Goal: Information Seeking & Learning: Learn about a topic

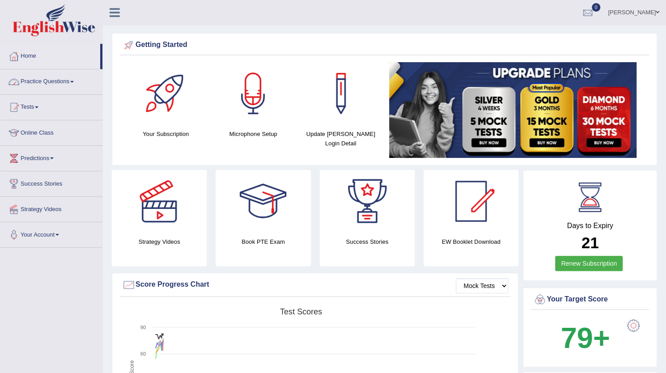
click at [34, 83] on link "Practice Questions" at bounding box center [51, 80] width 102 height 22
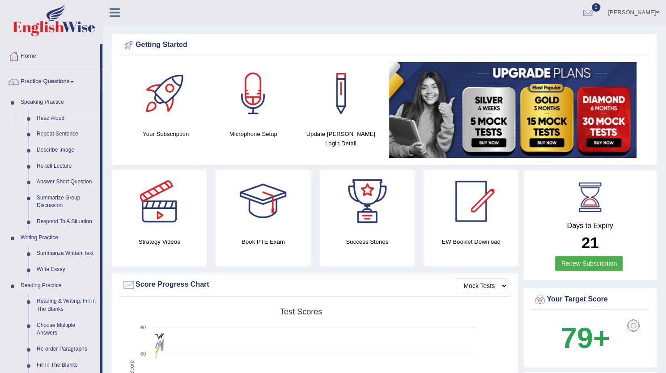
click at [45, 116] on link "Read Aloud" at bounding box center [67, 118] width 68 height 16
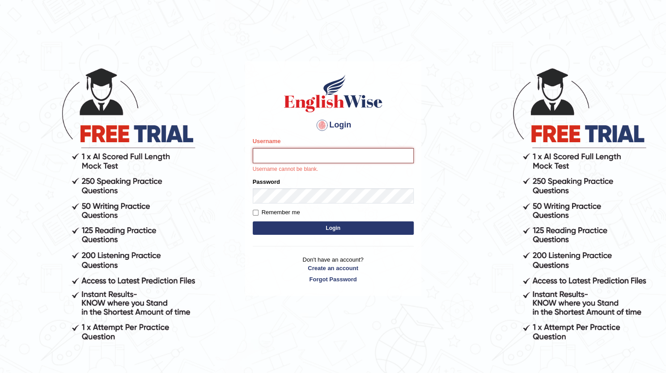
type input "dolma_mt"
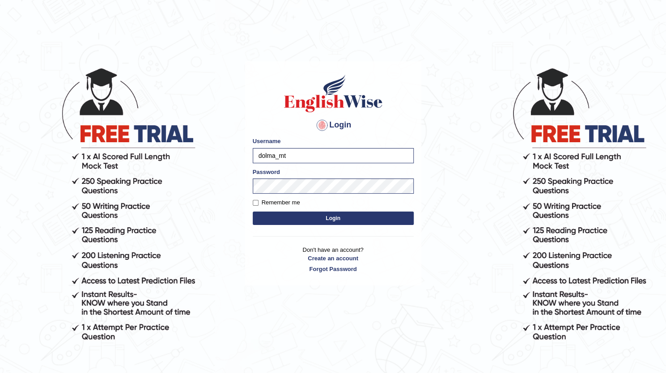
click at [253, 212] on button "Login" at bounding box center [333, 218] width 161 height 13
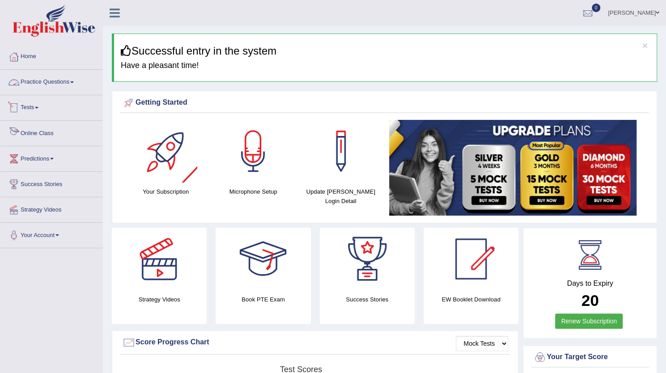
click at [50, 86] on link "Practice Questions" at bounding box center [51, 81] width 102 height 22
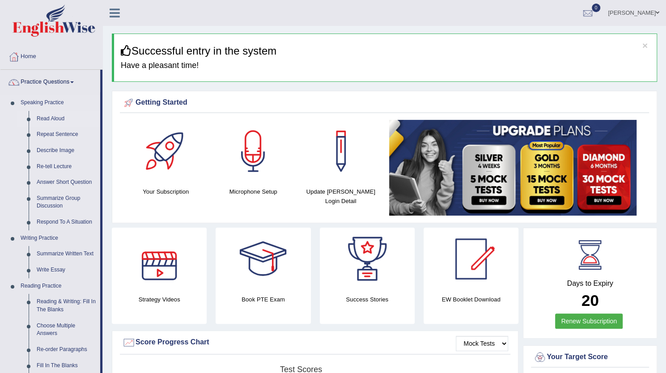
click at [56, 122] on link "Read Aloud" at bounding box center [67, 119] width 68 height 16
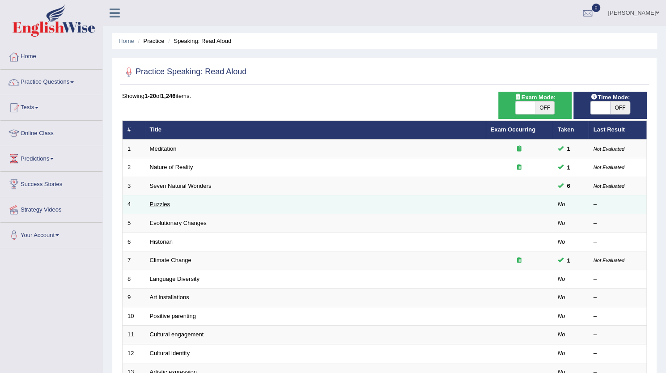
click at [163, 205] on link "Puzzles" at bounding box center [160, 204] width 21 height 7
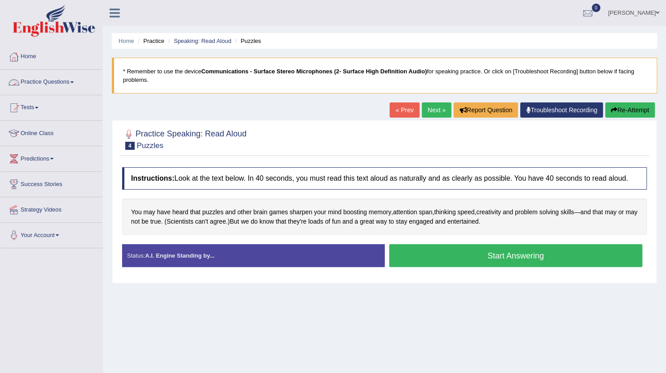
click at [45, 80] on link "Practice Questions" at bounding box center [51, 81] width 102 height 22
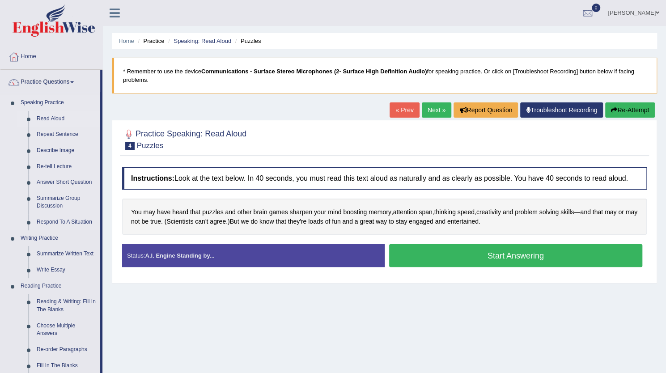
click at [57, 115] on link "Read Aloud" at bounding box center [67, 119] width 68 height 16
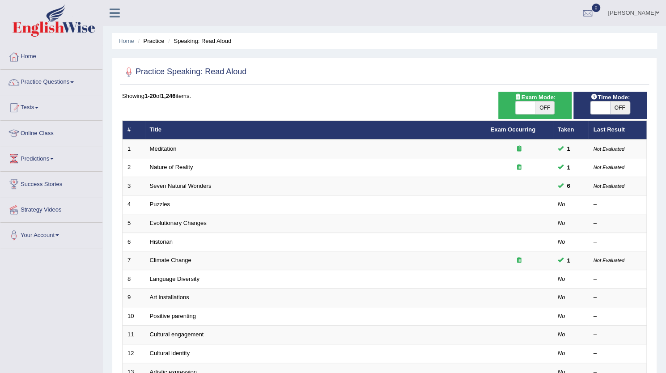
click at [535, 110] on span "OFF" at bounding box center [545, 108] width 20 height 13
checkbox input "true"
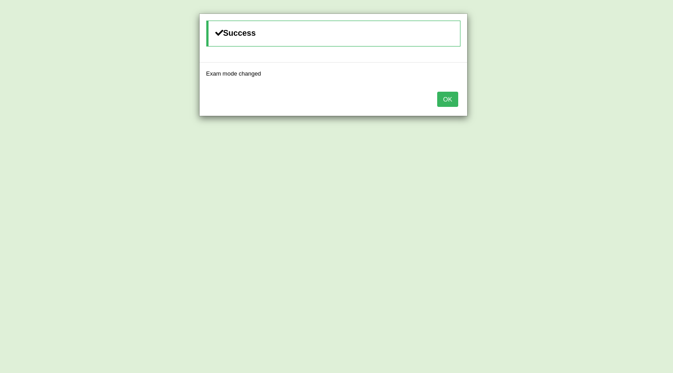
click at [452, 98] on button "OK" at bounding box center [447, 99] width 21 height 15
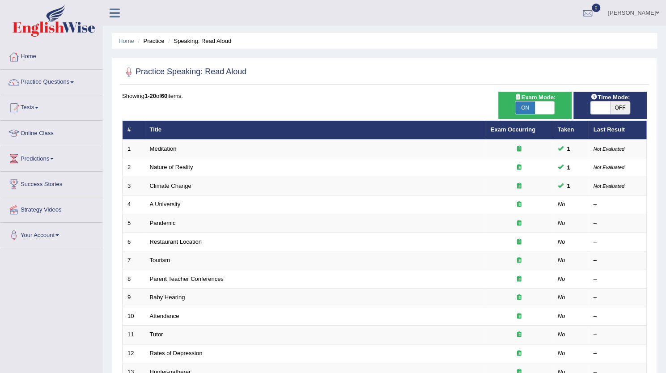
click at [599, 107] on span at bounding box center [600, 108] width 20 height 13
checkbox input "true"
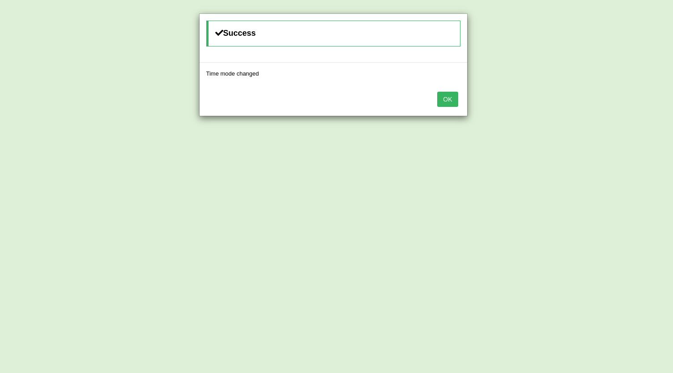
click at [453, 100] on button "OK" at bounding box center [447, 99] width 21 height 15
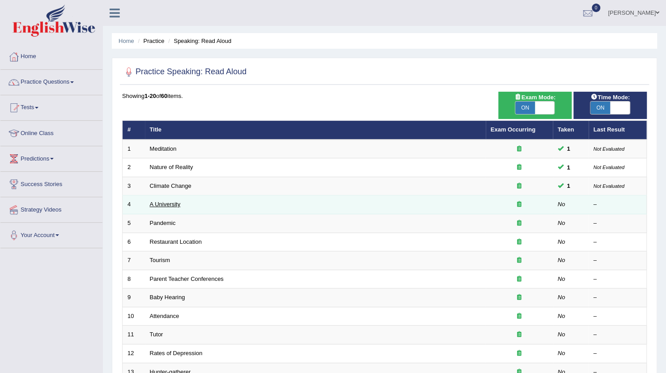
click at [178, 205] on link "A University" at bounding box center [165, 204] width 31 height 7
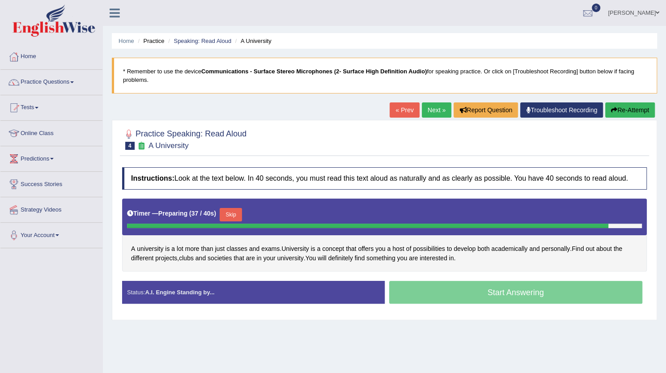
click at [478, 294] on div "Start Answering" at bounding box center [516, 293] width 263 height 25
click at [240, 214] on button "Skip" at bounding box center [231, 214] width 22 height 13
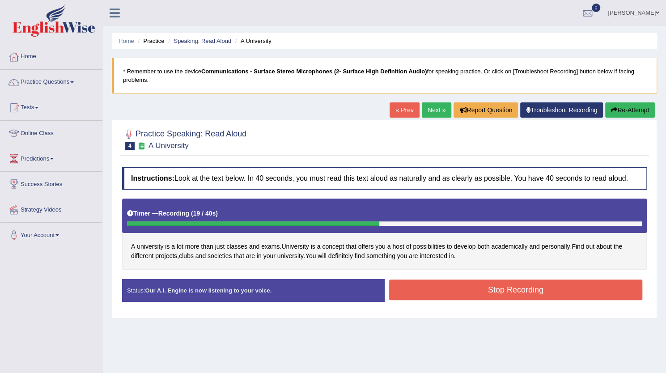
click at [544, 294] on button "Stop Recording" at bounding box center [516, 290] width 254 height 21
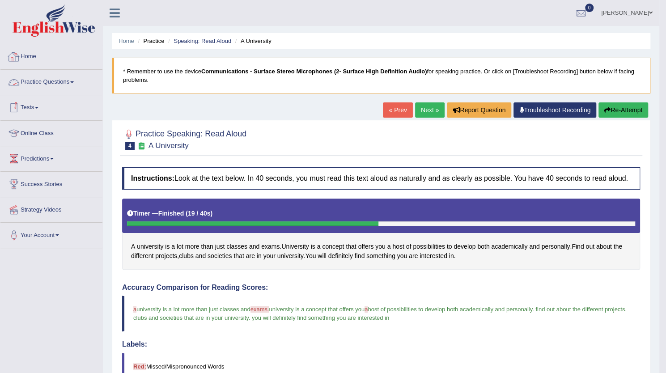
click at [44, 60] on link "Home" at bounding box center [51, 55] width 102 height 22
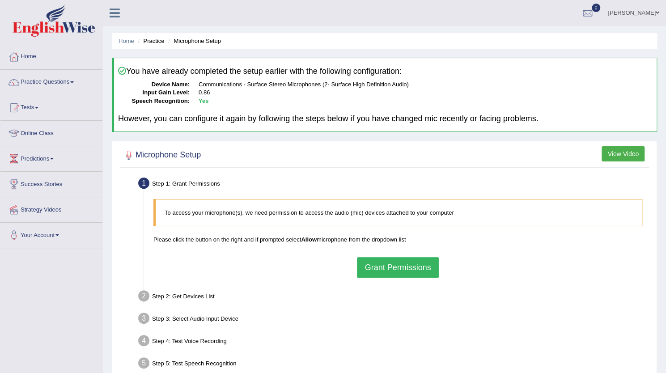
click at [369, 265] on button "Grant Permissions" at bounding box center [397, 267] width 81 height 21
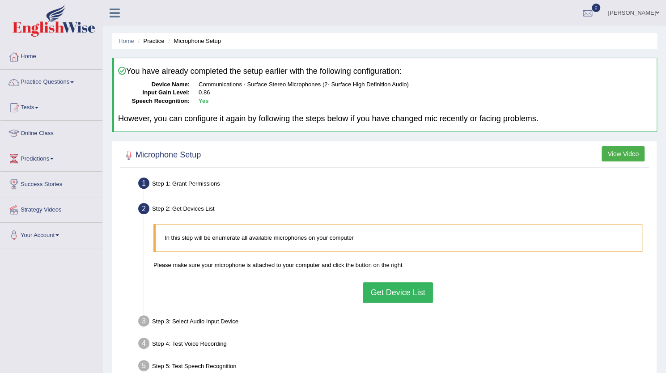
click at [392, 283] on button "Get Device List" at bounding box center [398, 292] width 70 height 21
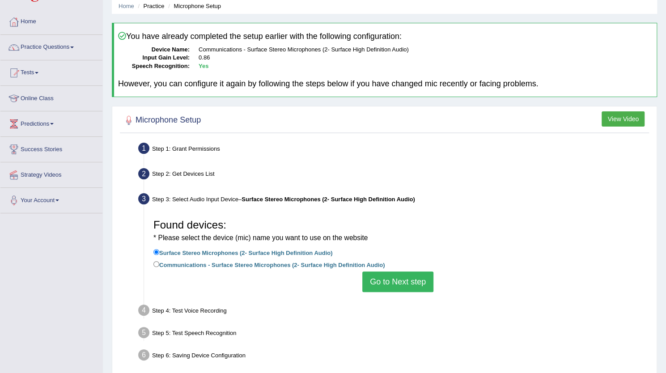
scroll to position [89, 0]
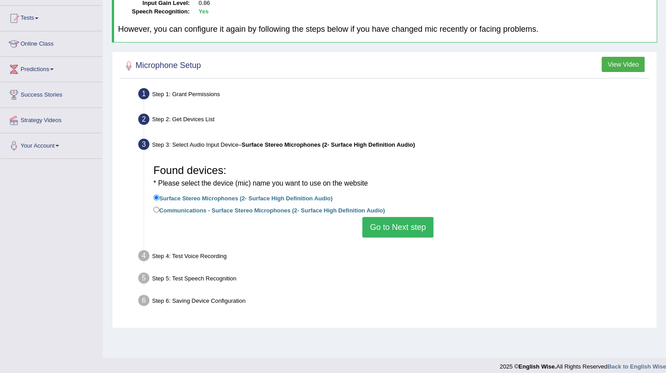
click at [272, 211] on label "Communications - Surface Stereo Microphones (2- Surface High Definition Audio)" at bounding box center [268, 210] width 231 height 10
click at [159, 211] on input "Communications - Surface Stereo Microphones (2- Surface High Definition Audio)" at bounding box center [156, 210] width 6 height 6
radio input "true"
click at [406, 224] on button "Go to Next step" at bounding box center [397, 227] width 71 height 21
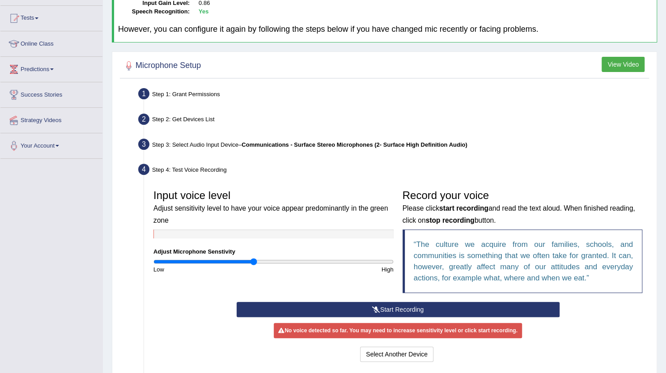
type input "0.84"
click at [253, 260] on input "range" at bounding box center [273, 261] width 240 height 7
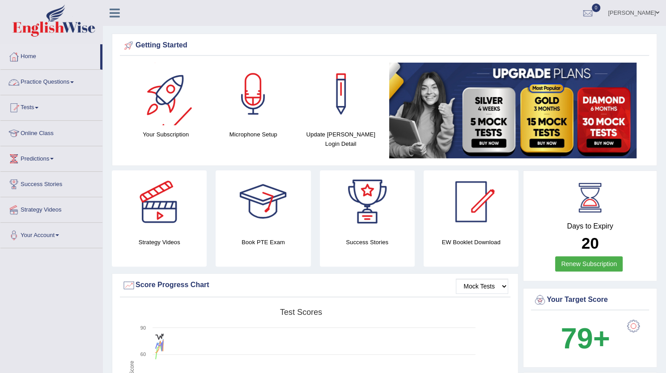
click at [66, 80] on link "Practice Questions" at bounding box center [51, 81] width 102 height 22
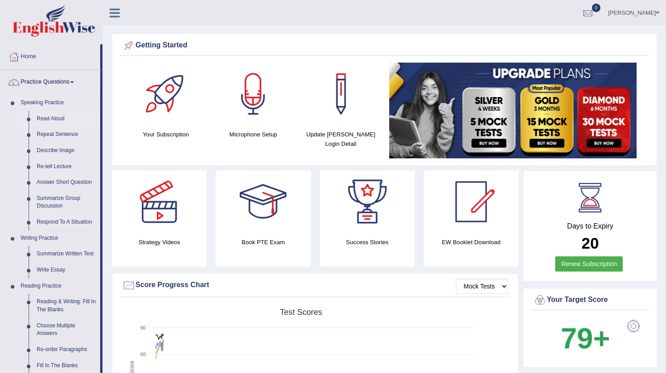
click at [64, 120] on link "Read Aloud" at bounding box center [67, 119] width 68 height 16
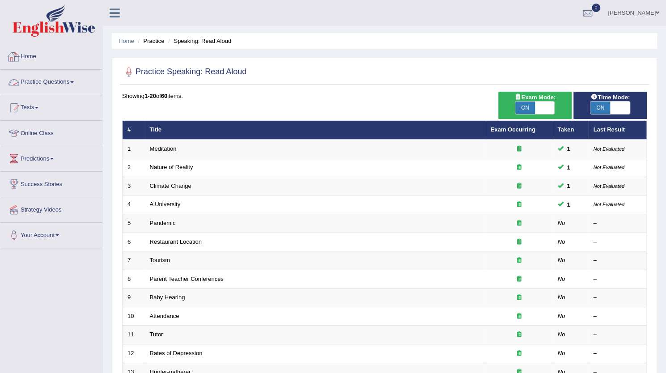
click at [60, 59] on link "Home" at bounding box center [51, 55] width 102 height 22
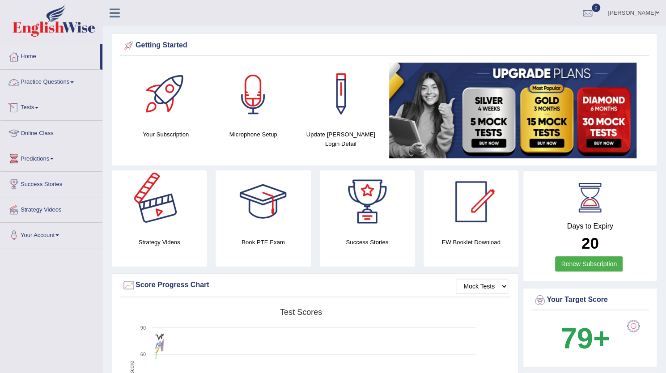
click at [242, 124] on div at bounding box center [253, 94] width 63 height 63
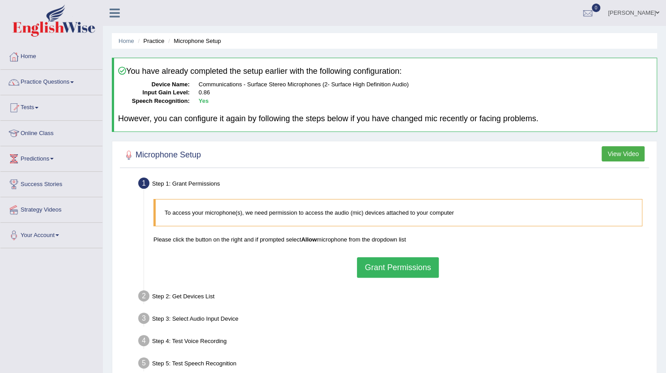
click at [385, 260] on button "Grant Permissions" at bounding box center [397, 267] width 81 height 21
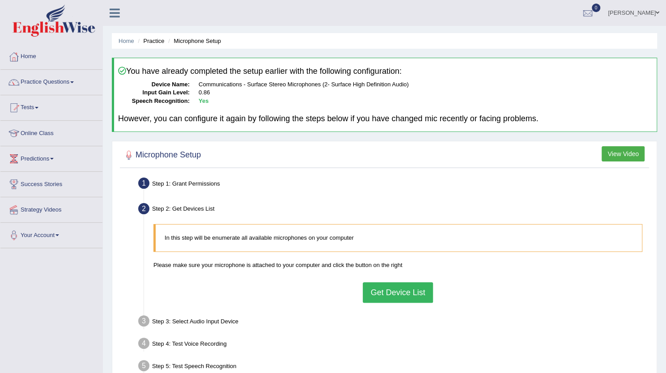
click at [394, 294] on button "Get Device List" at bounding box center [398, 292] width 70 height 21
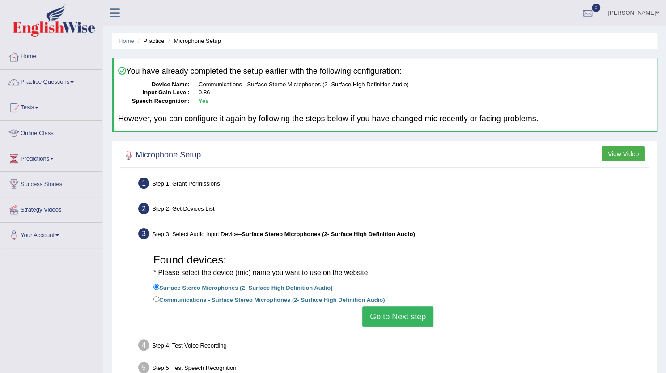
click at [402, 313] on button "Go to Next step" at bounding box center [397, 316] width 71 height 21
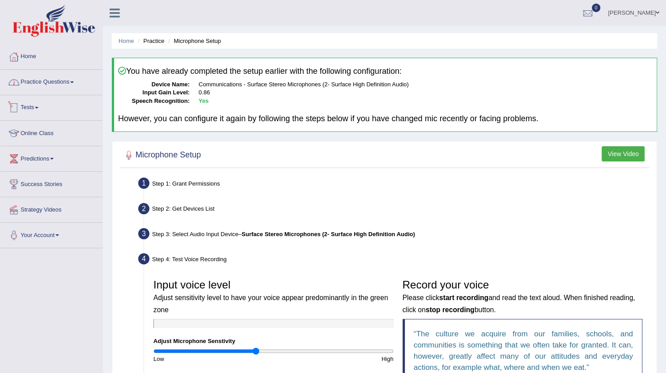
click at [60, 86] on link "Practice Questions" at bounding box center [51, 81] width 102 height 22
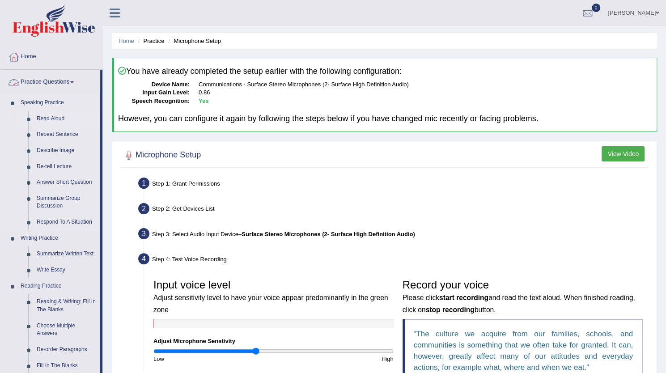
click at [52, 118] on link "Read Aloud" at bounding box center [67, 119] width 68 height 16
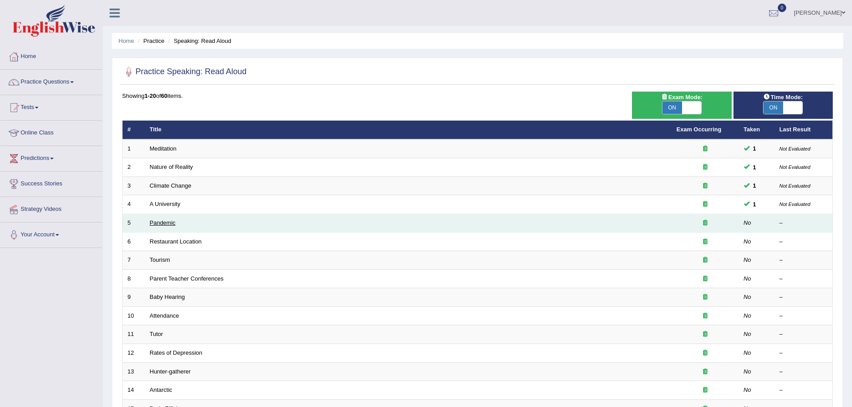
click at [166, 220] on link "Pandemic" at bounding box center [163, 223] width 26 height 7
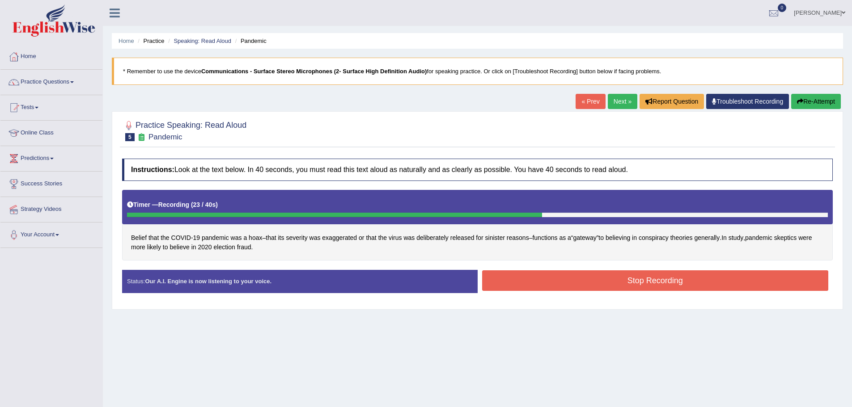
click at [670, 289] on button "Stop Recording" at bounding box center [655, 281] width 347 height 21
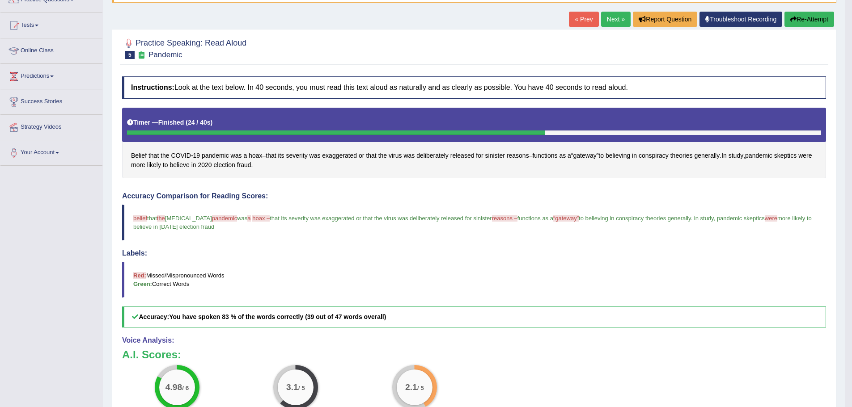
scroll to position [45, 0]
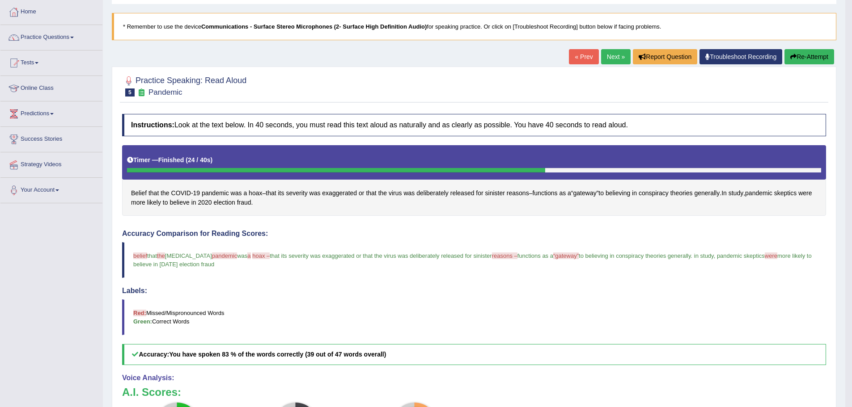
click at [813, 55] on button "Re-Attempt" at bounding box center [809, 56] width 50 height 15
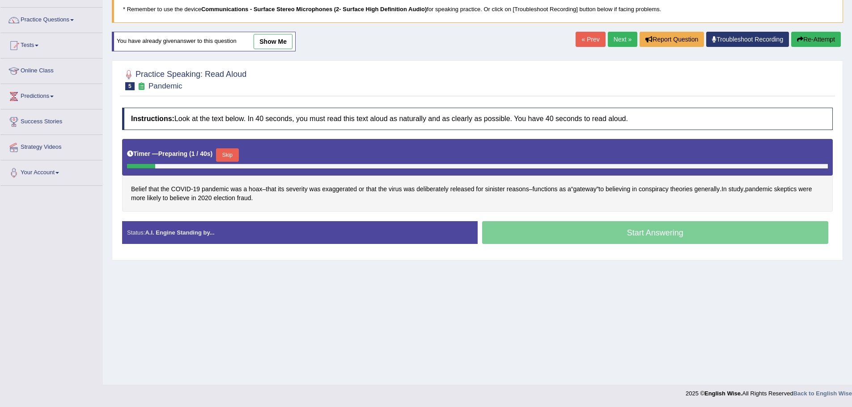
scroll to position [62, 0]
click at [226, 154] on button "Skip" at bounding box center [227, 154] width 22 height 13
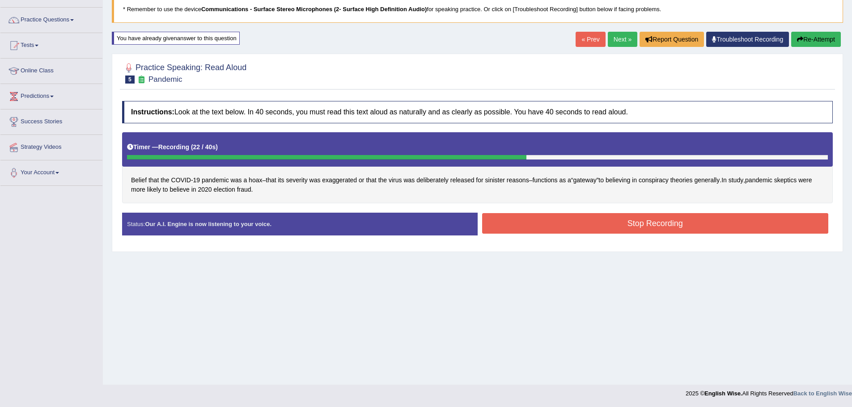
click at [690, 226] on button "Stop Recording" at bounding box center [655, 223] width 347 height 21
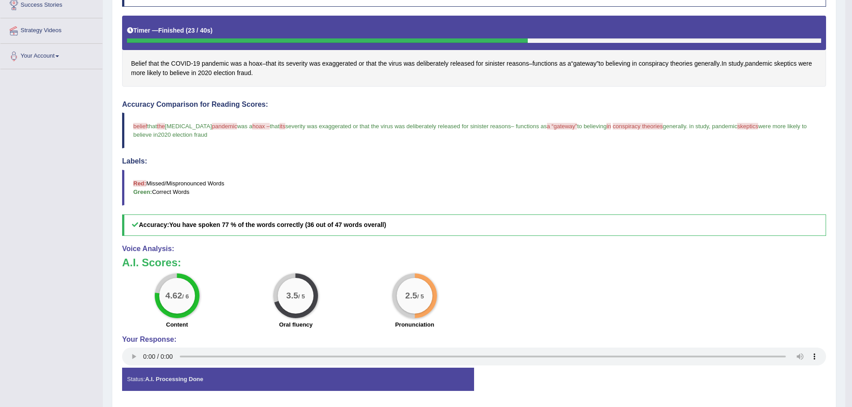
scroll to position [0, 0]
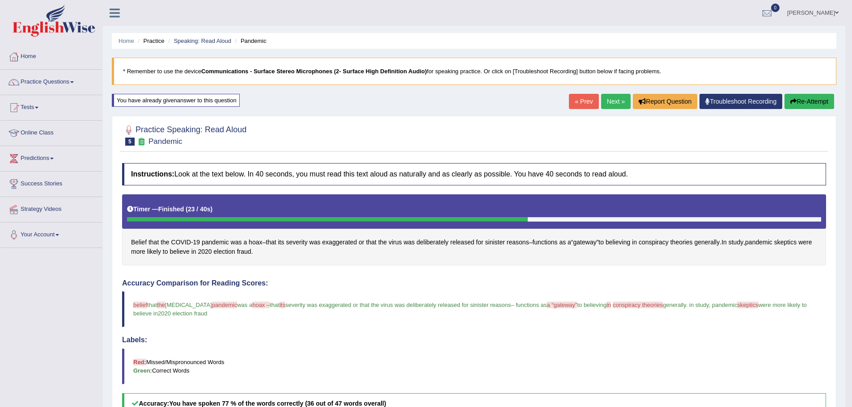
click at [603, 103] on link "Next »" at bounding box center [616, 101] width 30 height 15
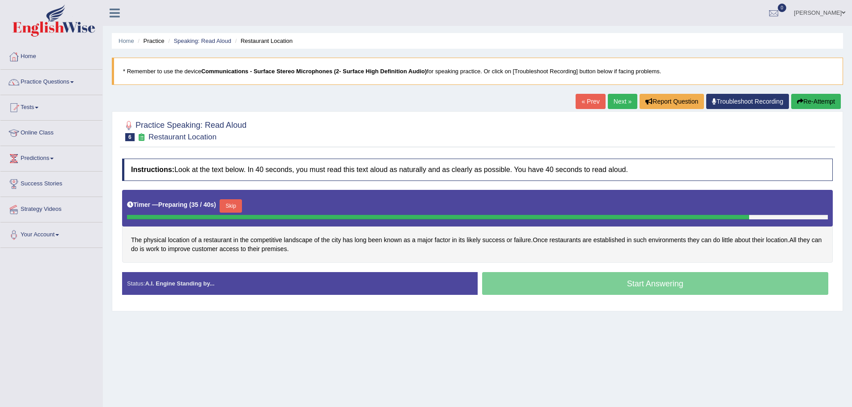
click at [236, 208] on button "Skip" at bounding box center [231, 205] width 22 height 13
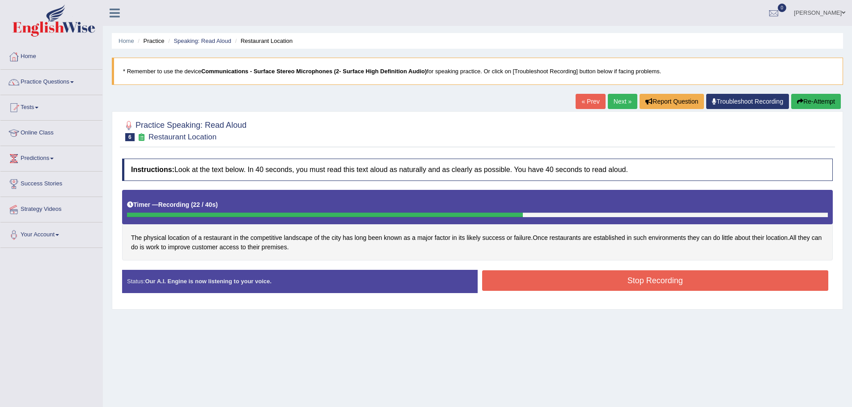
click at [741, 285] on button "Stop Recording" at bounding box center [655, 281] width 347 height 21
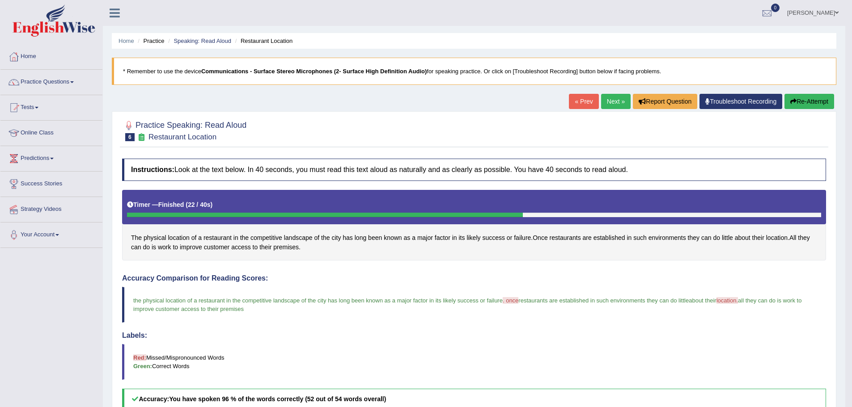
click at [611, 106] on link "Next »" at bounding box center [616, 101] width 30 height 15
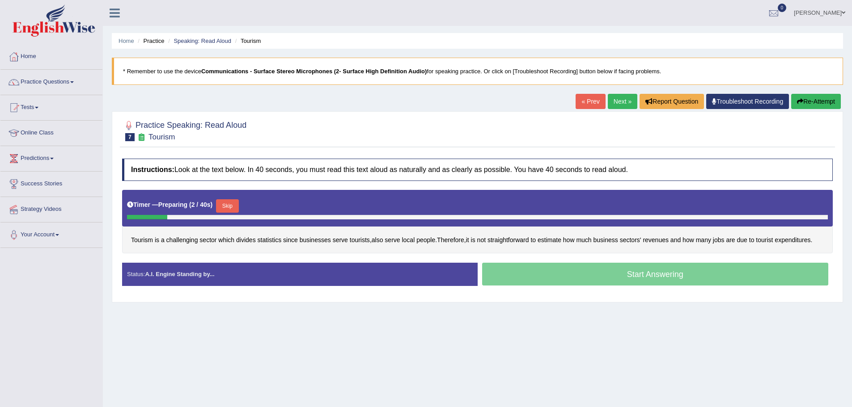
click at [237, 202] on button "Skip" at bounding box center [227, 205] width 22 height 13
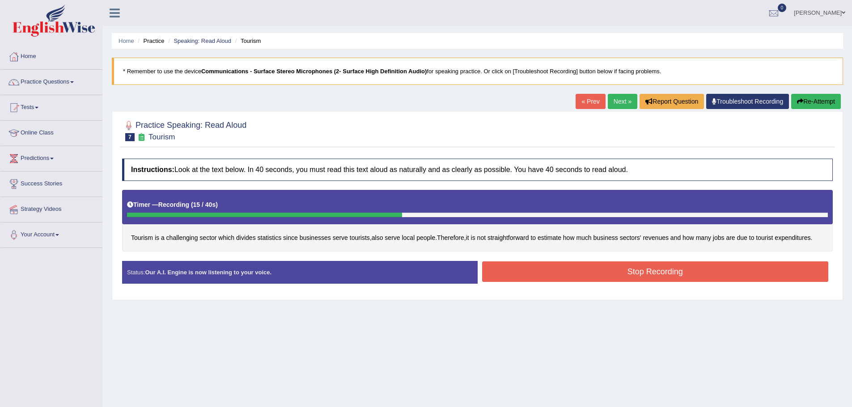
click at [668, 275] on button "Stop Recording" at bounding box center [655, 272] width 347 height 21
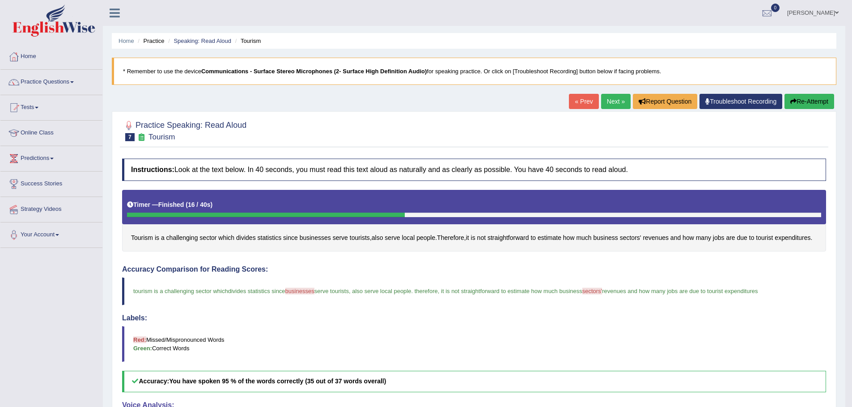
click at [615, 103] on link "Next »" at bounding box center [616, 101] width 30 height 15
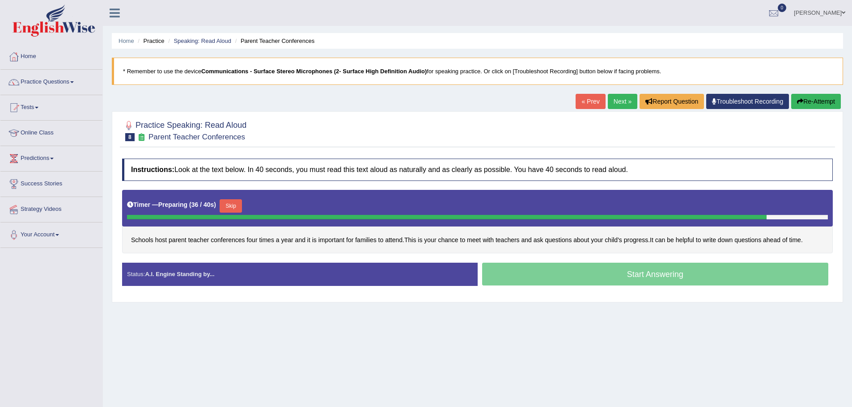
click at [237, 205] on button "Skip" at bounding box center [231, 205] width 22 height 13
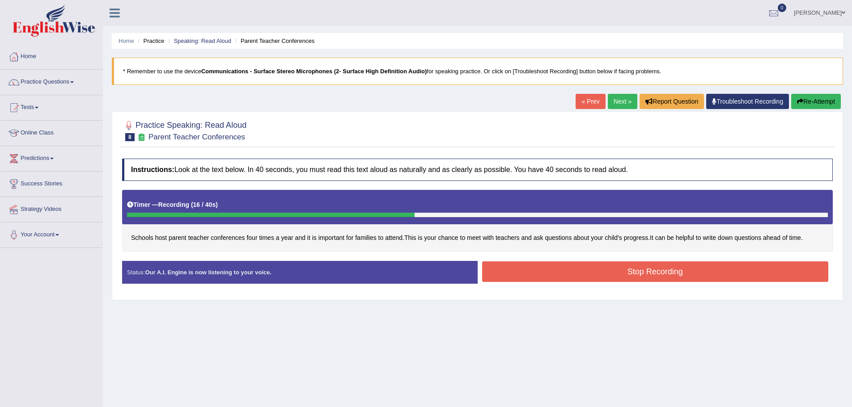
click at [645, 276] on button "Stop Recording" at bounding box center [655, 272] width 347 height 21
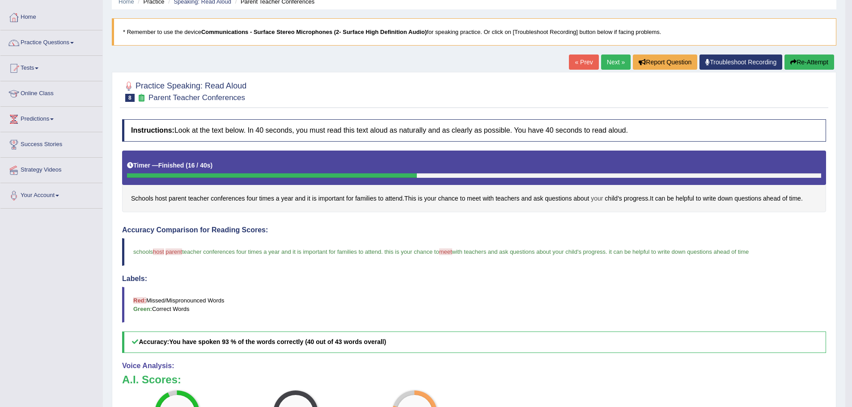
scroll to position [7, 0]
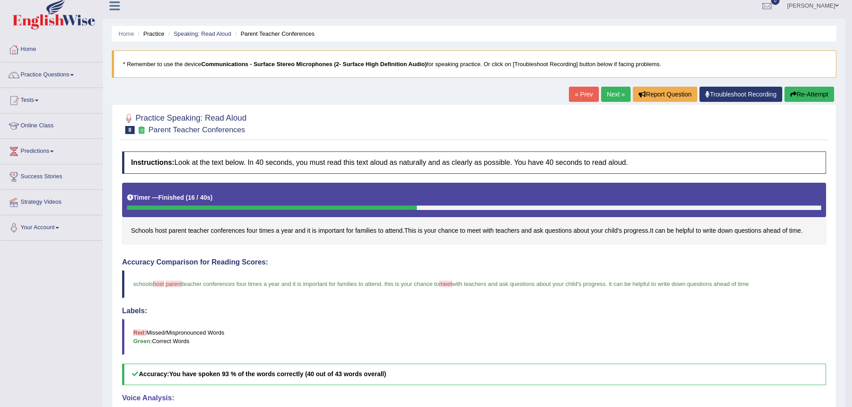
click at [605, 92] on link "Next »" at bounding box center [616, 94] width 30 height 15
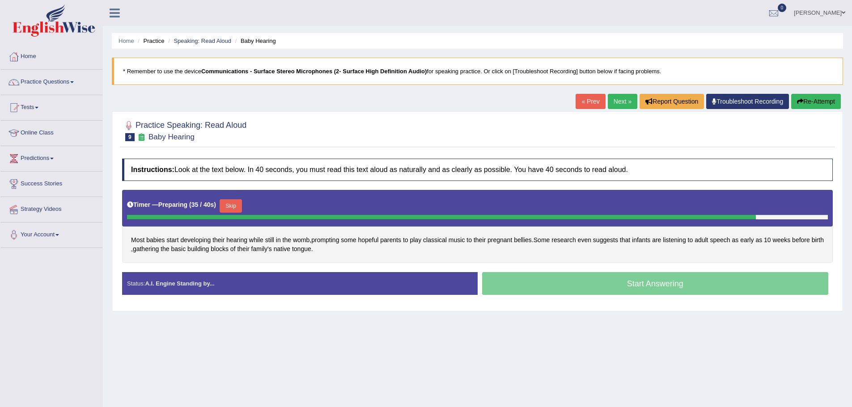
click at [233, 205] on button "Skip" at bounding box center [231, 205] width 22 height 13
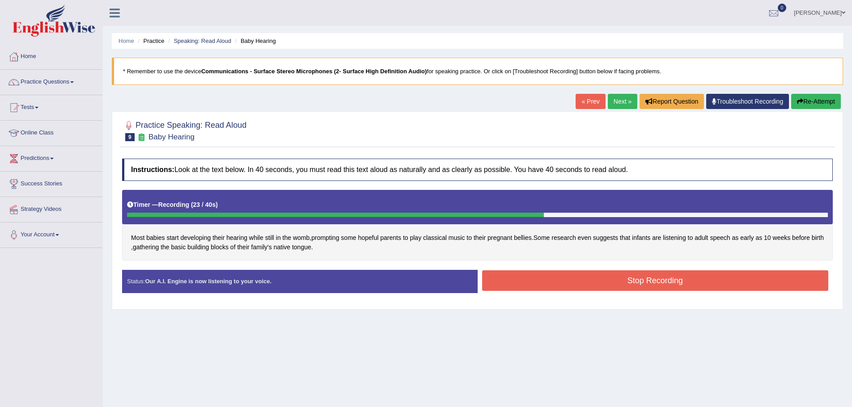
click at [684, 280] on button "Stop Recording" at bounding box center [655, 281] width 347 height 21
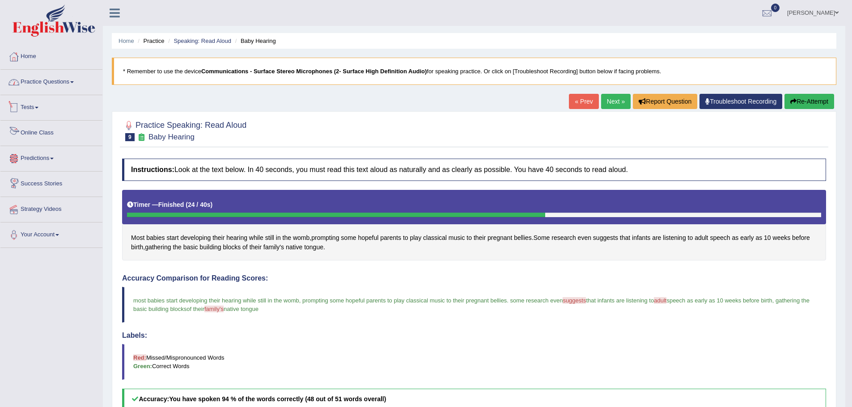
click at [57, 81] on link "Practice Questions" at bounding box center [51, 81] width 102 height 22
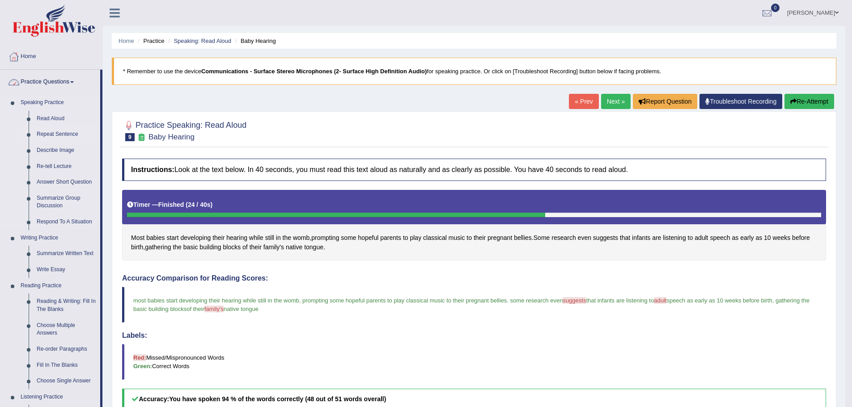
click at [63, 134] on link "Repeat Sentence" at bounding box center [67, 135] width 68 height 16
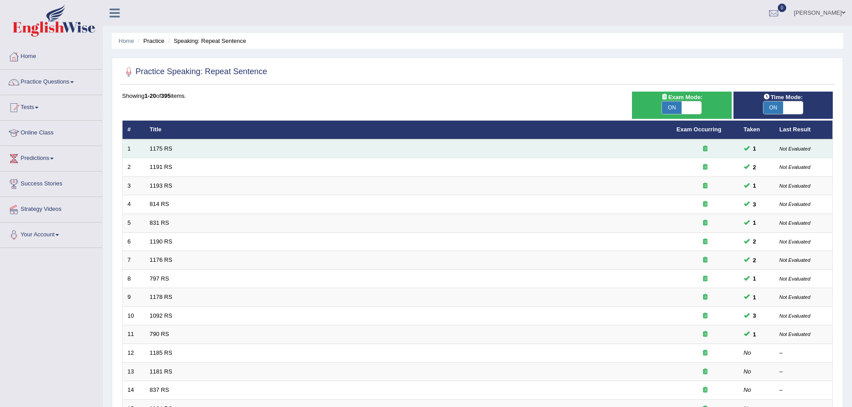
click at [173, 146] on td "1175 RS" at bounding box center [408, 149] width 527 height 19
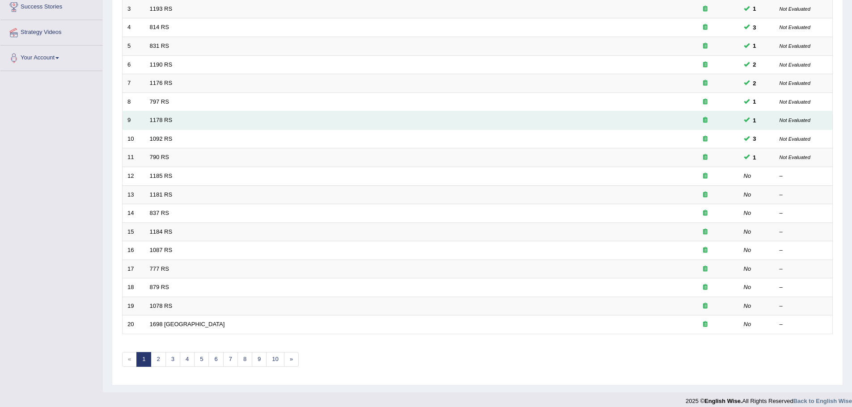
scroll to position [185, 0]
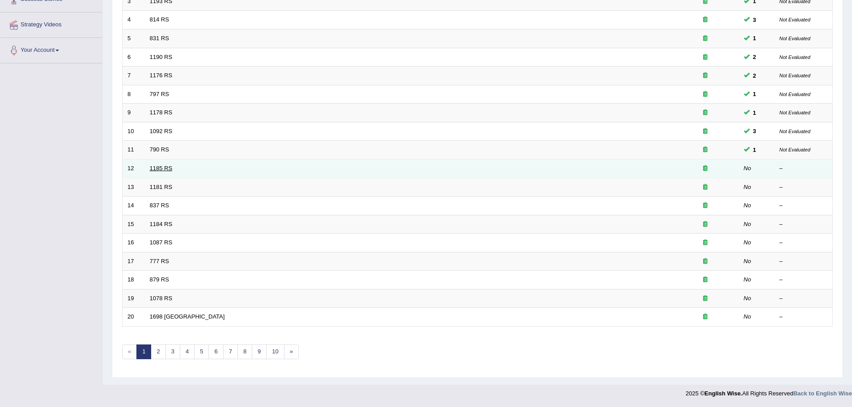
click at [165, 169] on link "1185 RS" at bounding box center [161, 168] width 23 height 7
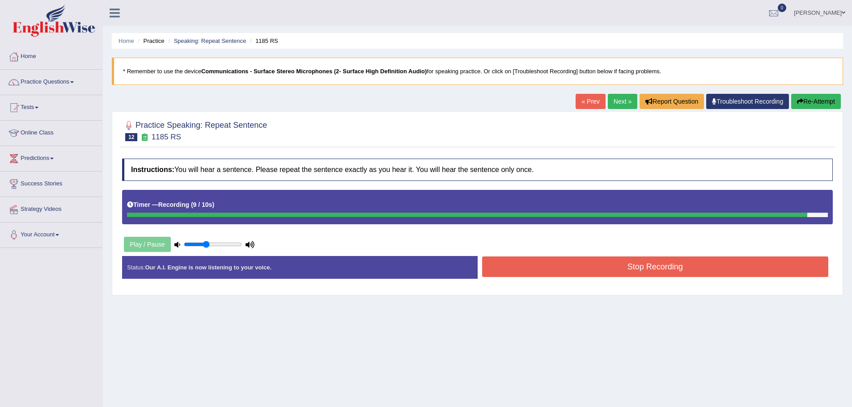
click at [656, 265] on button "Stop Recording" at bounding box center [655, 267] width 347 height 21
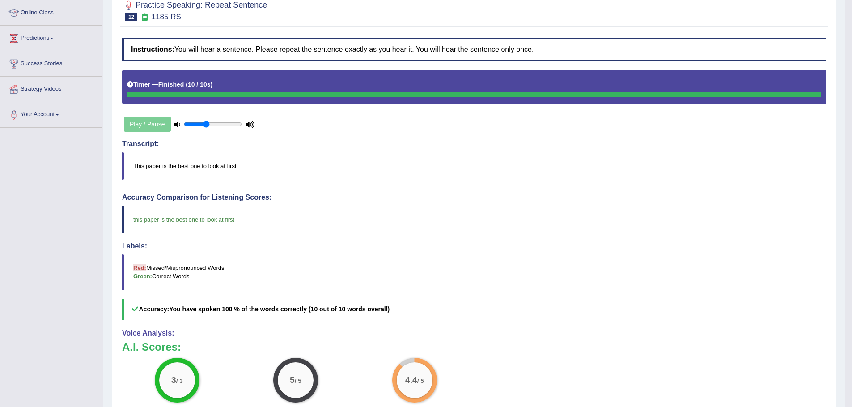
scroll to position [89, 0]
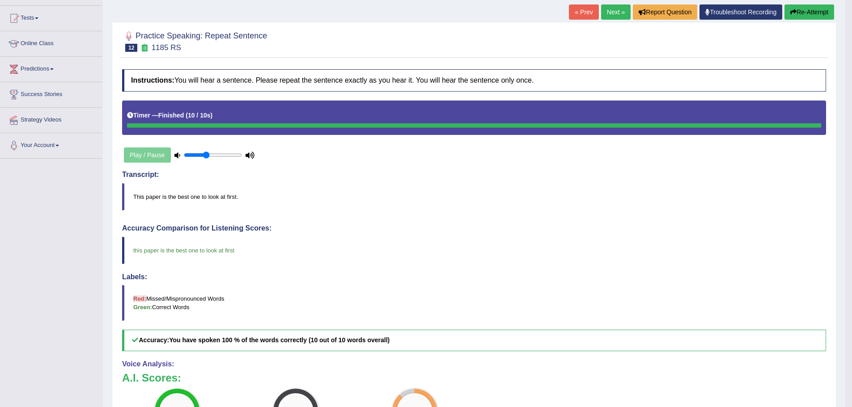
click at [607, 7] on link "Next »" at bounding box center [616, 11] width 30 height 15
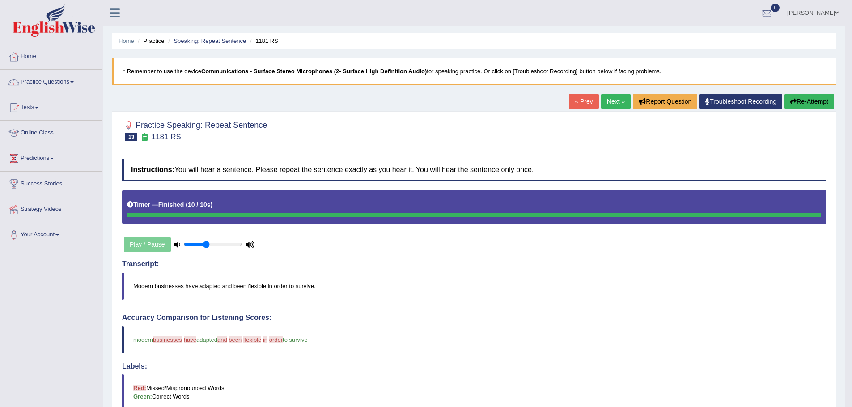
click at [794, 102] on icon "button" at bounding box center [793, 101] width 6 height 6
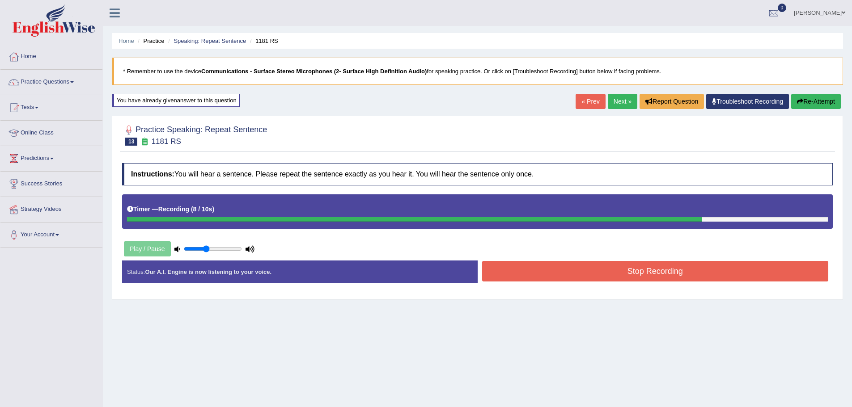
click at [632, 270] on button "Stop Recording" at bounding box center [655, 271] width 347 height 21
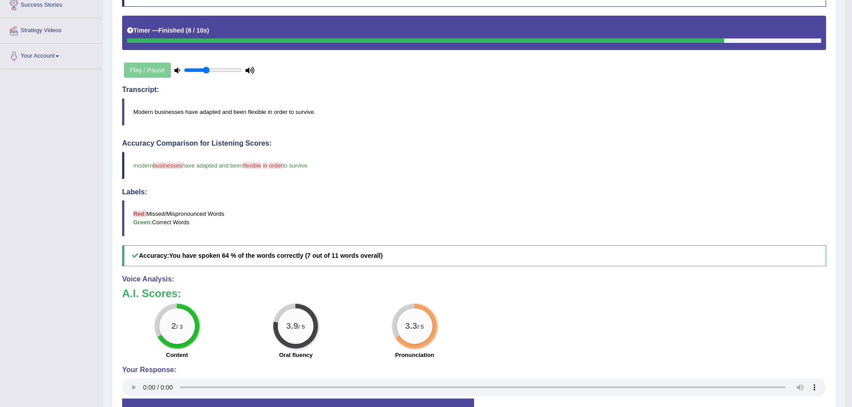
scroll to position [89, 0]
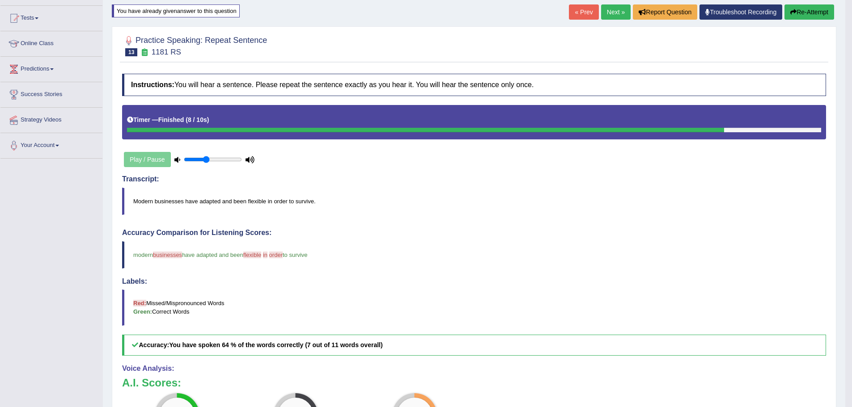
click at [811, 12] on button "Re-Attempt" at bounding box center [809, 11] width 50 height 15
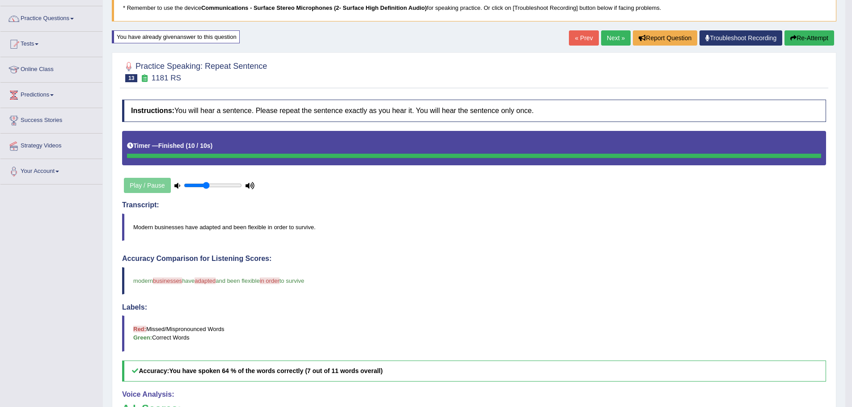
scroll to position [62, 0]
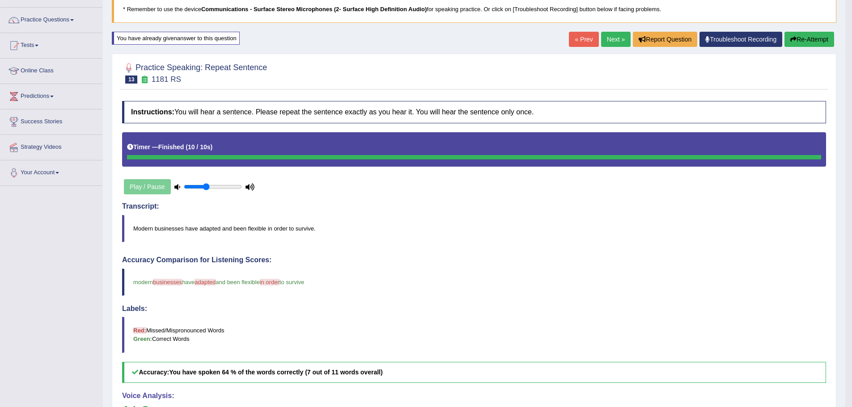
click at [800, 43] on button "Re-Attempt" at bounding box center [809, 39] width 50 height 15
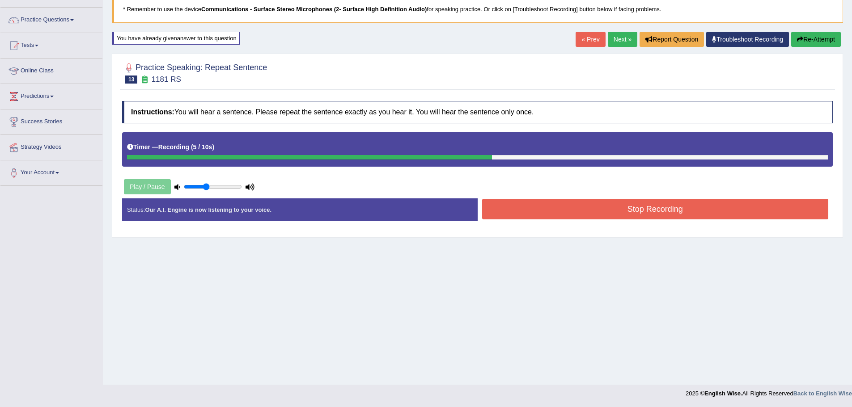
click at [685, 211] on button "Stop Recording" at bounding box center [655, 209] width 347 height 21
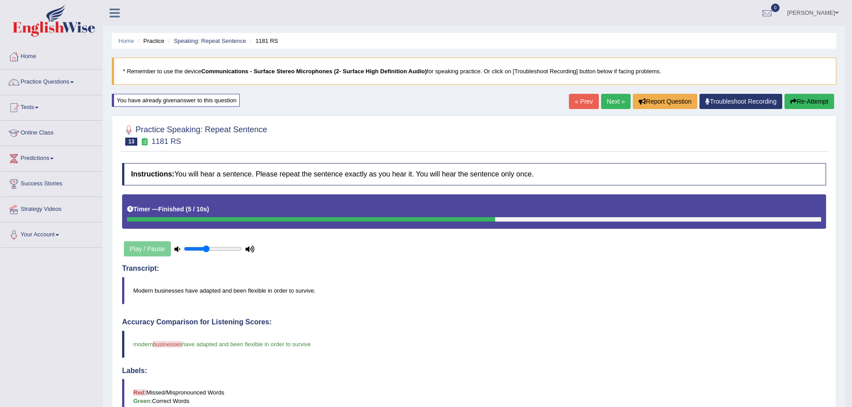
click at [802, 104] on button "Re-Attempt" at bounding box center [809, 101] width 50 height 15
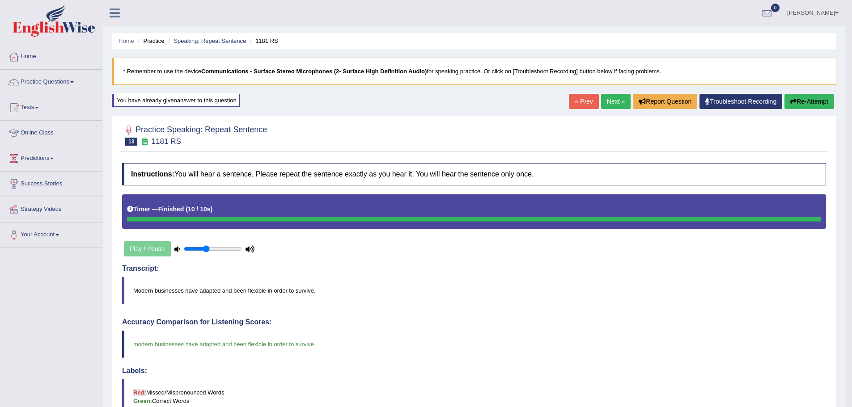
click at [806, 103] on button "Re-Attempt" at bounding box center [809, 101] width 50 height 15
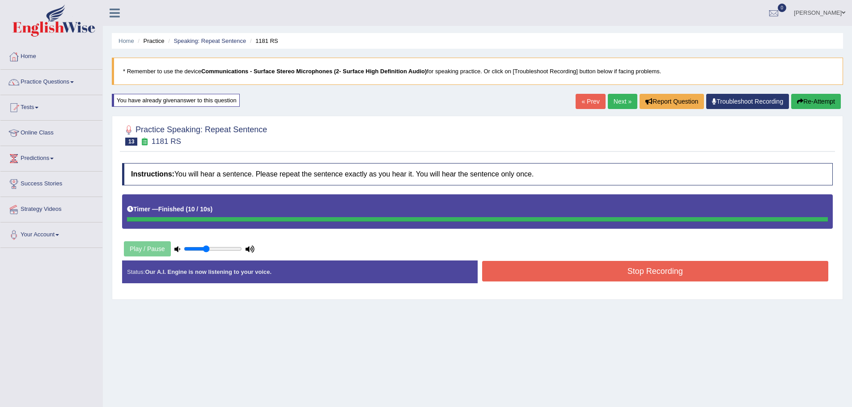
click at [662, 274] on div "Status: Our A.I. Engine is now listening to your voice. Start Answering Stop Re…" at bounding box center [477, 277] width 711 height 32
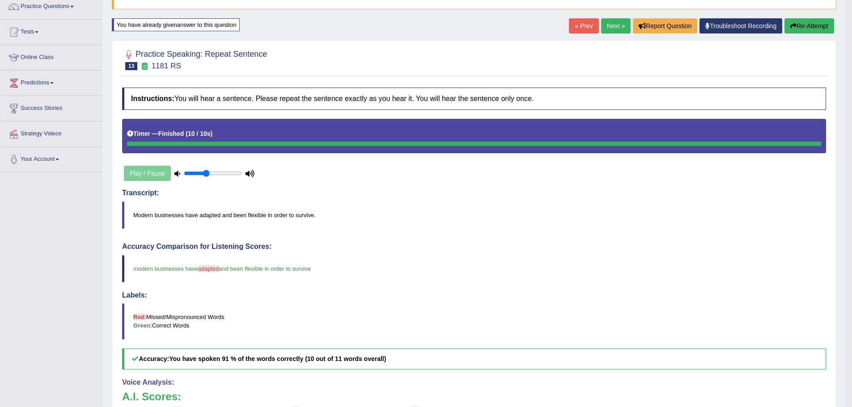
scroll to position [60, 0]
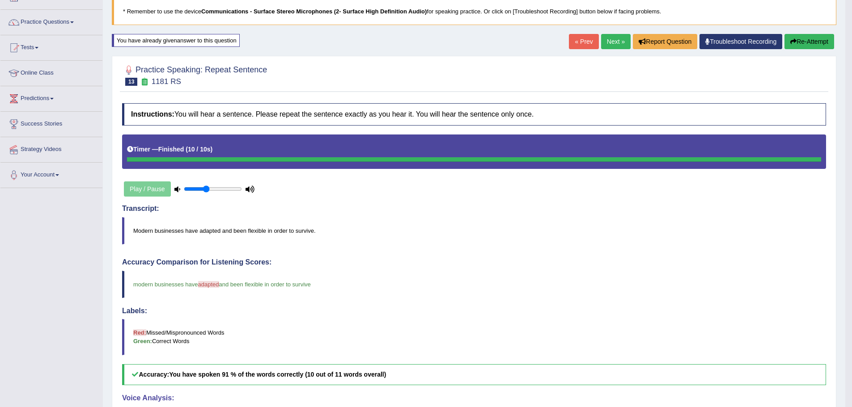
click at [606, 43] on link "Next »" at bounding box center [616, 41] width 30 height 15
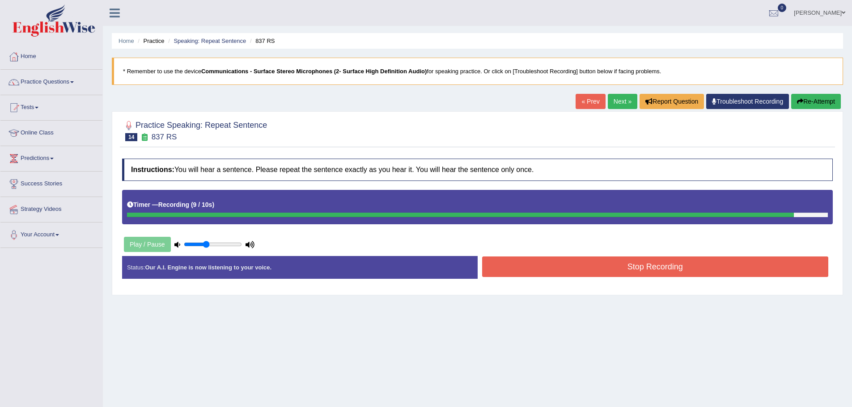
click at [649, 271] on button "Stop Recording" at bounding box center [655, 267] width 347 height 21
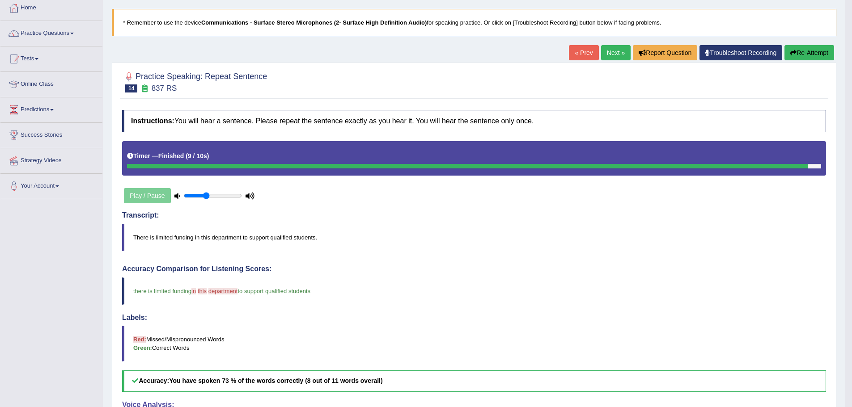
scroll to position [45, 0]
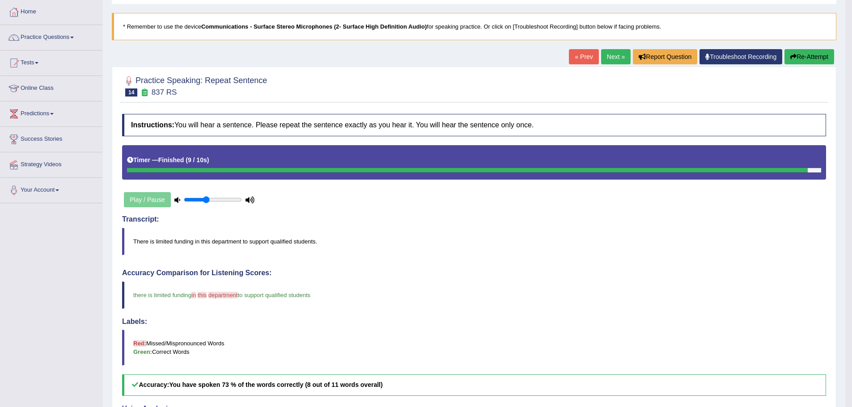
drag, startPoint x: 795, startPoint y: 55, endPoint x: 803, endPoint y: 54, distance: 8.2
click at [795, 55] on button "Re-Attempt" at bounding box center [809, 56] width 50 height 15
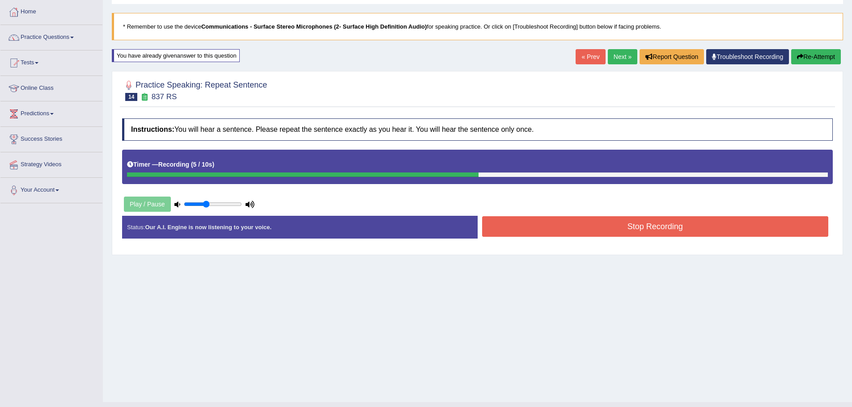
click at [643, 232] on button "Stop Recording" at bounding box center [655, 226] width 347 height 21
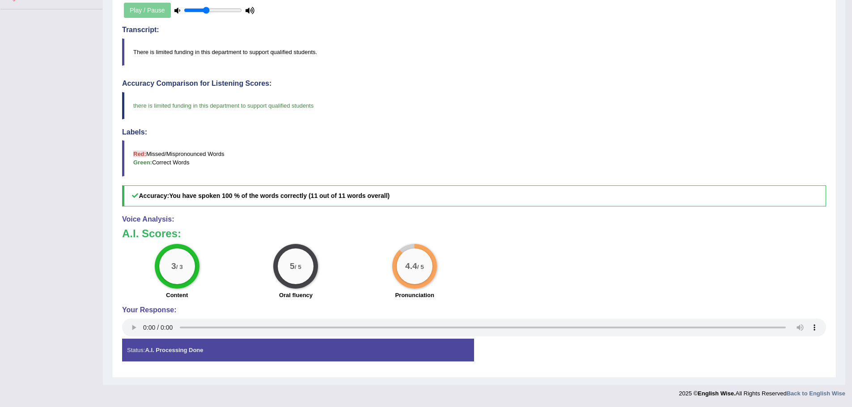
scroll to position [15, 0]
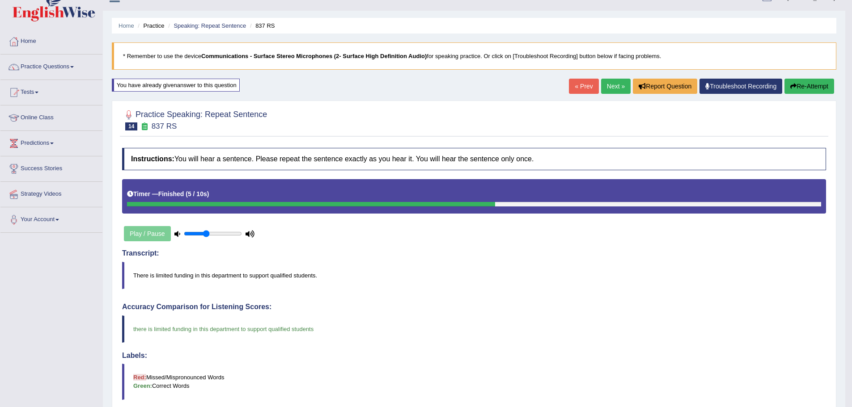
click at [610, 89] on link "Next »" at bounding box center [616, 86] width 30 height 15
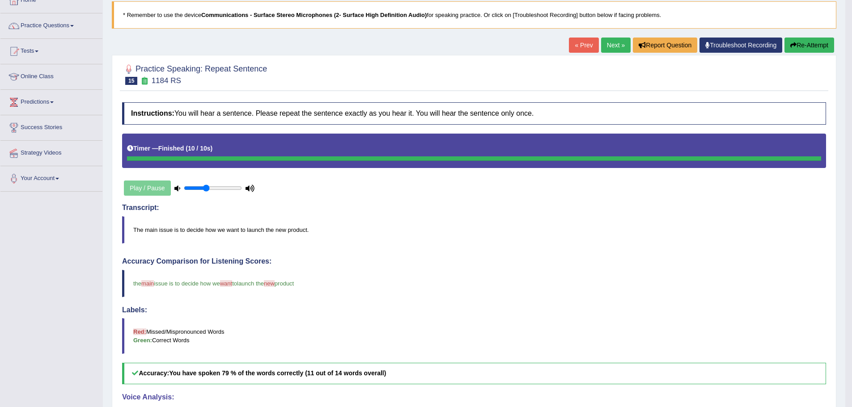
scroll to position [55, 0]
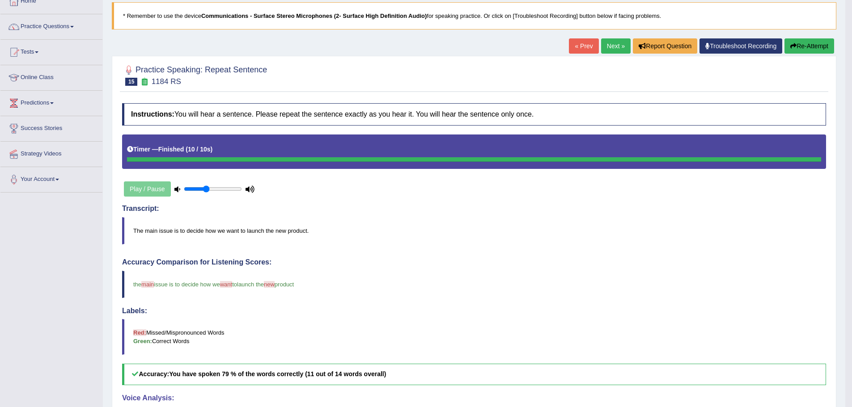
click at [614, 51] on link "Next »" at bounding box center [616, 45] width 30 height 15
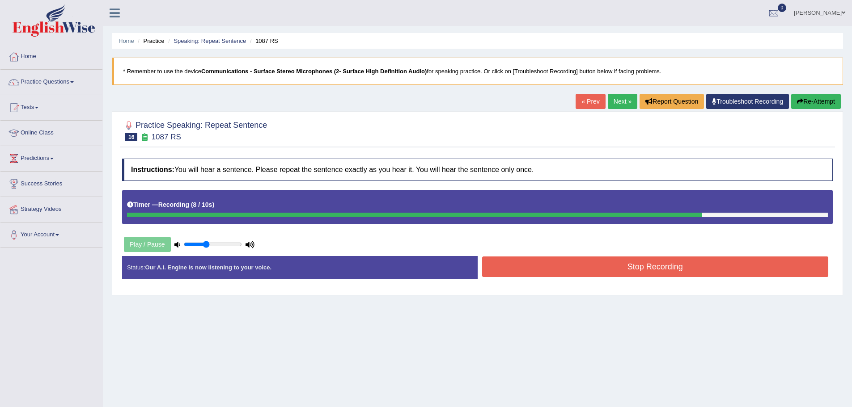
click at [653, 265] on button "Stop Recording" at bounding box center [655, 267] width 347 height 21
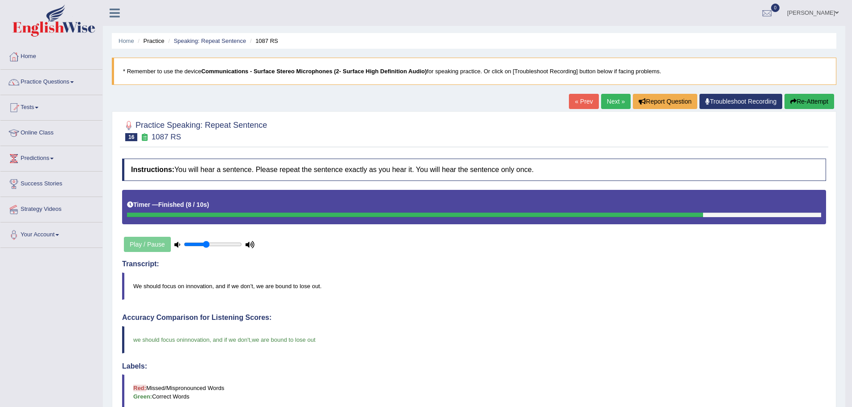
click at [605, 100] on link "Next »" at bounding box center [616, 101] width 30 height 15
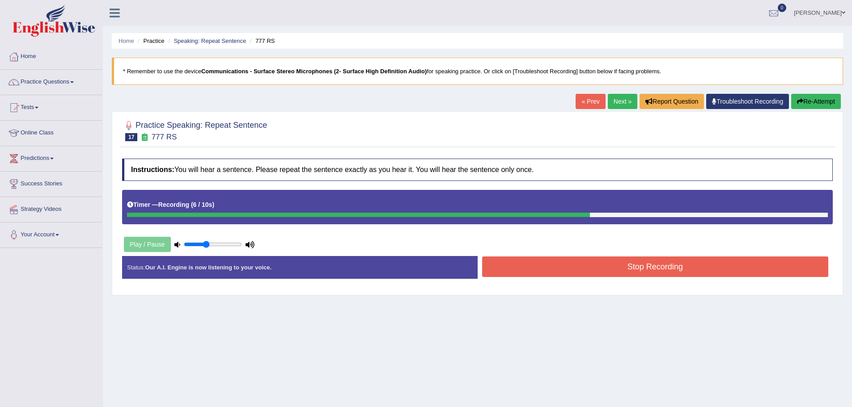
click at [669, 272] on button "Stop Recording" at bounding box center [655, 267] width 347 height 21
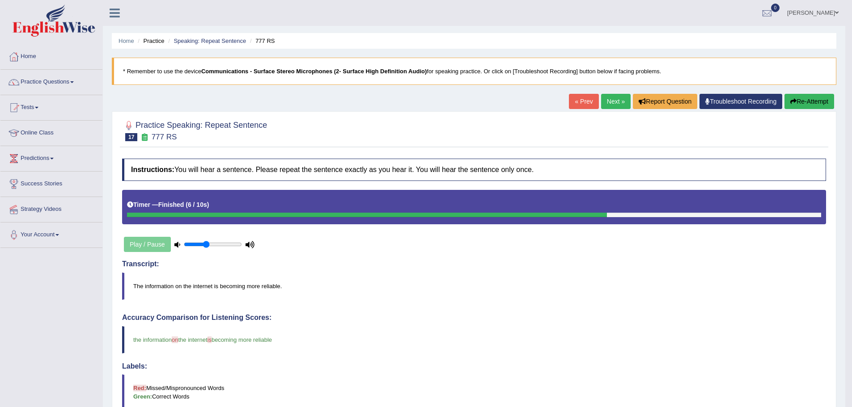
click at [614, 107] on link "Next »" at bounding box center [616, 101] width 30 height 15
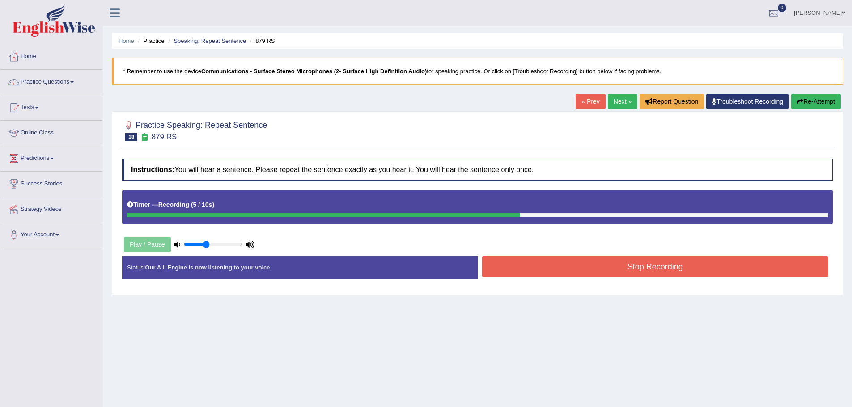
click at [654, 268] on button "Stop Recording" at bounding box center [655, 267] width 347 height 21
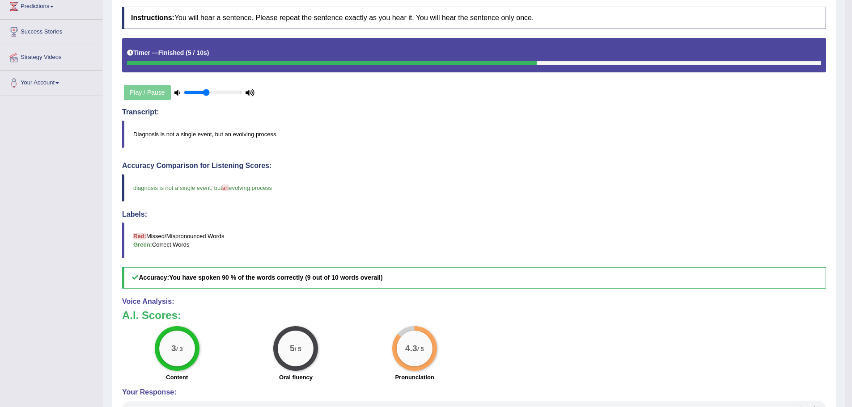
scroll to position [55, 0]
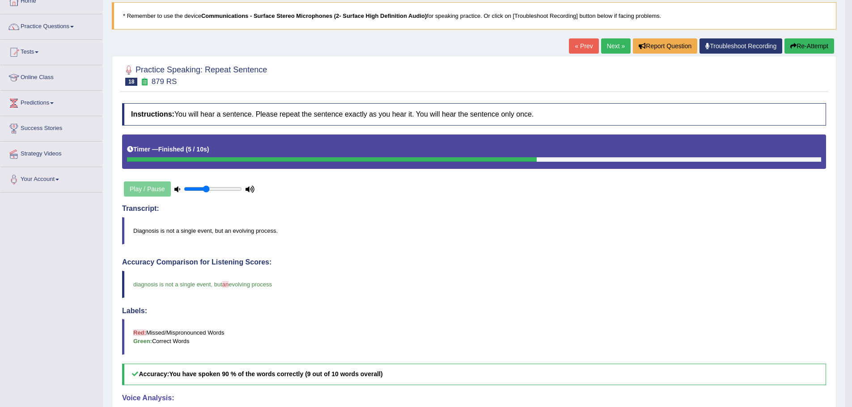
click at [605, 46] on link "Next »" at bounding box center [616, 45] width 30 height 15
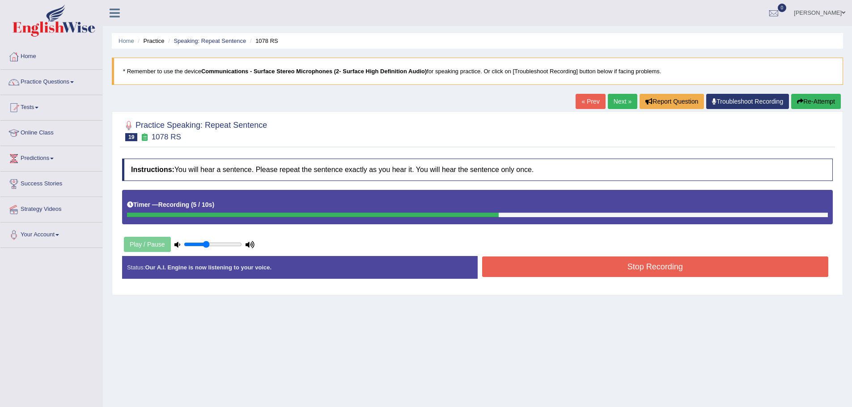
click at [653, 271] on button "Stop Recording" at bounding box center [655, 267] width 347 height 21
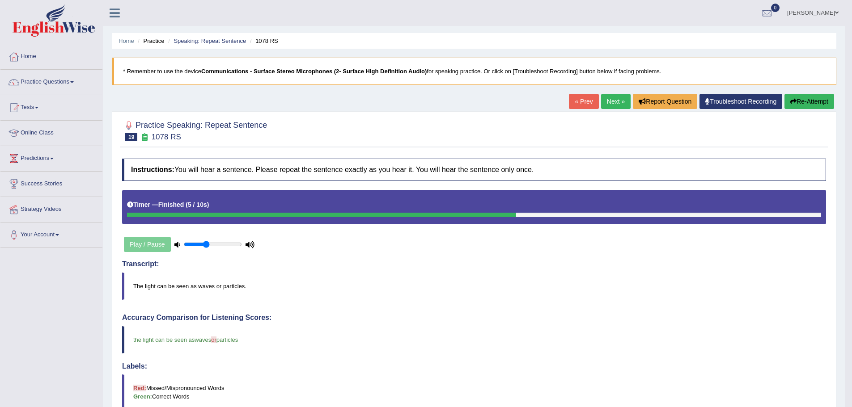
click at [612, 102] on link "Next »" at bounding box center [616, 101] width 30 height 15
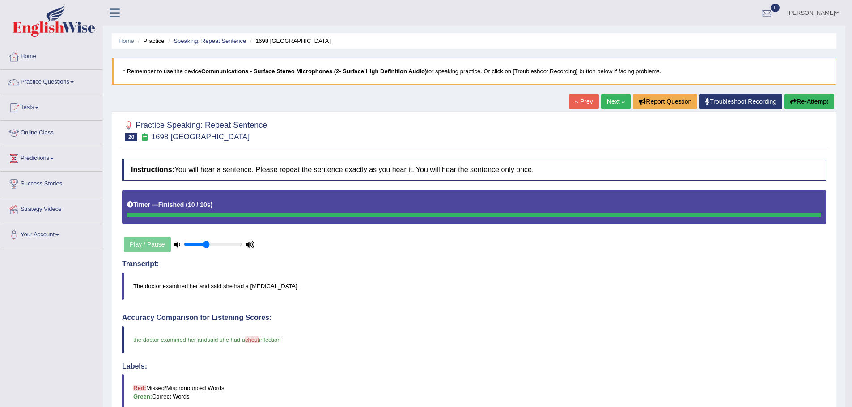
click at [602, 102] on link "Next »" at bounding box center [616, 101] width 30 height 15
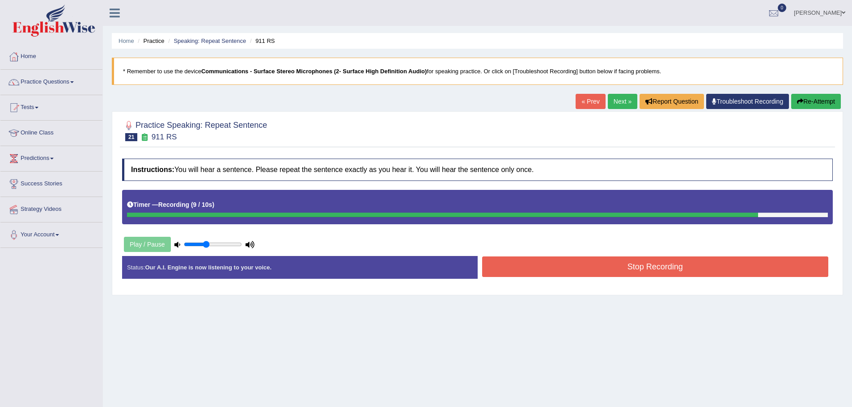
click at [617, 269] on button "Stop Recording" at bounding box center [655, 267] width 347 height 21
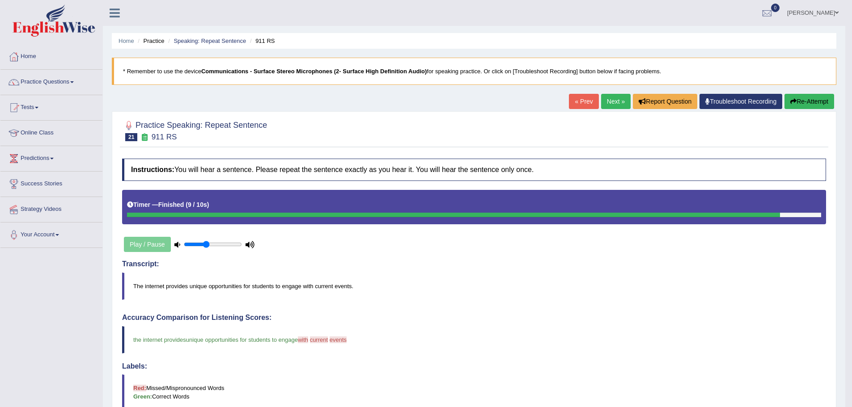
click at [819, 101] on button "Re-Attempt" at bounding box center [809, 101] width 50 height 15
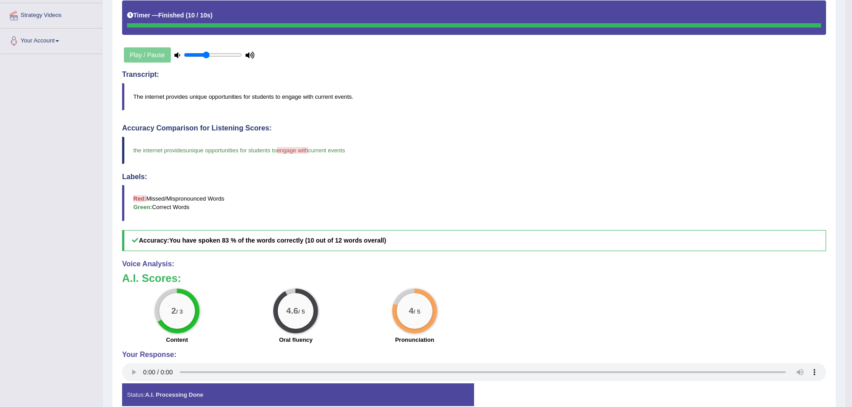
scroll to position [15, 0]
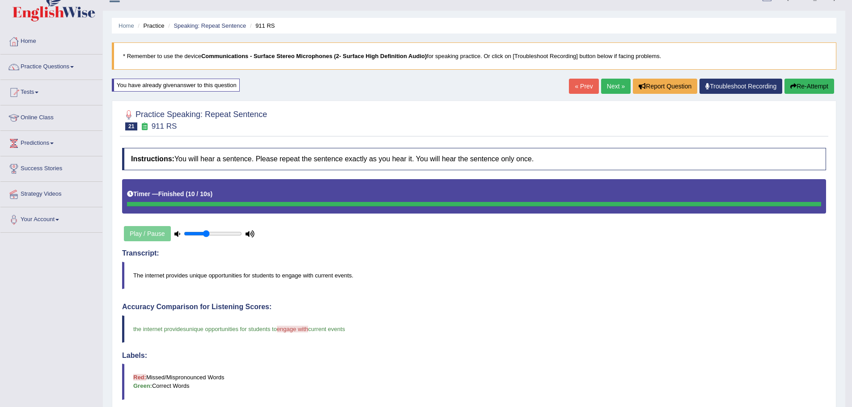
click at [611, 86] on link "Next »" at bounding box center [616, 86] width 30 height 15
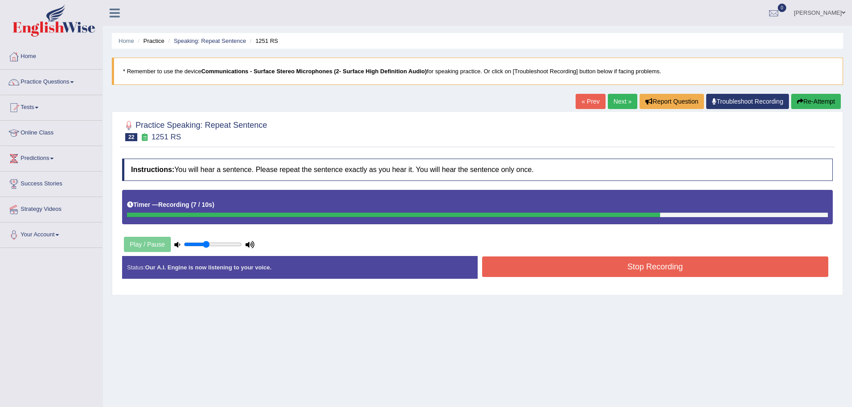
click at [651, 271] on button "Stop Recording" at bounding box center [655, 267] width 347 height 21
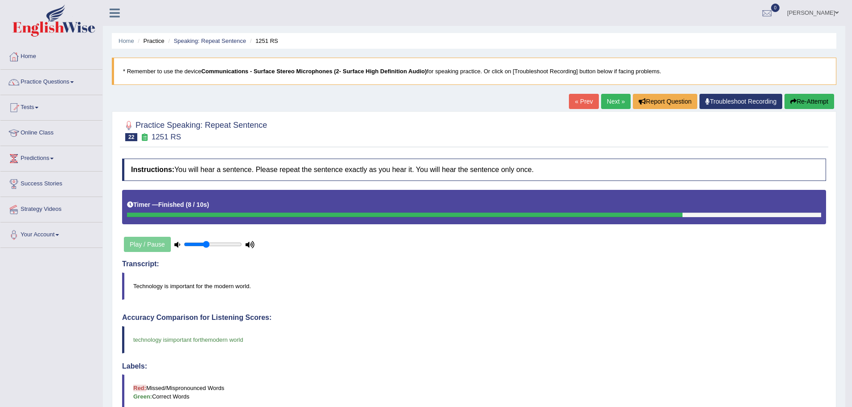
click at [606, 102] on link "Next »" at bounding box center [616, 101] width 30 height 15
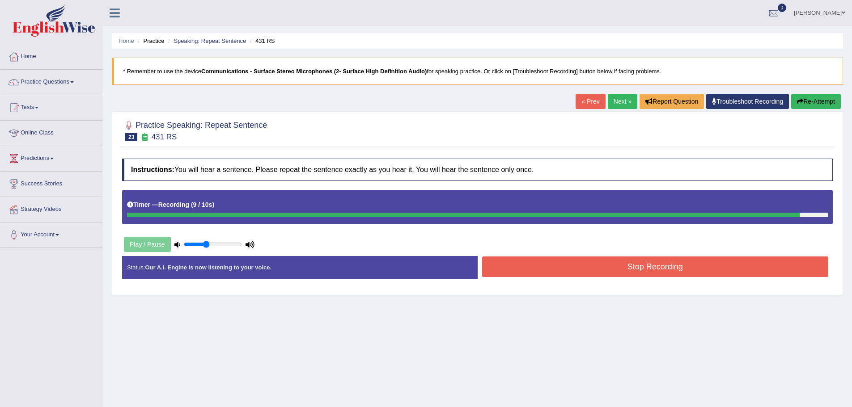
click at [728, 279] on div "Stop Recording" at bounding box center [656, 268] width 356 height 23
click at [727, 272] on div "Instructions: You will hear a sentence. Please repeat the sentence exactly as y…" at bounding box center [481, 222] width 722 height 136
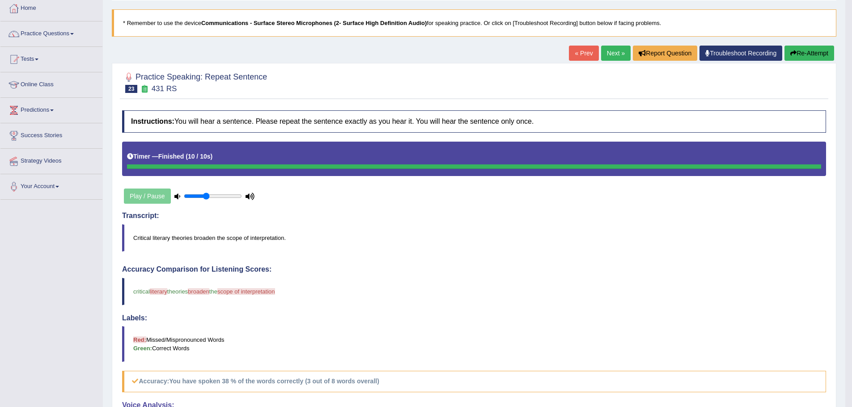
scroll to position [45, 0]
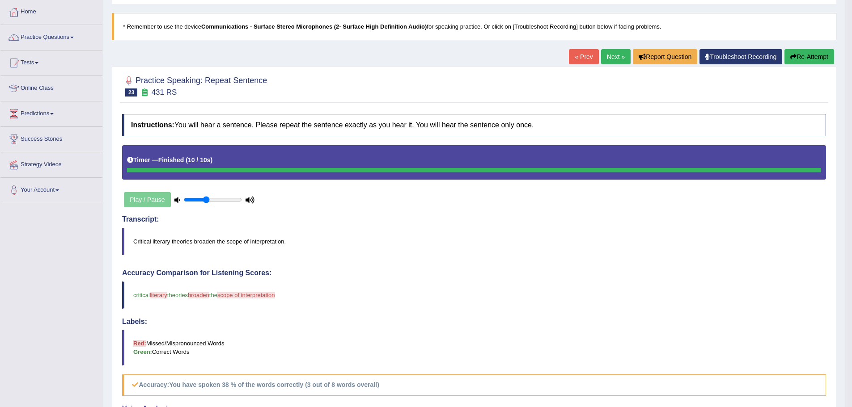
click at [805, 57] on button "Re-Attempt" at bounding box center [809, 56] width 50 height 15
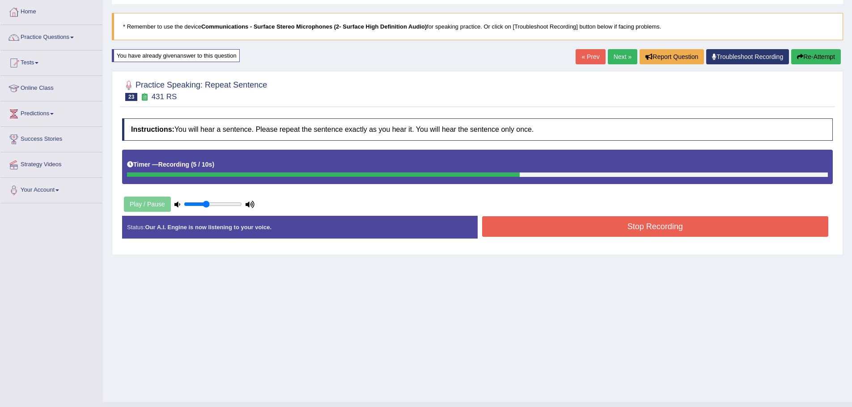
click at [677, 228] on button "Stop Recording" at bounding box center [655, 226] width 347 height 21
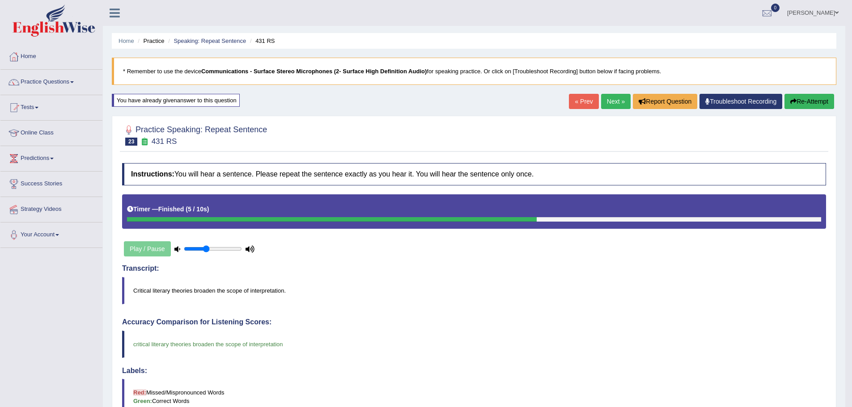
click at [812, 101] on button "Re-Attempt" at bounding box center [809, 101] width 50 height 15
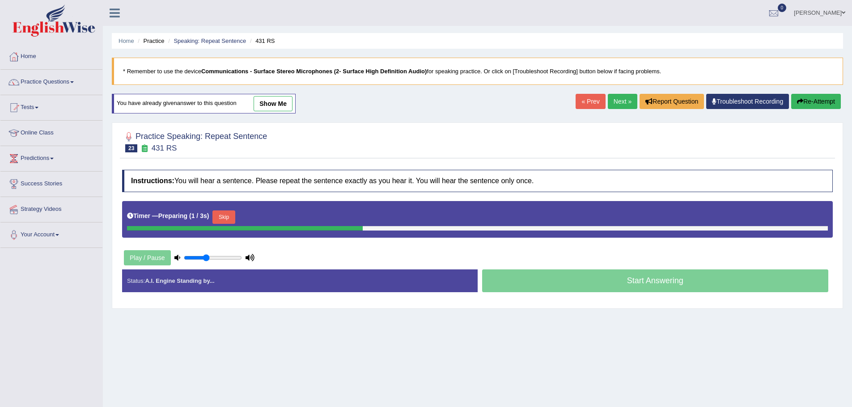
click at [226, 217] on button "Skip" at bounding box center [223, 217] width 22 height 13
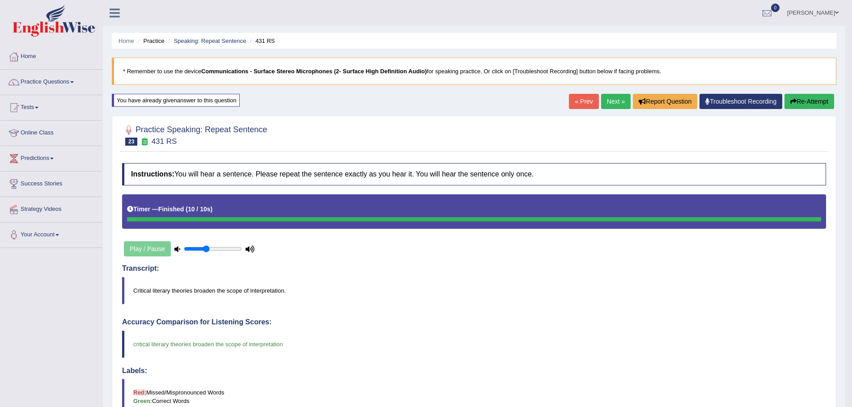
click at [617, 104] on link "Next »" at bounding box center [616, 101] width 30 height 15
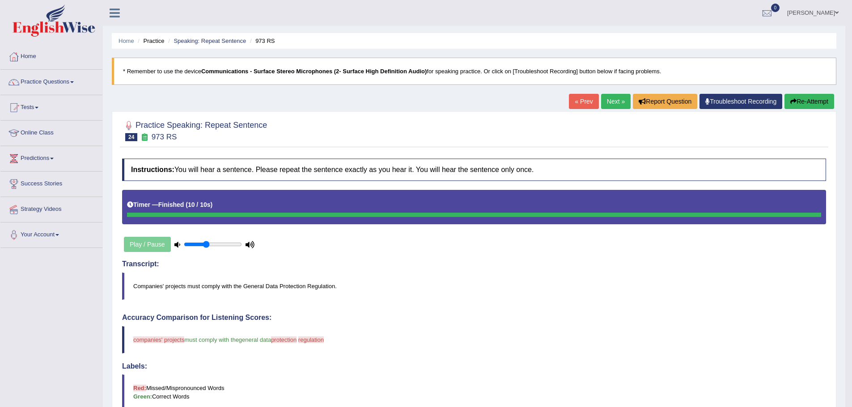
click at [794, 104] on icon "button" at bounding box center [793, 101] width 6 height 6
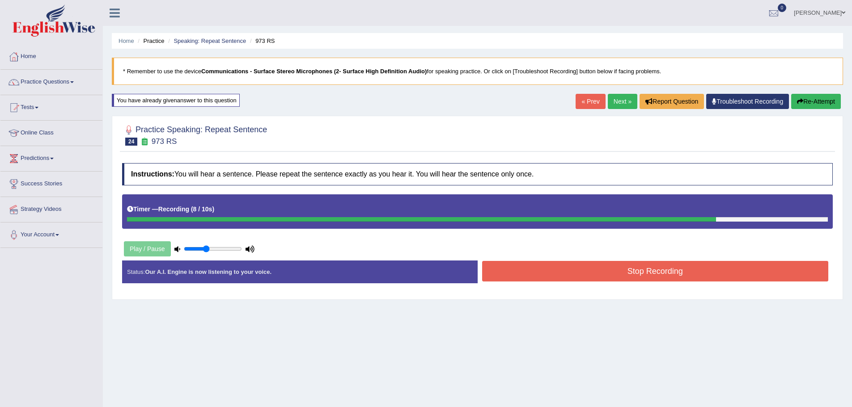
click at [650, 274] on button "Stop Recording" at bounding box center [655, 271] width 347 height 21
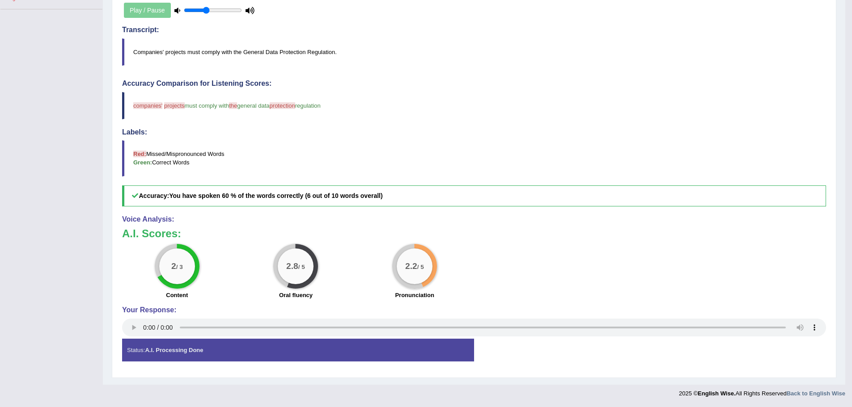
scroll to position [15, 0]
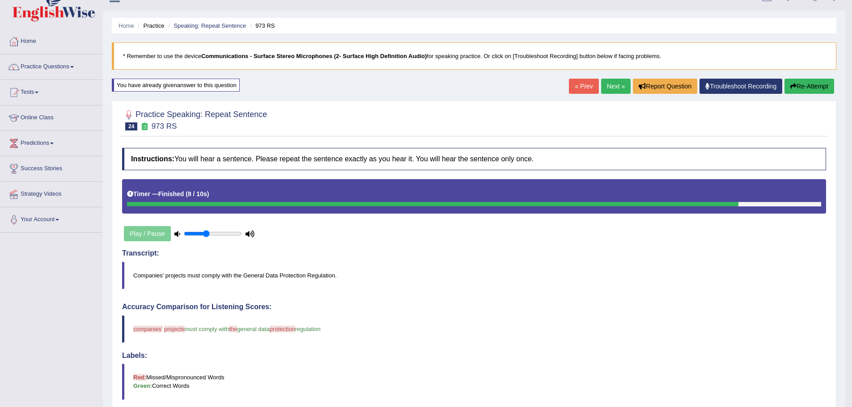
click at [829, 85] on button "Re-Attempt" at bounding box center [809, 86] width 50 height 15
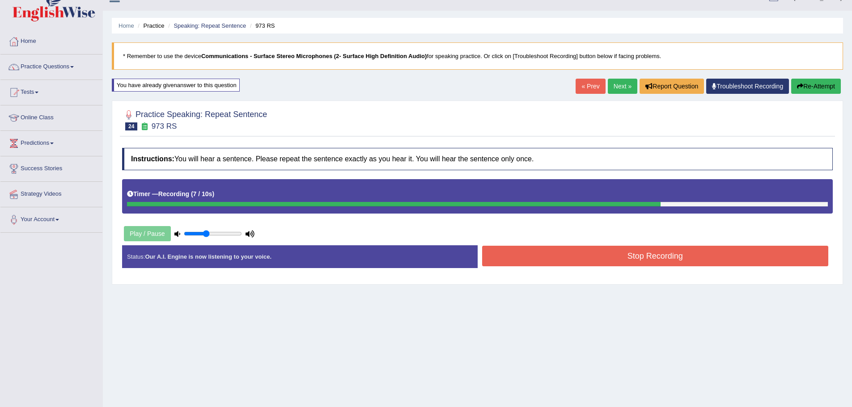
click at [628, 254] on button "Stop Recording" at bounding box center [655, 256] width 347 height 21
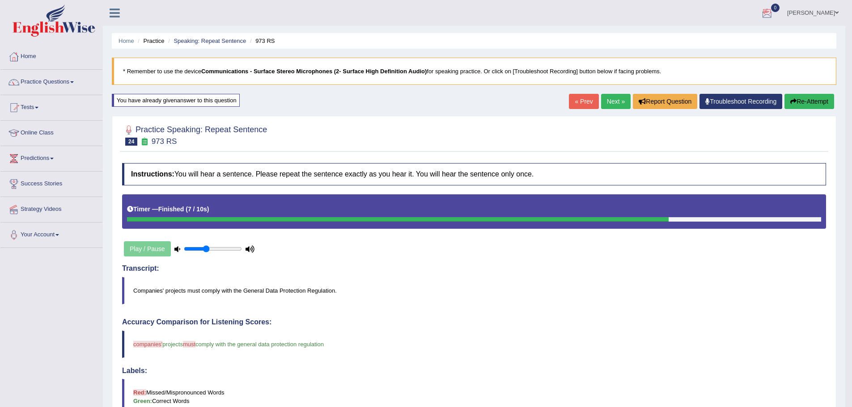
click at [607, 101] on link "Next »" at bounding box center [616, 101] width 30 height 15
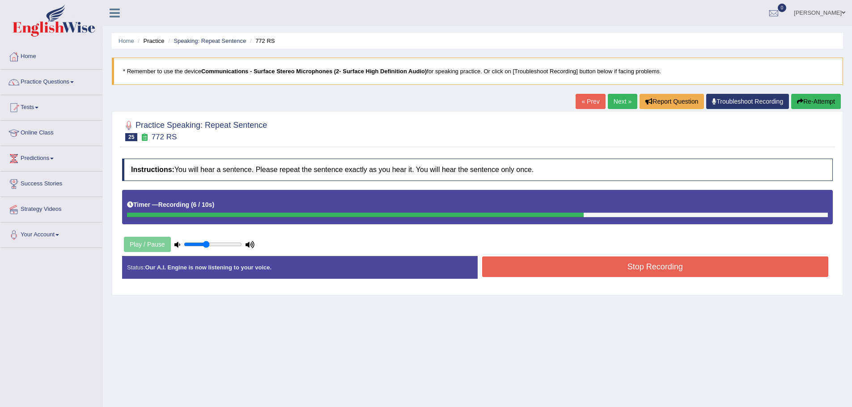
click at [614, 268] on button "Stop Recording" at bounding box center [655, 267] width 347 height 21
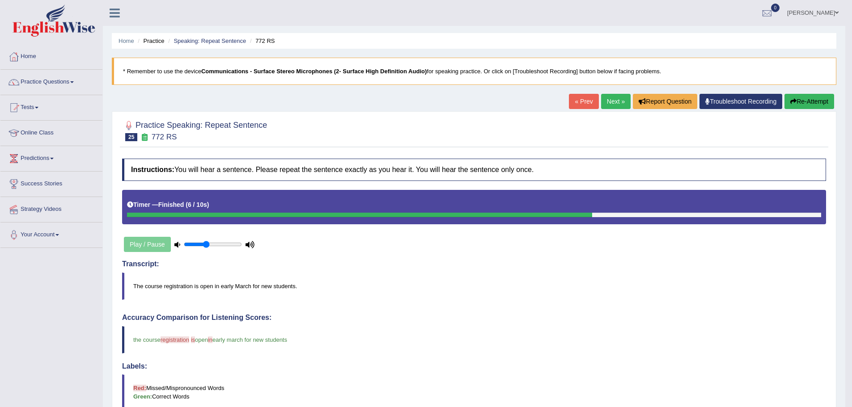
click at [612, 105] on link "Next »" at bounding box center [616, 101] width 30 height 15
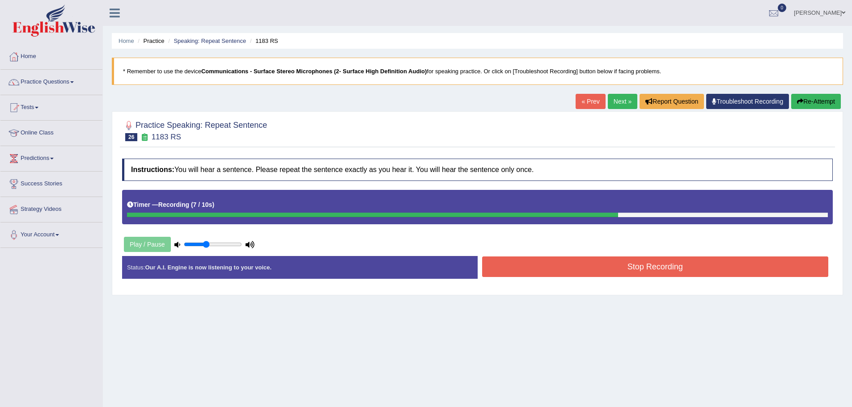
click at [607, 266] on button "Stop Recording" at bounding box center [655, 267] width 347 height 21
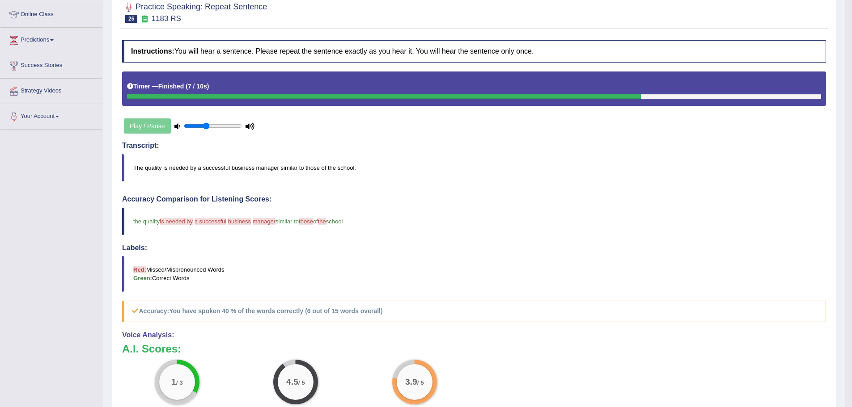
scroll to position [89, 0]
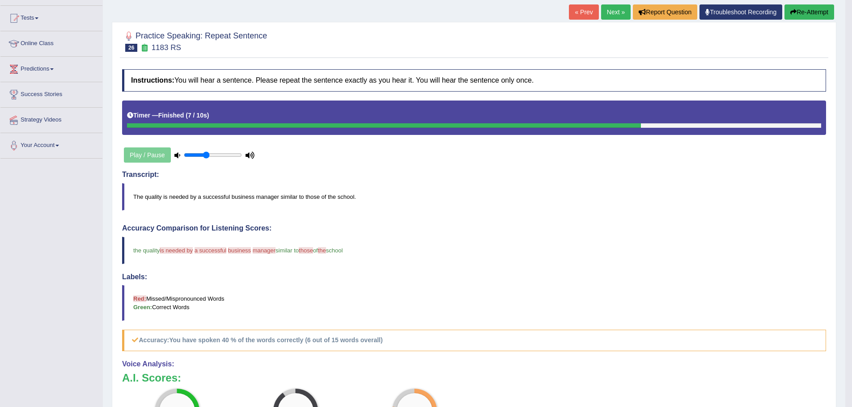
click at [809, 13] on button "Re-Attempt" at bounding box center [809, 11] width 50 height 15
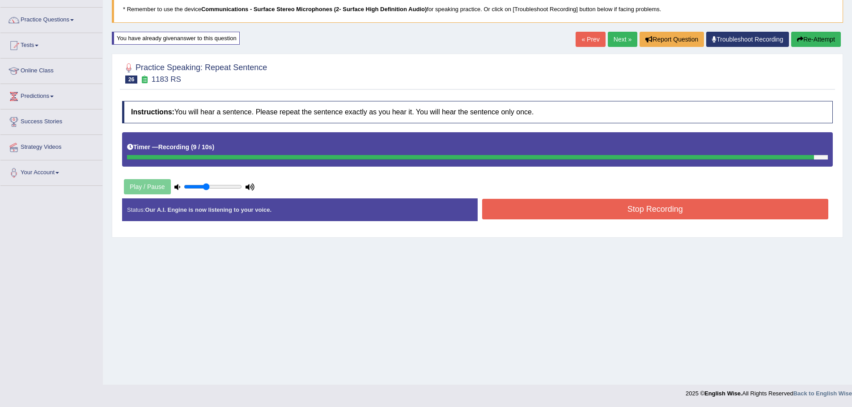
click at [625, 211] on button "Stop Recording" at bounding box center [655, 209] width 347 height 21
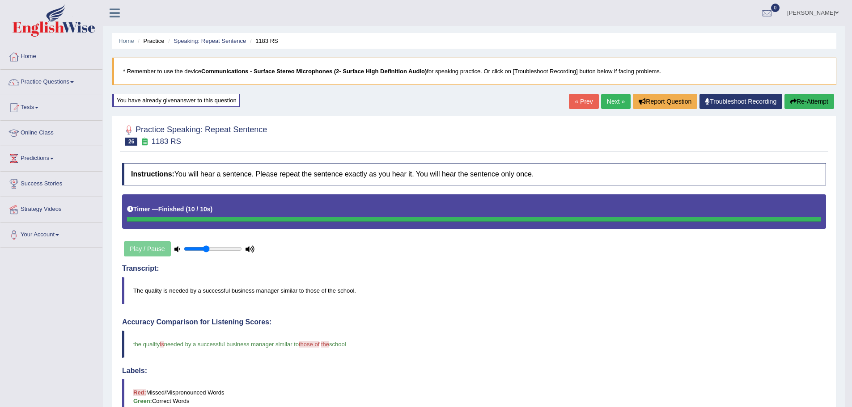
click at [614, 100] on link "Next »" at bounding box center [616, 101] width 30 height 15
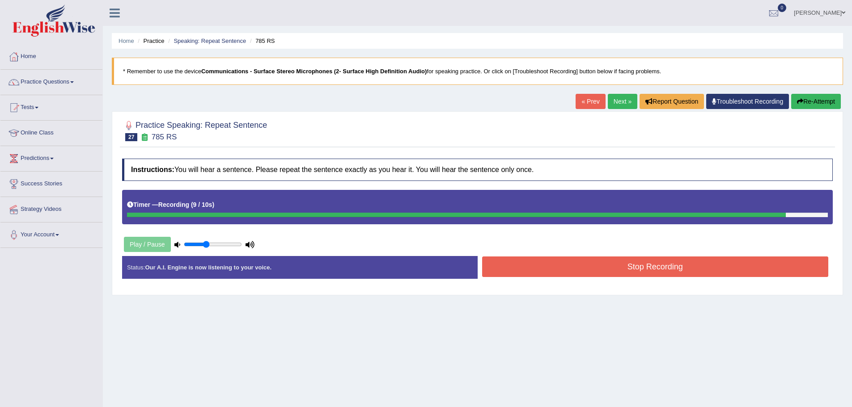
click at [641, 263] on button "Stop Recording" at bounding box center [655, 267] width 347 height 21
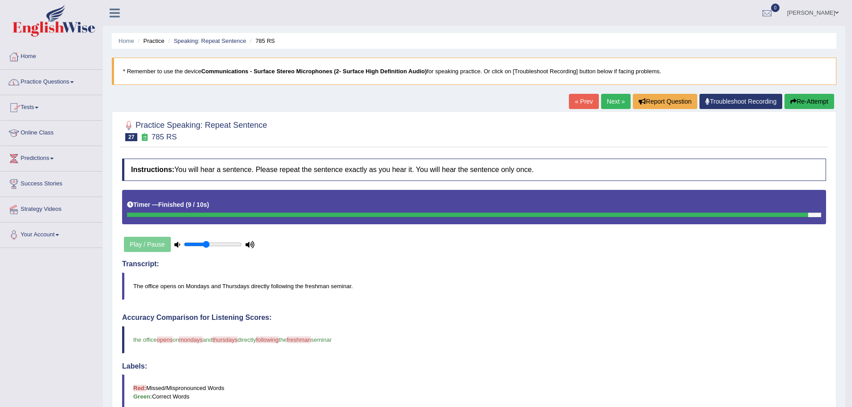
click at [53, 85] on link "Practice Questions" at bounding box center [51, 81] width 102 height 22
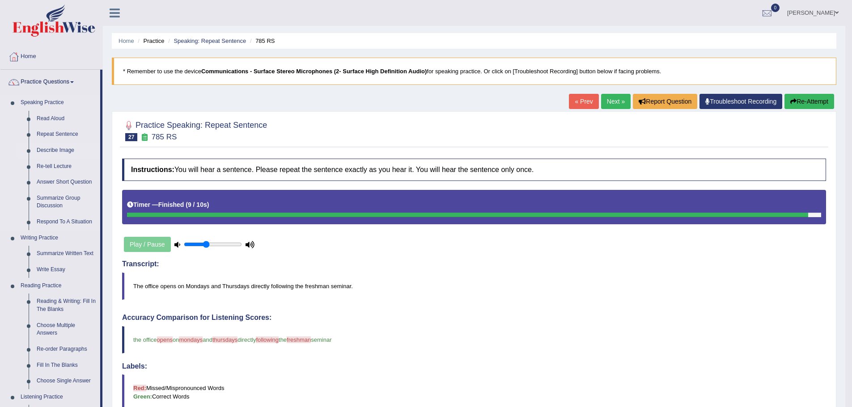
click at [68, 150] on link "Describe Image" at bounding box center [67, 151] width 68 height 16
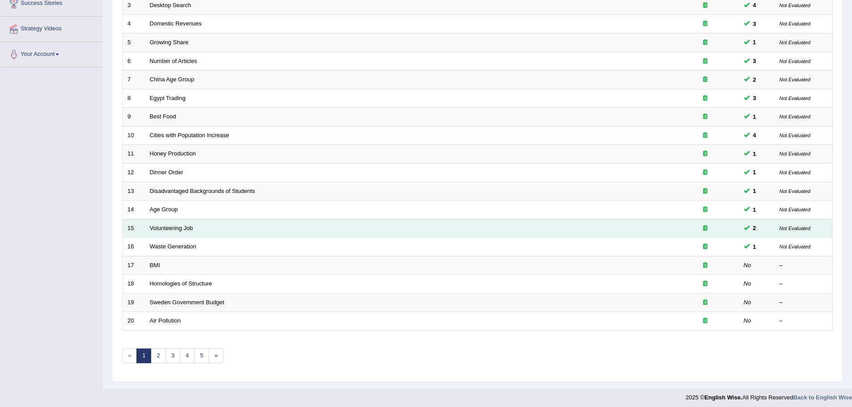
scroll to position [185, 0]
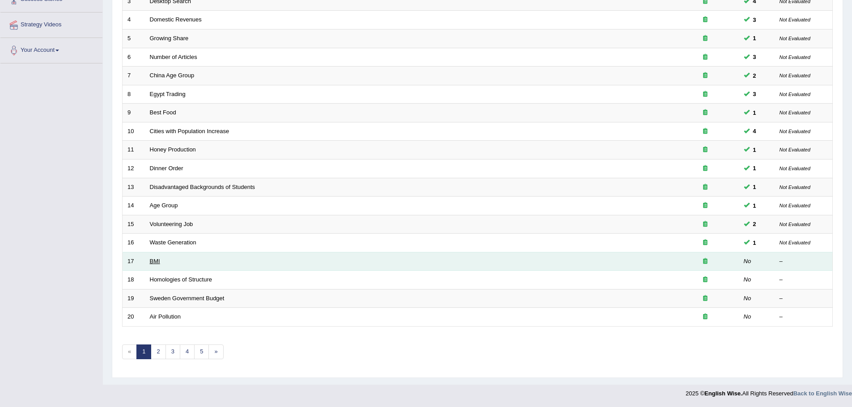
click at [150, 263] on link "BMI" at bounding box center [155, 261] width 10 height 7
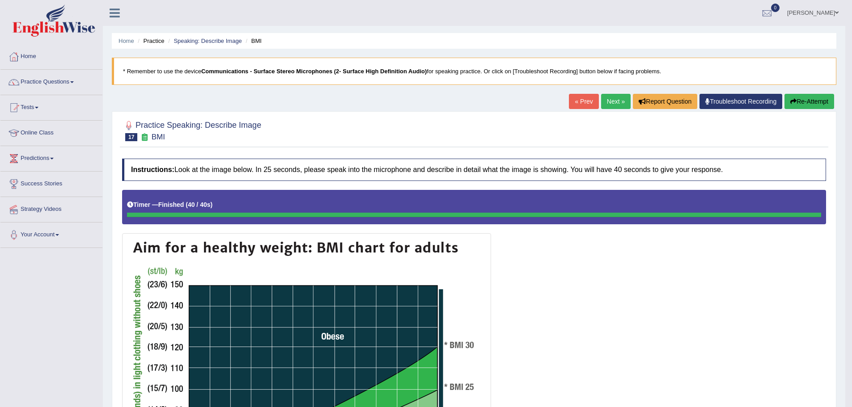
click at [614, 103] on link "Next »" at bounding box center [616, 101] width 30 height 15
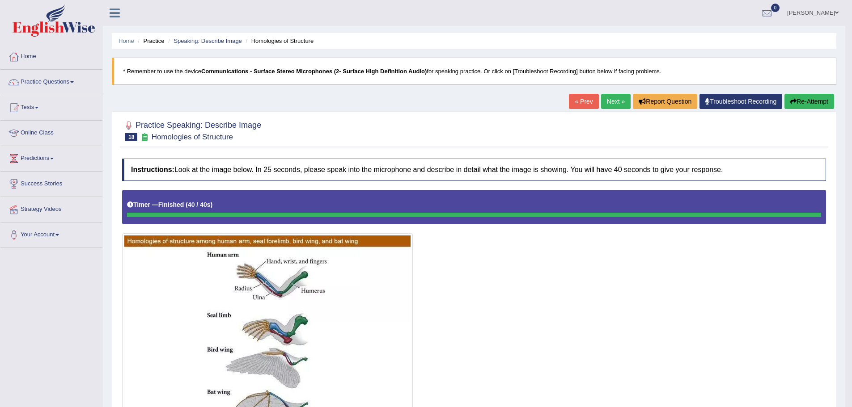
click at [614, 99] on link "Next »" at bounding box center [616, 101] width 30 height 15
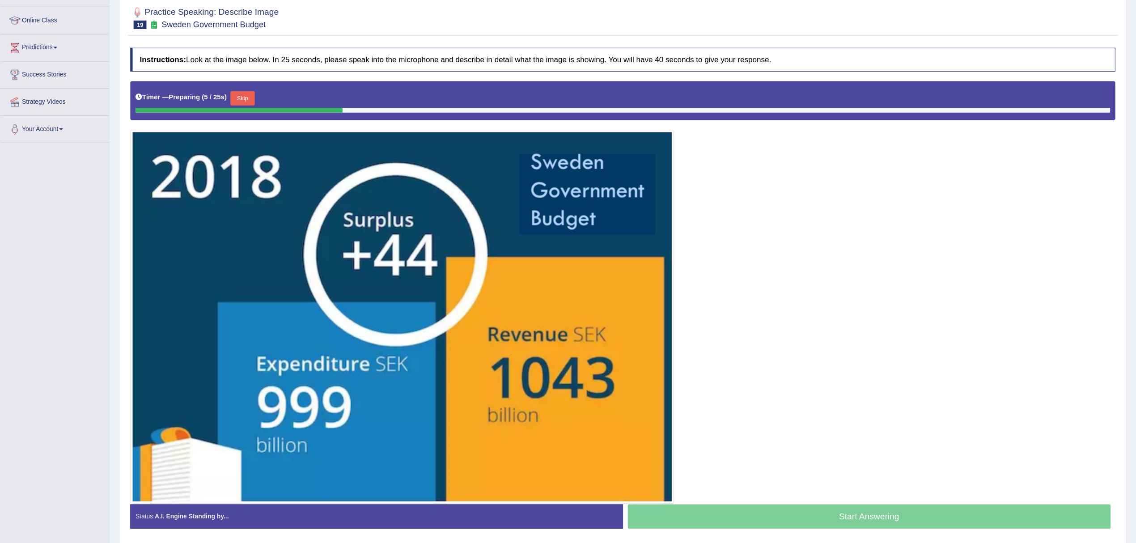
scroll to position [114, 0]
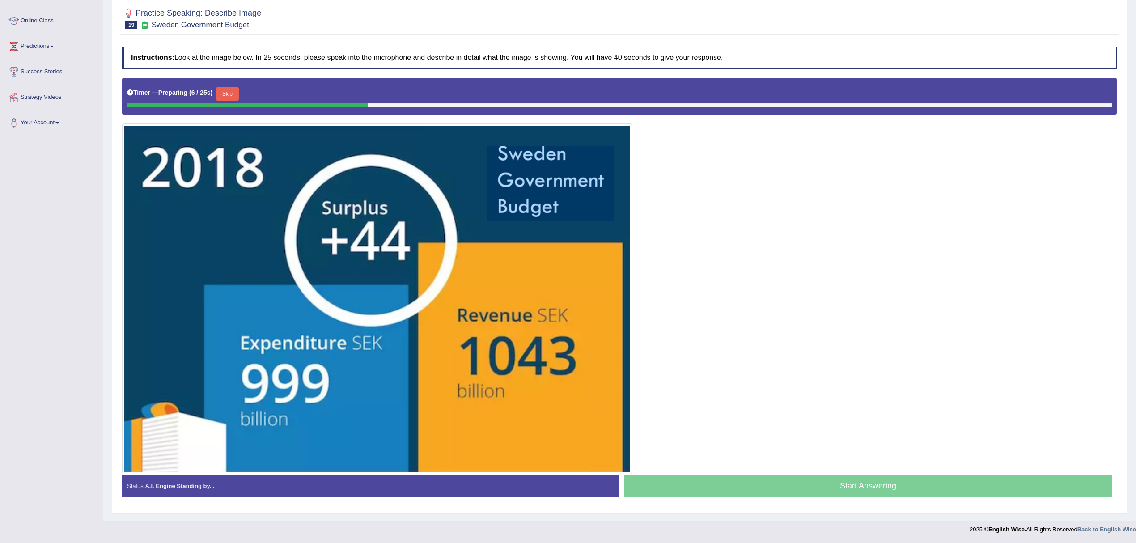
drag, startPoint x: 826, startPoint y: 0, endPoint x: 835, endPoint y: 263, distance: 263.1
click at [835, 263] on div at bounding box center [619, 276] width 995 height 396
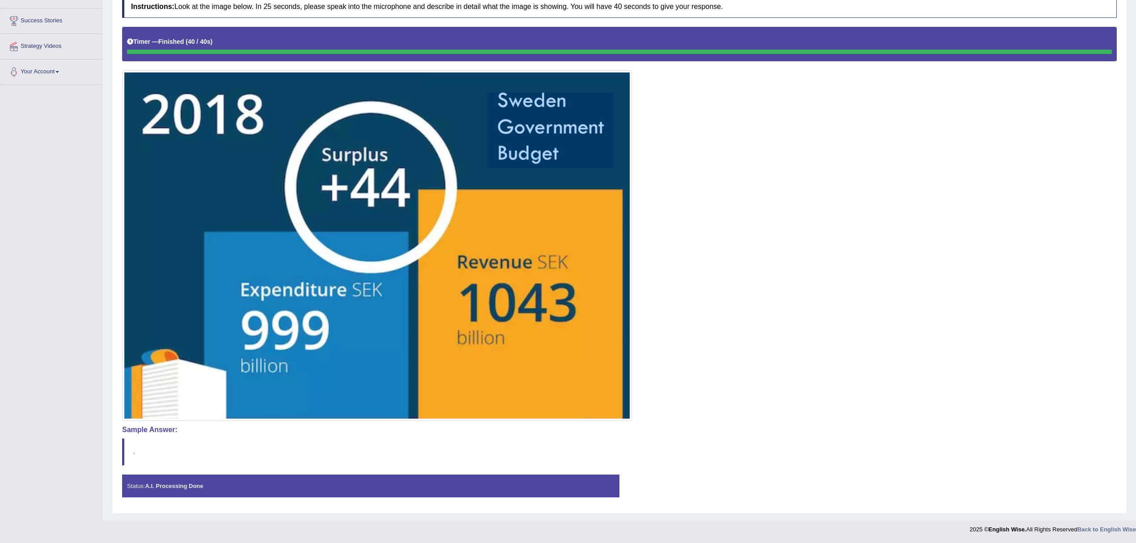
scroll to position [165, 0]
click at [852, 137] on div at bounding box center [619, 224] width 995 height 394
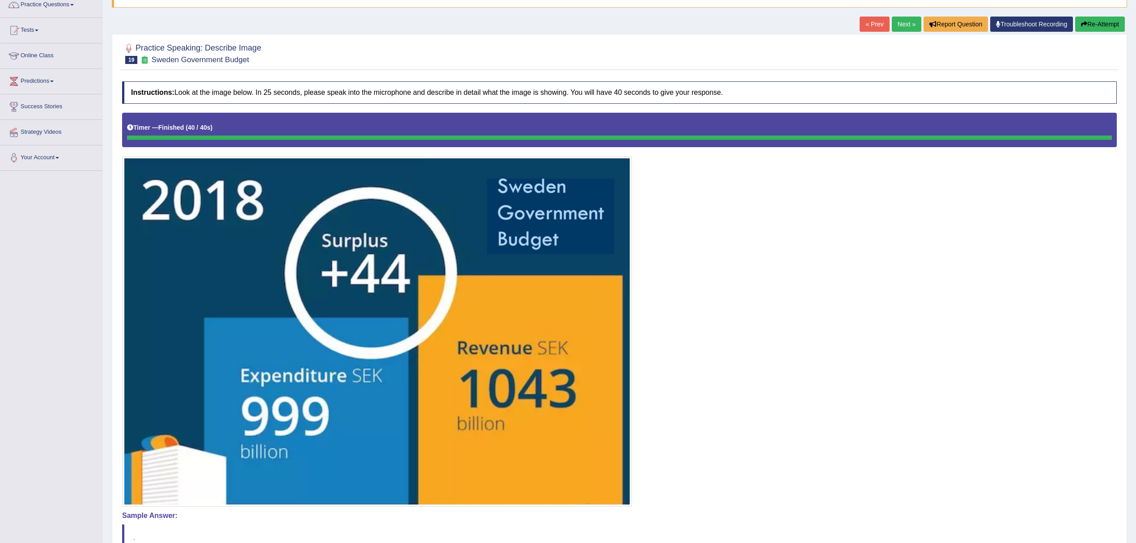
scroll to position [0, 0]
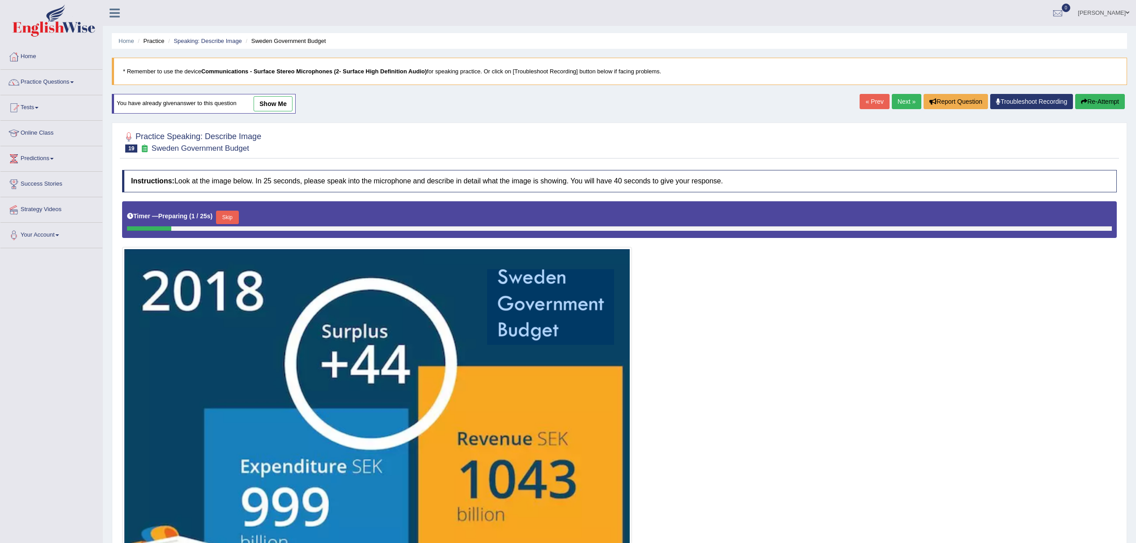
scroll to position [126, 0]
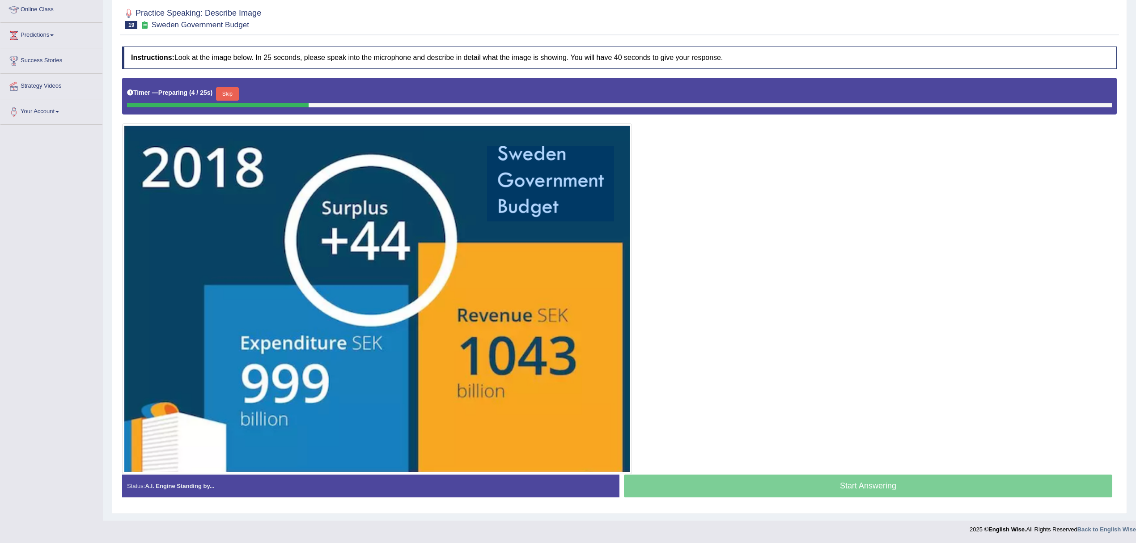
click at [229, 89] on button "Skip" at bounding box center [227, 93] width 22 height 13
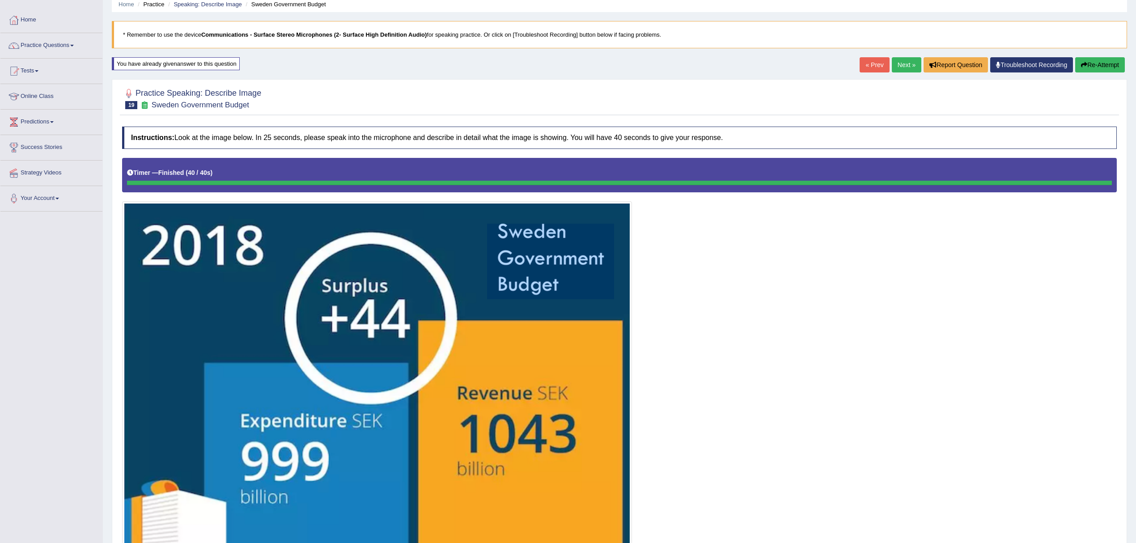
scroll to position [0, 0]
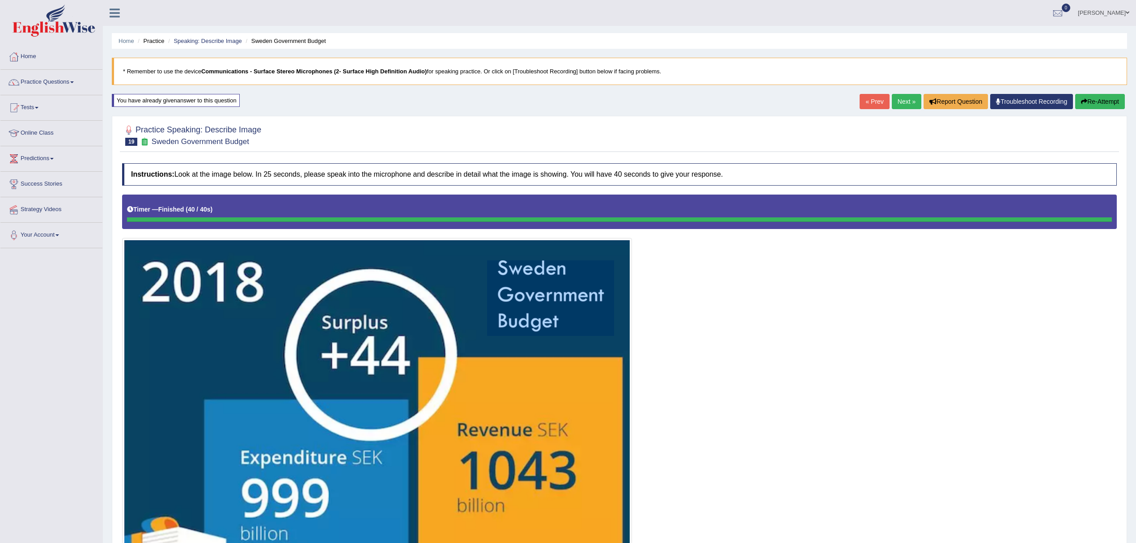
click at [900, 104] on link "Next »" at bounding box center [907, 101] width 30 height 15
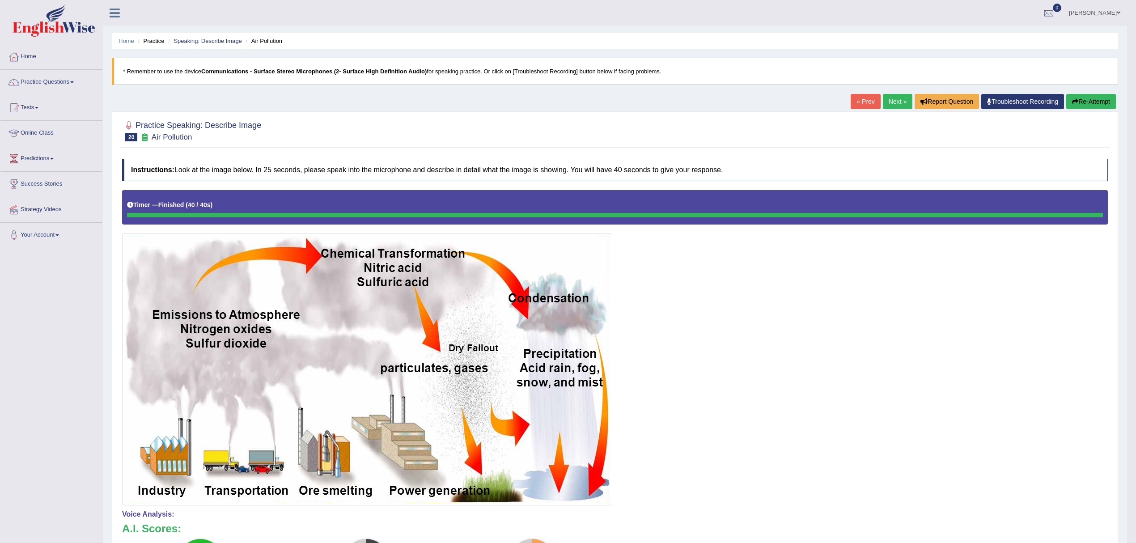
click at [889, 99] on link "Next »" at bounding box center [898, 101] width 30 height 15
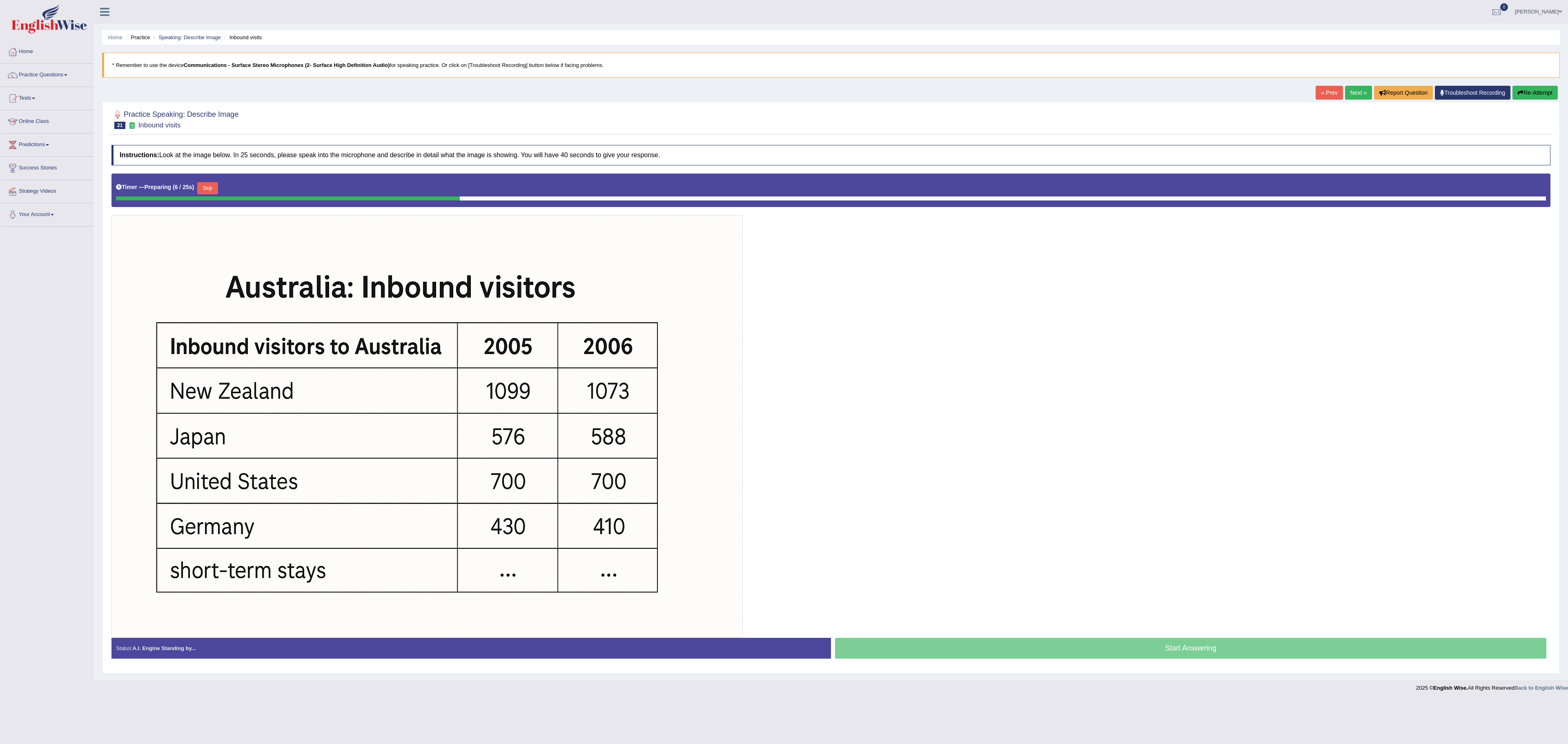
drag, startPoint x: 960, startPoint y: 7, endPoint x: 1129, endPoint y: 265, distance: 308.4
click at [1045, 265] on div at bounding box center [831, 405] width 1439 height 464
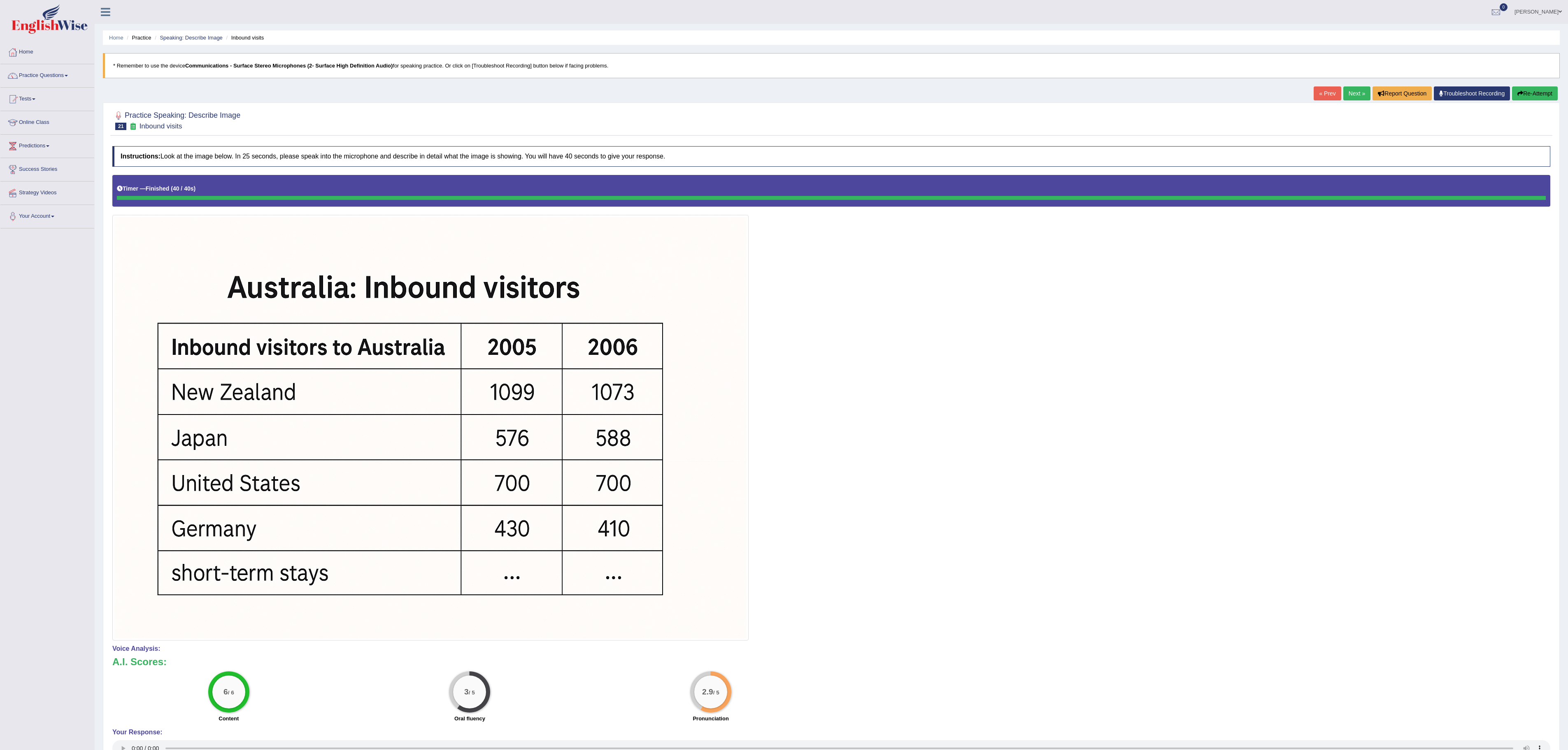
click at [1053, 97] on button "Re-Attempt" at bounding box center [1535, 93] width 46 height 14
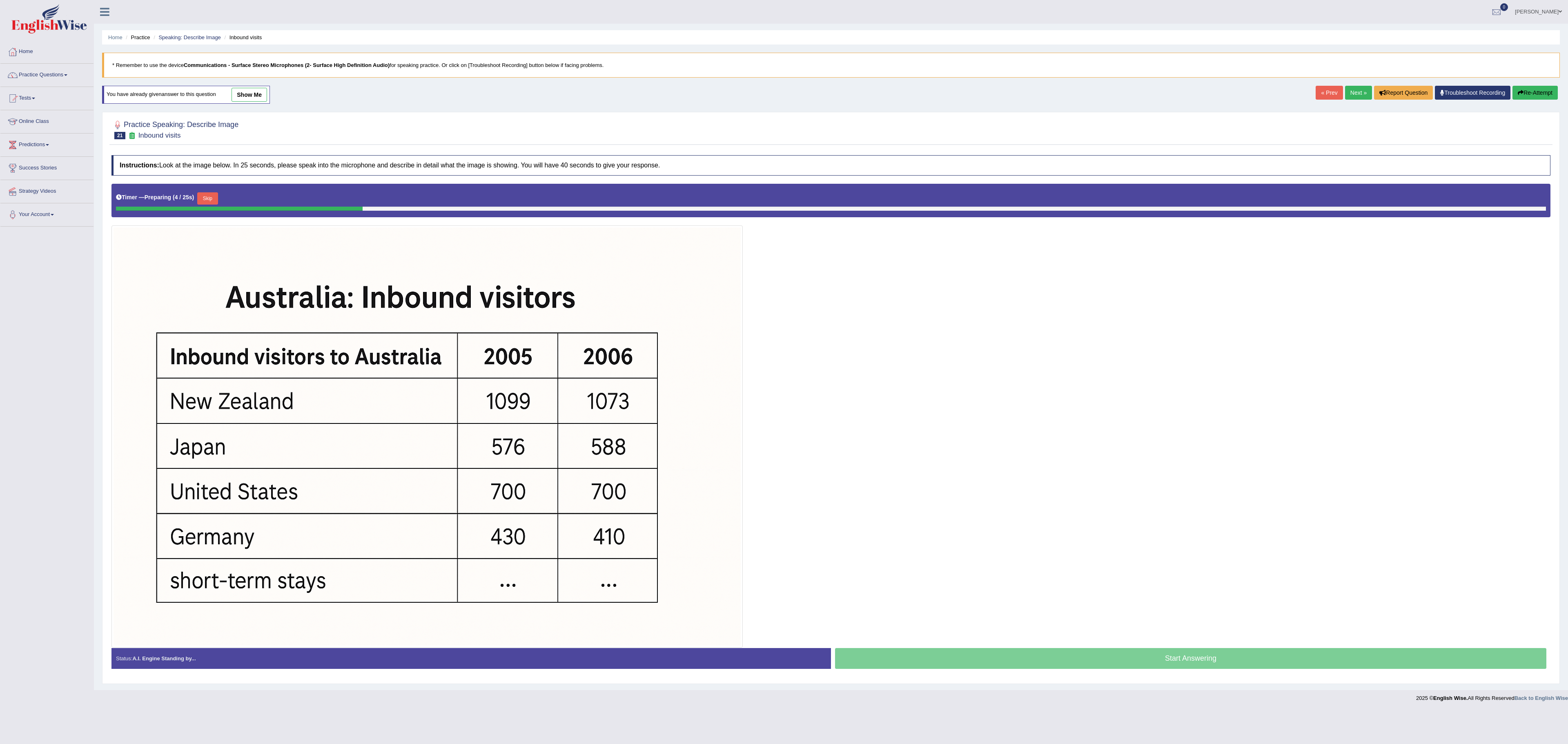
click at [215, 198] on button "Skip" at bounding box center [207, 198] width 20 height 12
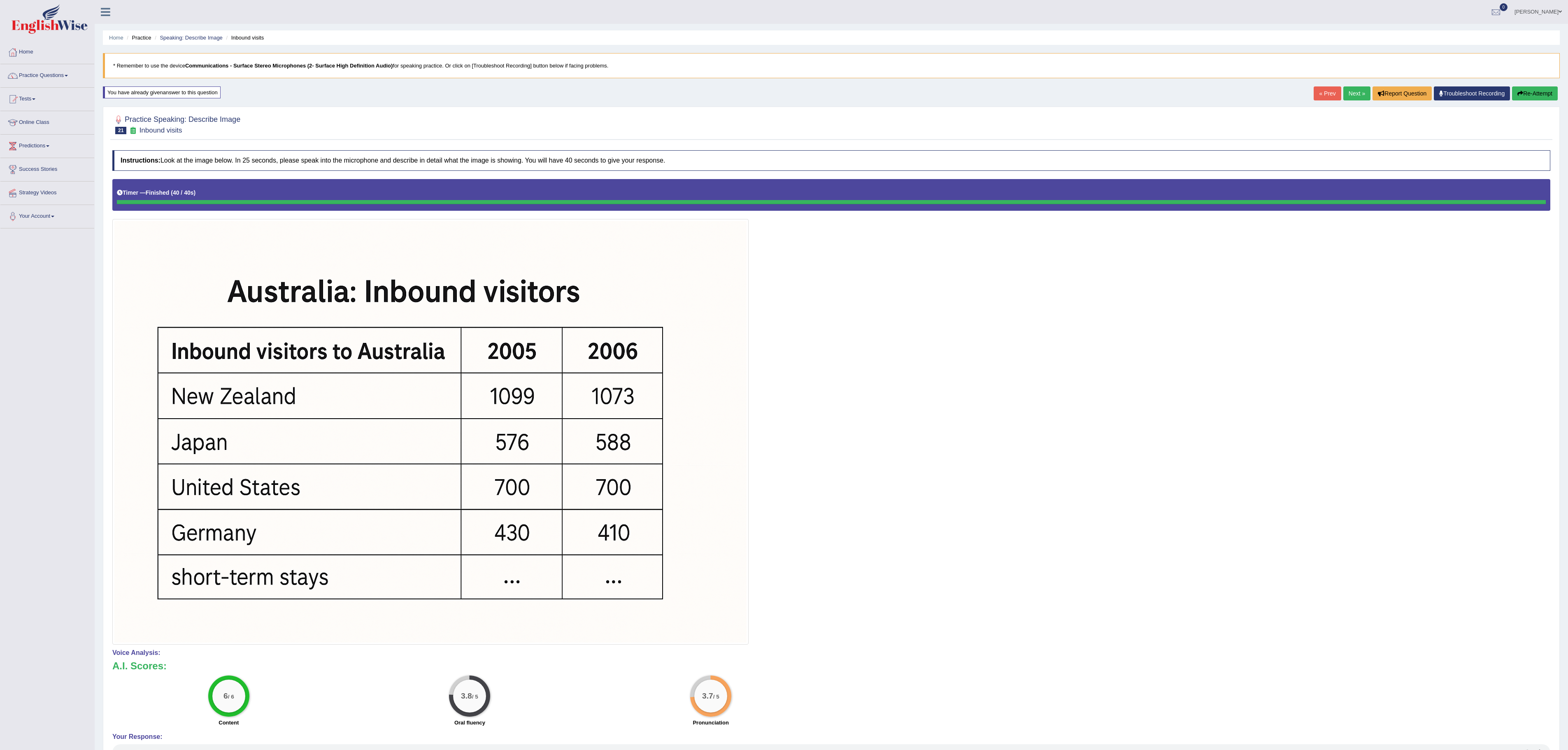
click at [1346, 98] on link "Next »" at bounding box center [1357, 93] width 28 height 14
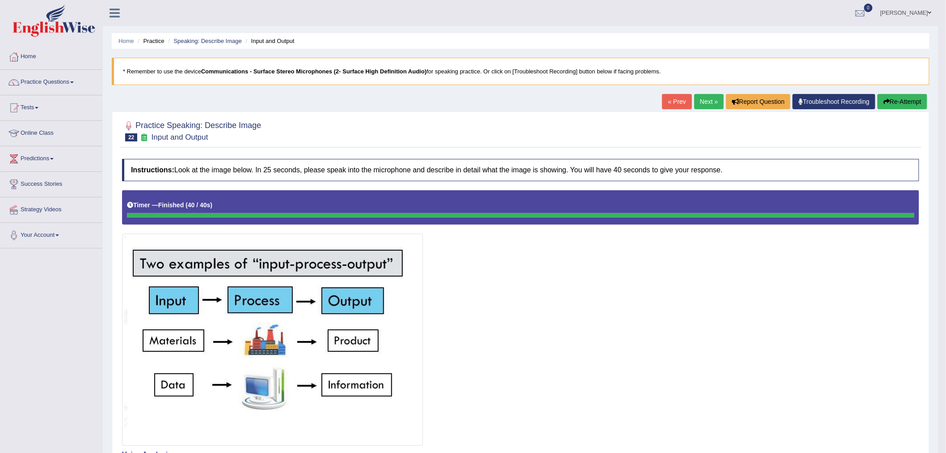
click at [703, 102] on link "Next »" at bounding box center [710, 101] width 30 height 15
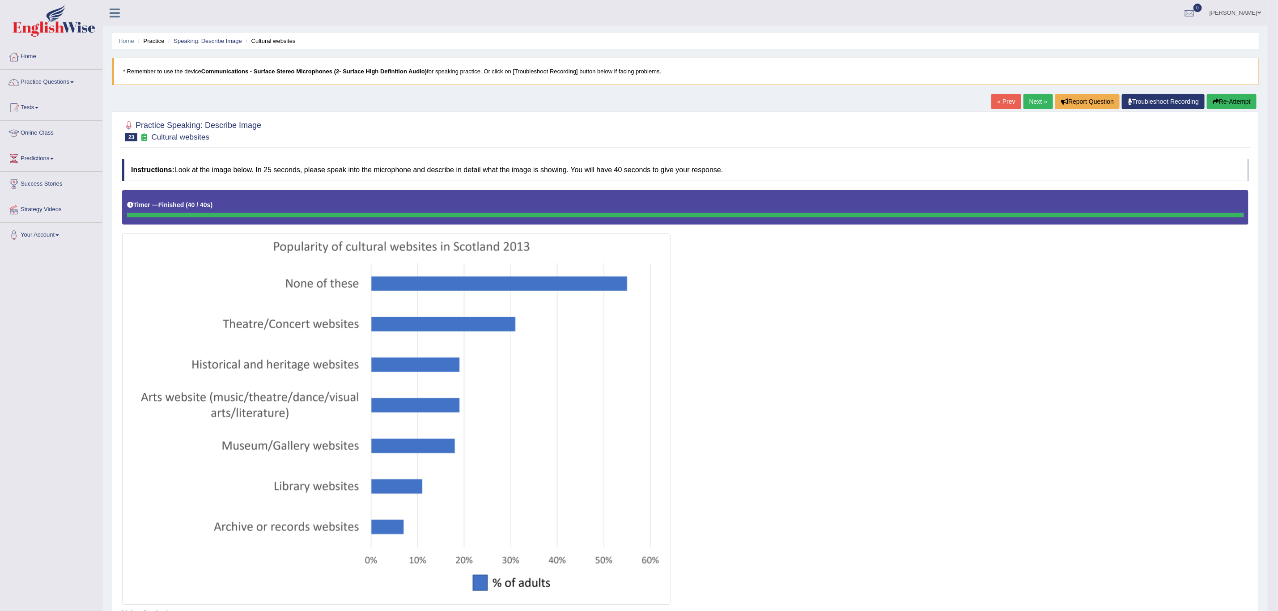
click at [946, 94] on link "Next »" at bounding box center [1038, 101] width 30 height 15
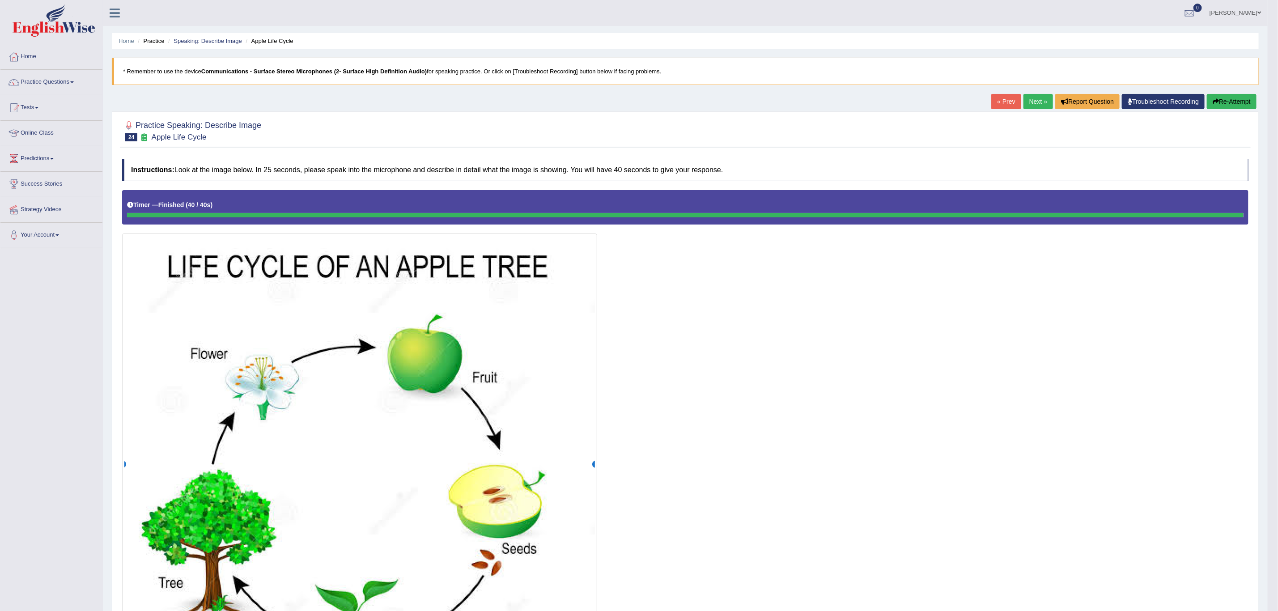
click at [1028, 105] on link "Next »" at bounding box center [1038, 101] width 30 height 15
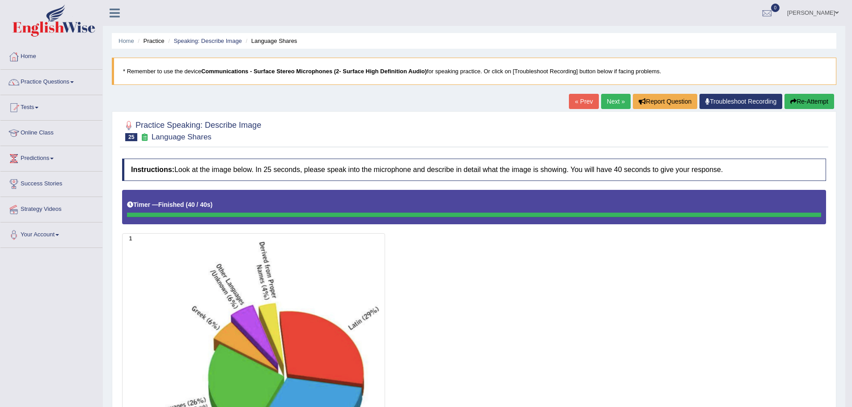
click at [614, 102] on link "Next »" at bounding box center [616, 101] width 30 height 15
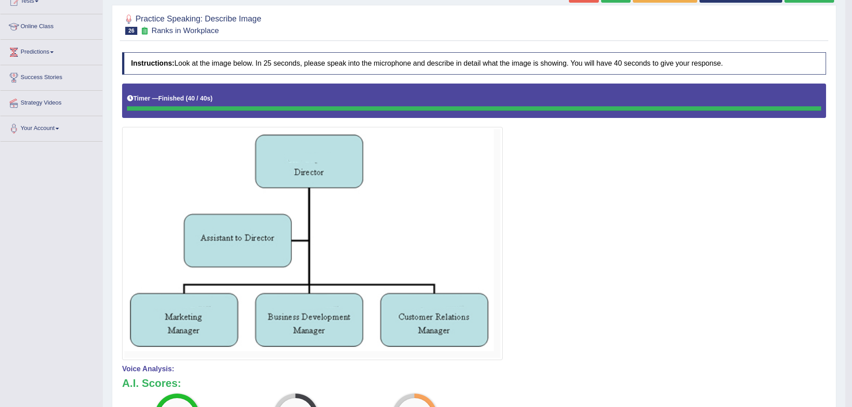
scroll to position [41, 0]
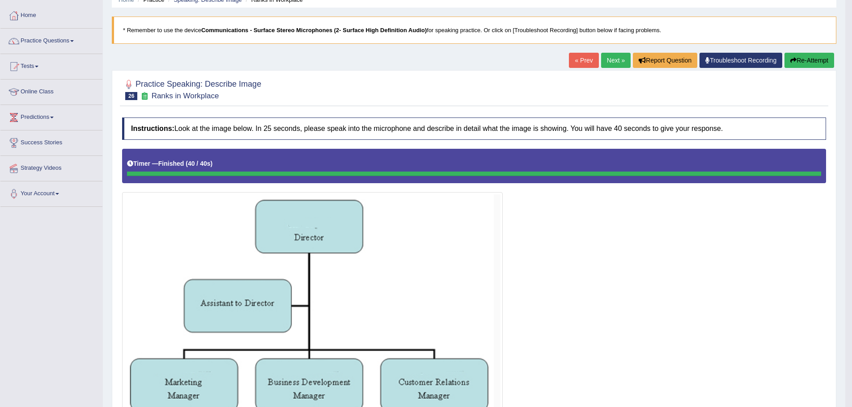
click at [613, 59] on link "Next »" at bounding box center [616, 60] width 30 height 15
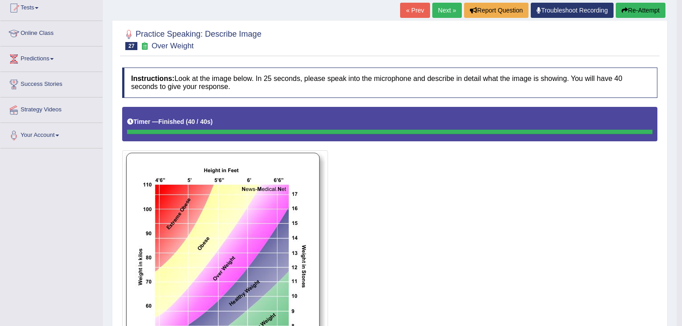
scroll to position [56, 0]
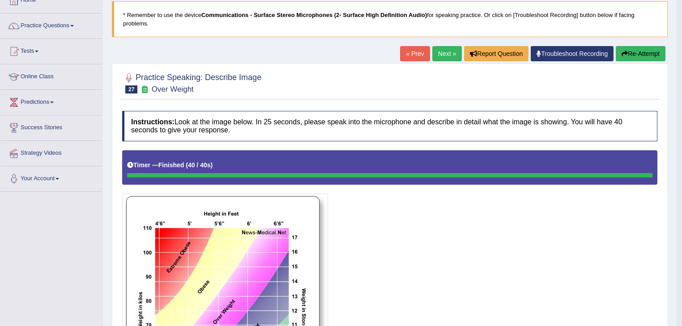
click at [631, 51] on button "Re-Attempt" at bounding box center [640, 53] width 50 height 15
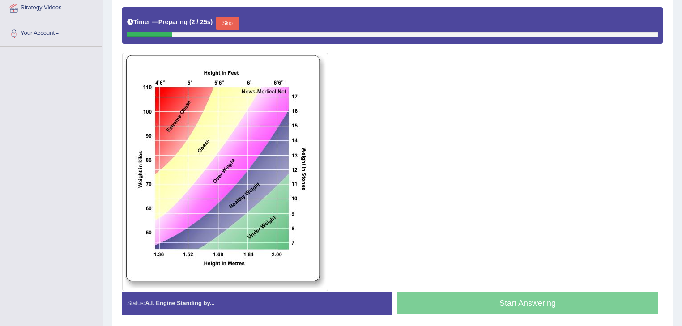
click at [232, 29] on button "Skip" at bounding box center [227, 23] width 22 height 13
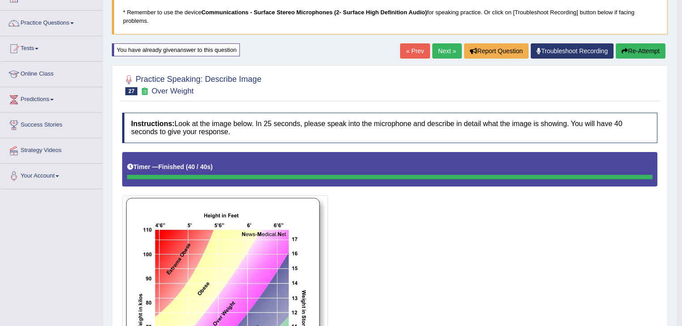
scroll to position [59, 0]
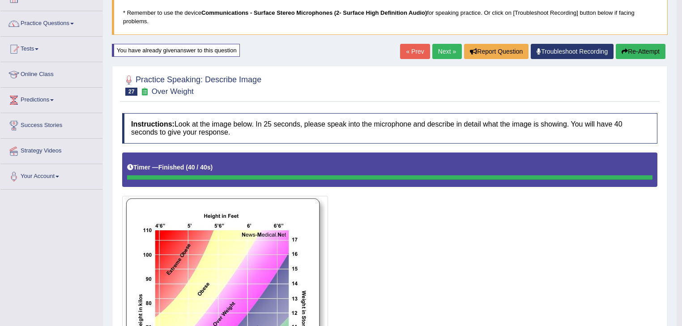
click at [449, 55] on link "Next »" at bounding box center [447, 51] width 30 height 15
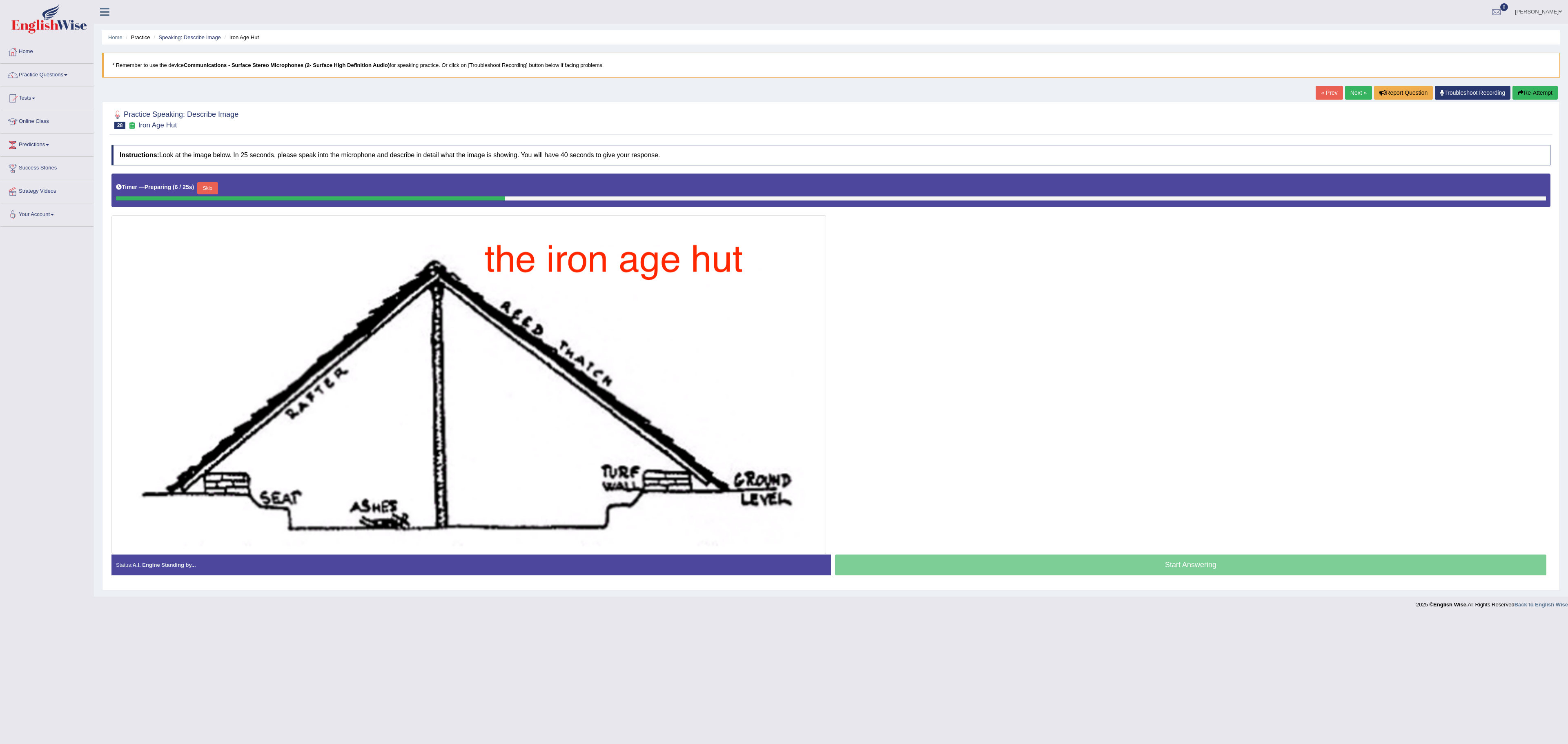
drag, startPoint x: 611, startPoint y: 0, endPoint x: 919, endPoint y: 418, distance: 519.2
click at [622, 298] on div at bounding box center [831, 363] width 1439 height 381
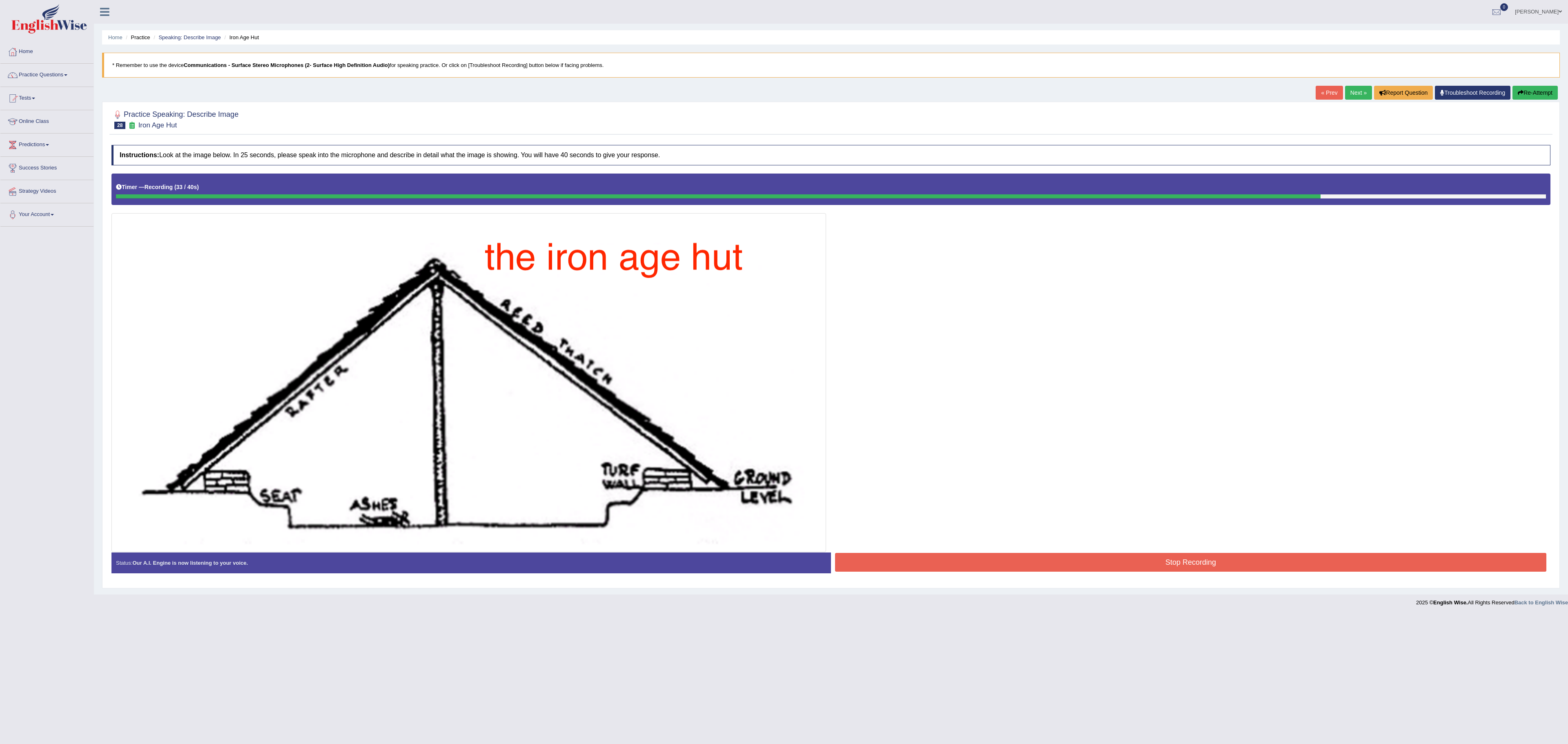
click at [622, 298] on button "Stop Recording" at bounding box center [1191, 562] width 711 height 19
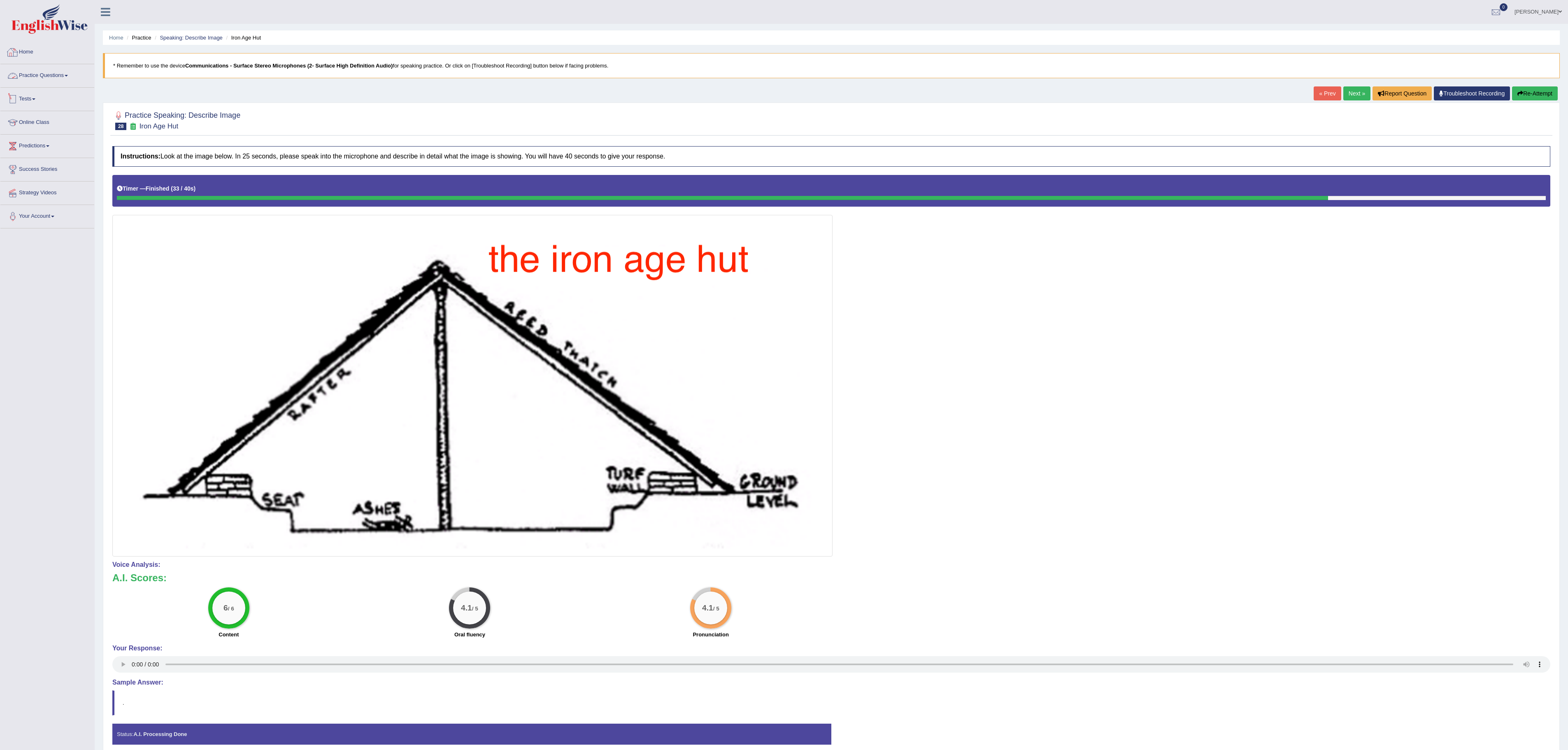
click at [56, 76] on link "Practice Questions" at bounding box center [47, 75] width 94 height 20
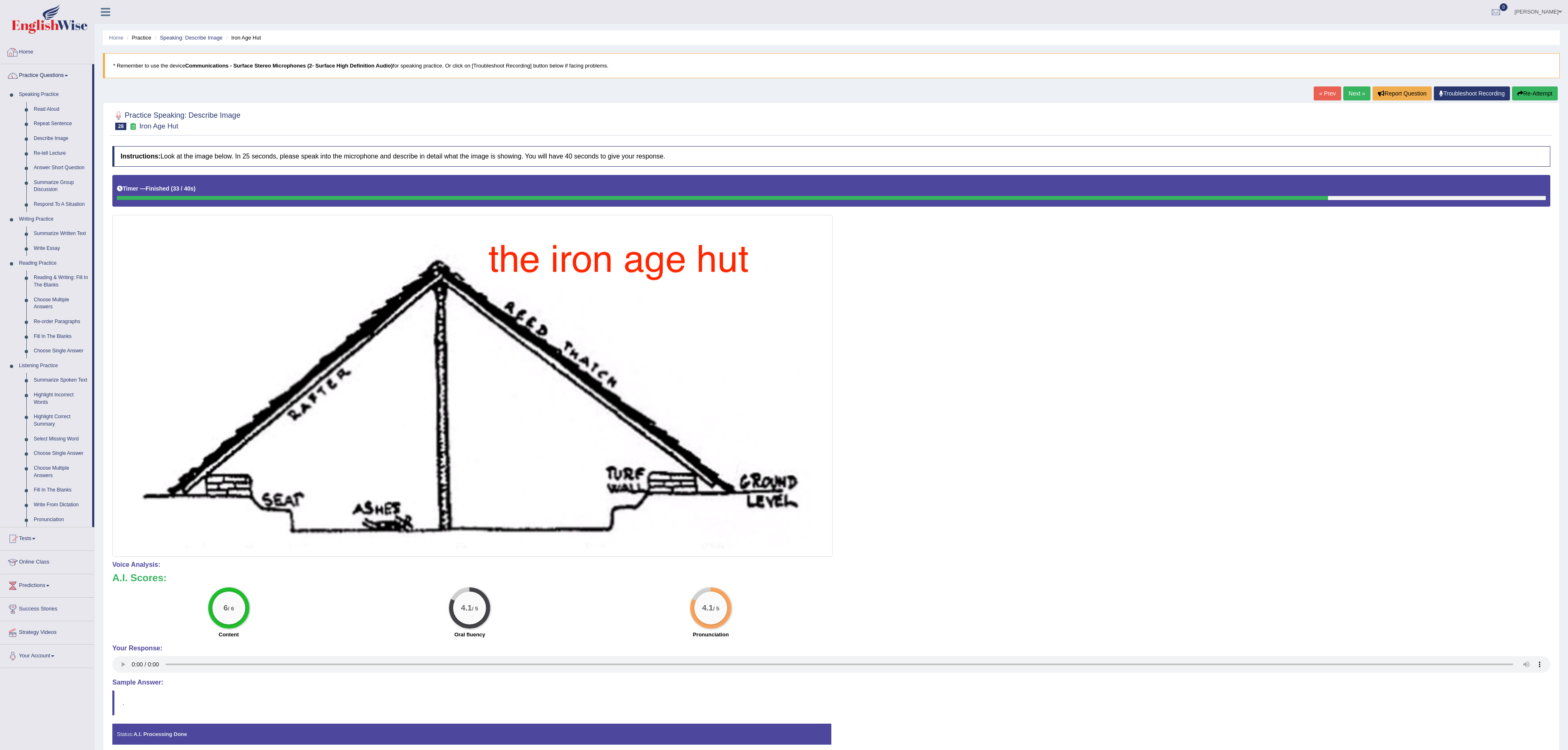
click at [28, 55] on link "Home" at bounding box center [47, 51] width 94 height 20
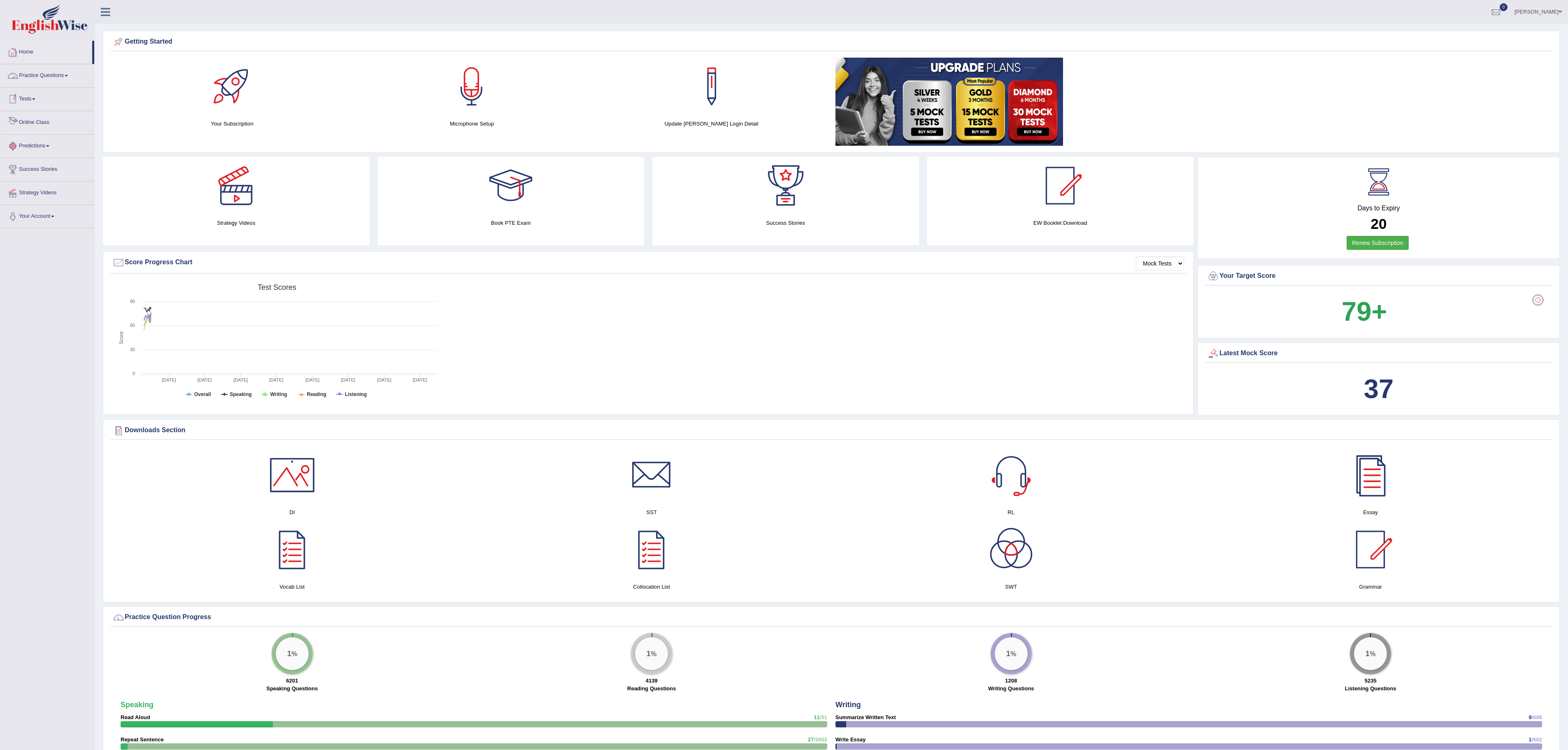
click at [52, 125] on link "Online Class" at bounding box center [47, 121] width 94 height 20
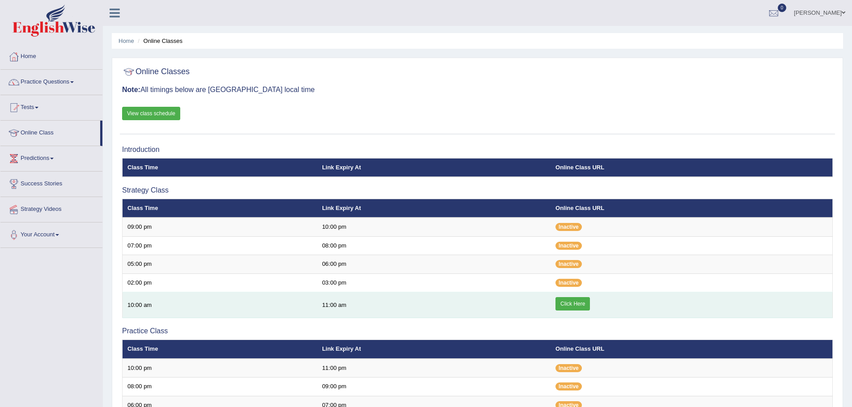
drag, startPoint x: 0, startPoint y: 0, endPoint x: 568, endPoint y: 306, distance: 644.7
click at [568, 306] on link "Click Here" at bounding box center [572, 303] width 34 height 13
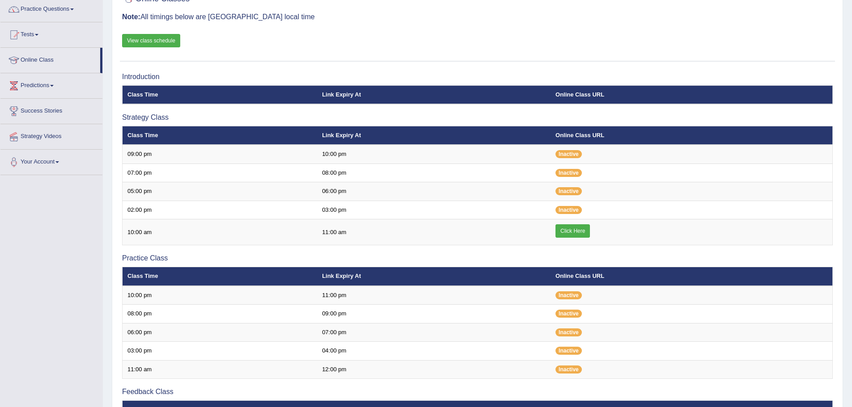
scroll to position [89, 0]
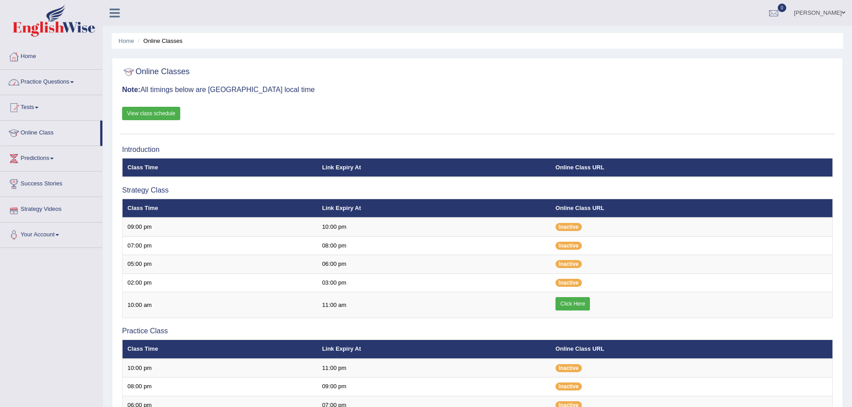
click at [65, 78] on link "Practice Questions" at bounding box center [51, 81] width 102 height 22
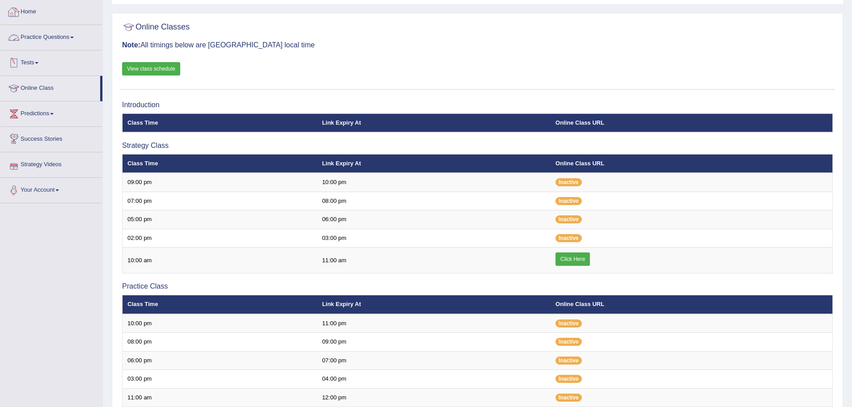
click at [58, 47] on link "Practice Questions" at bounding box center [51, 36] width 102 height 22
click at [42, 36] on link "Practice Questions" at bounding box center [51, 36] width 102 height 22
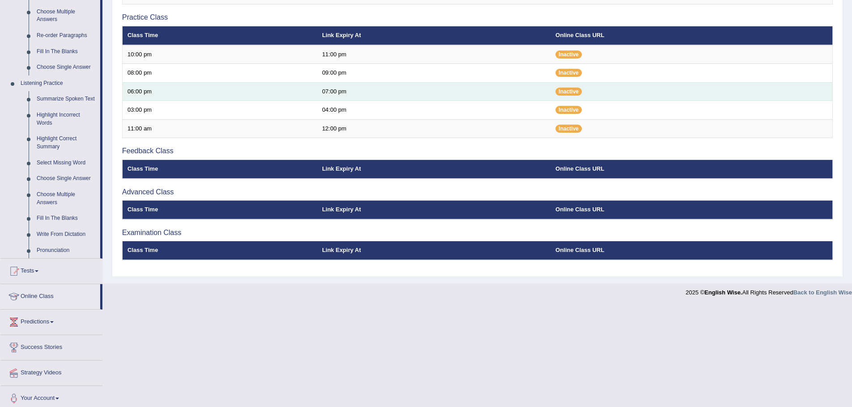
scroll to position [319, 0]
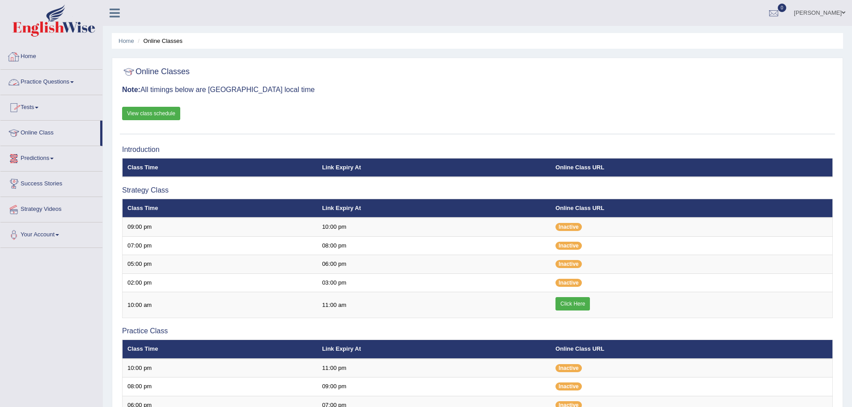
click at [48, 74] on link "Practice Questions" at bounding box center [51, 81] width 102 height 22
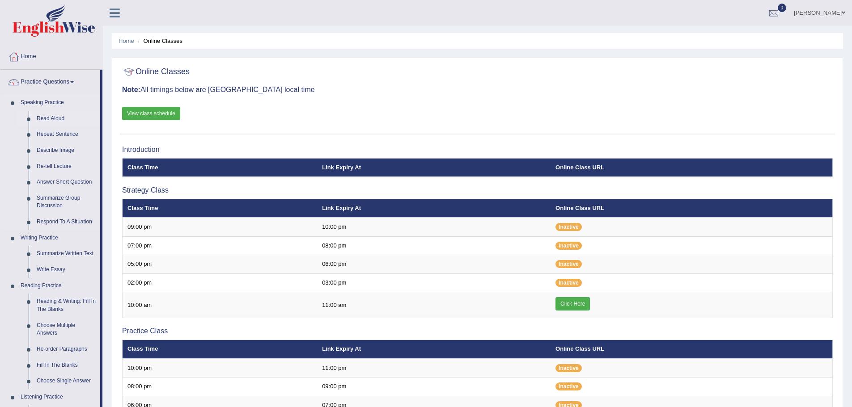
click at [62, 123] on link "Read Aloud" at bounding box center [67, 119] width 68 height 16
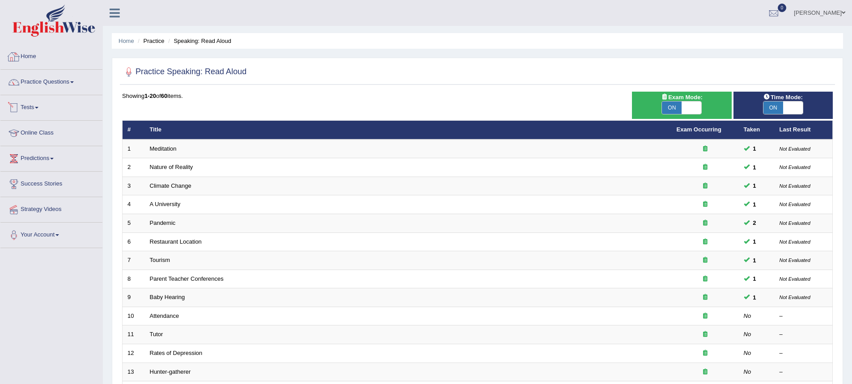
click at [67, 84] on link "Practice Questions" at bounding box center [51, 81] width 102 height 22
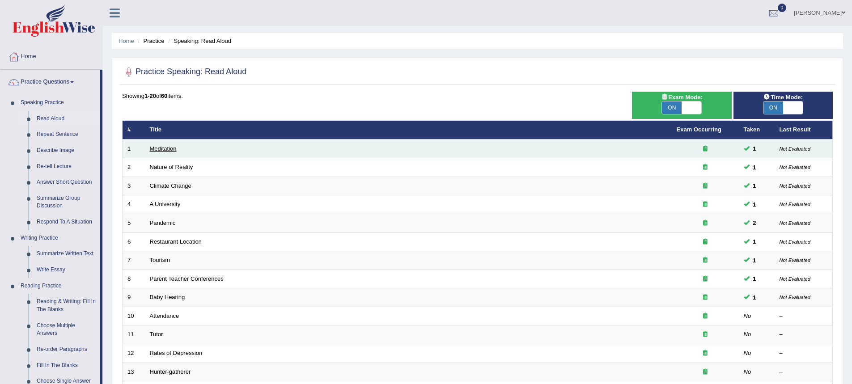
click at [156, 149] on link "Meditation" at bounding box center [163, 148] width 27 height 7
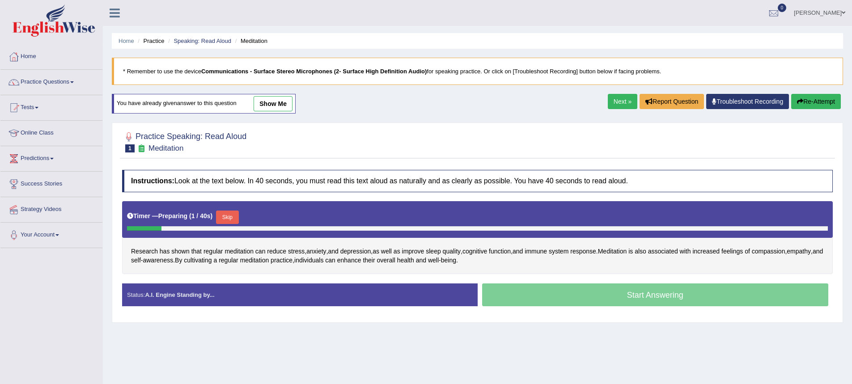
scroll to position [85, 0]
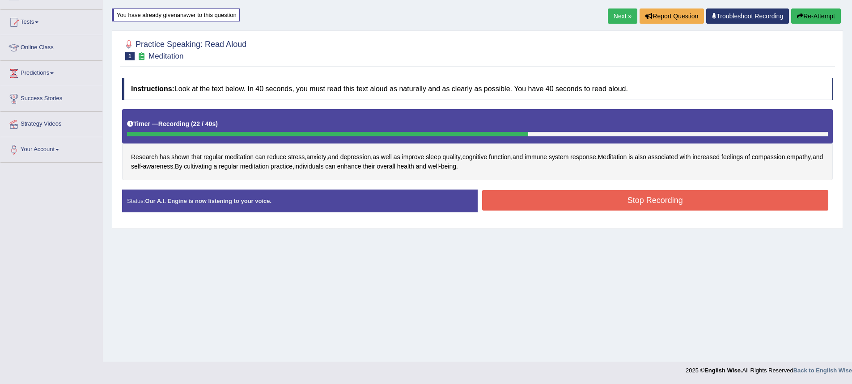
click at [633, 199] on button "Stop Recording" at bounding box center [655, 200] width 347 height 21
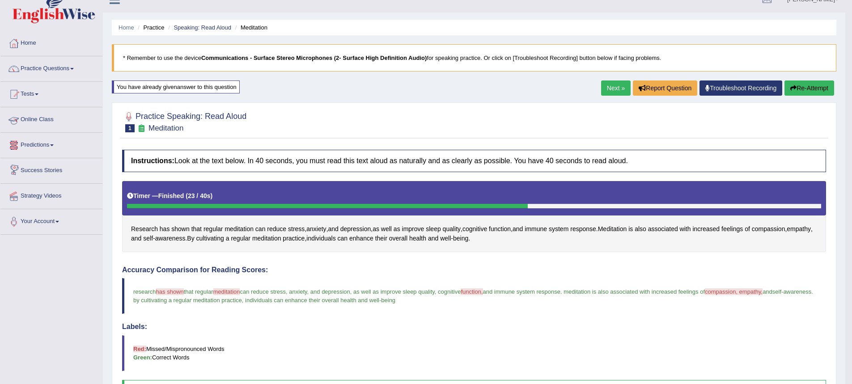
scroll to position [0, 0]
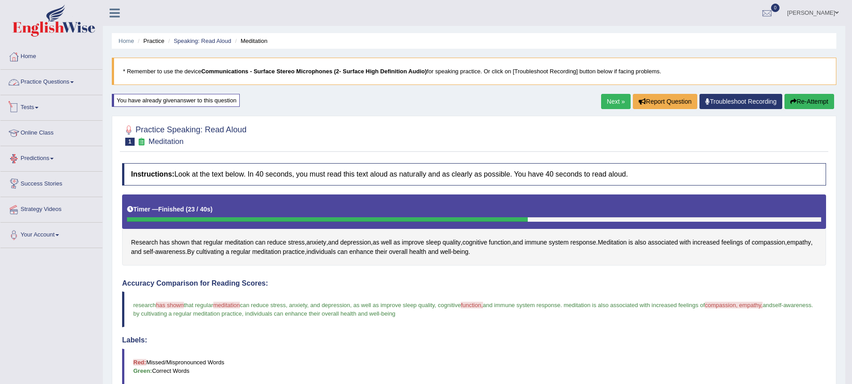
click at [42, 87] on link "Practice Questions" at bounding box center [51, 81] width 102 height 22
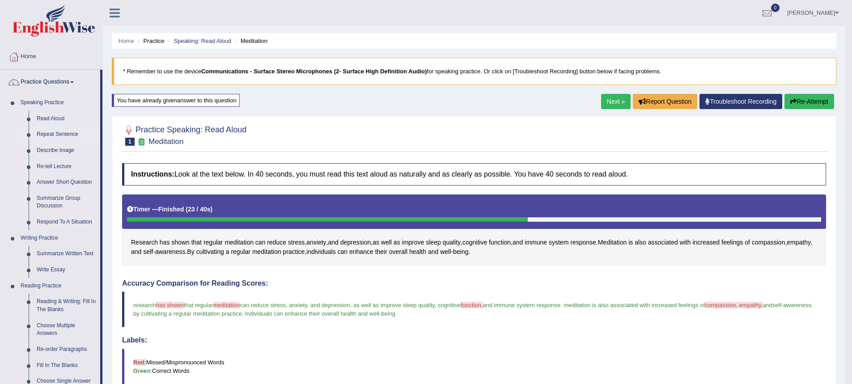
click at [55, 134] on link "Repeat Sentence" at bounding box center [67, 135] width 68 height 16
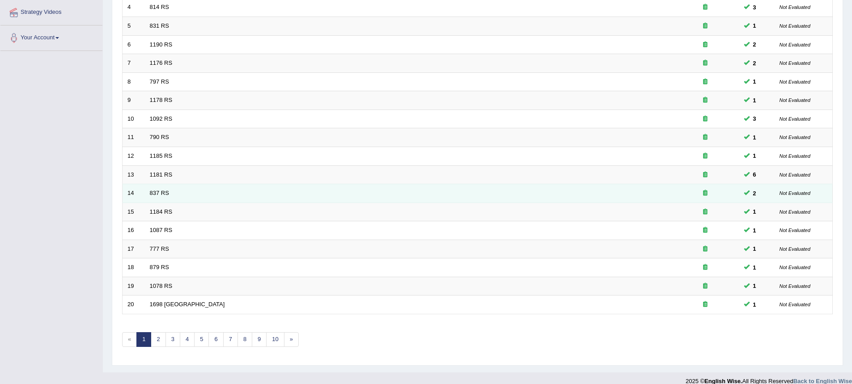
scroll to position [208, 0]
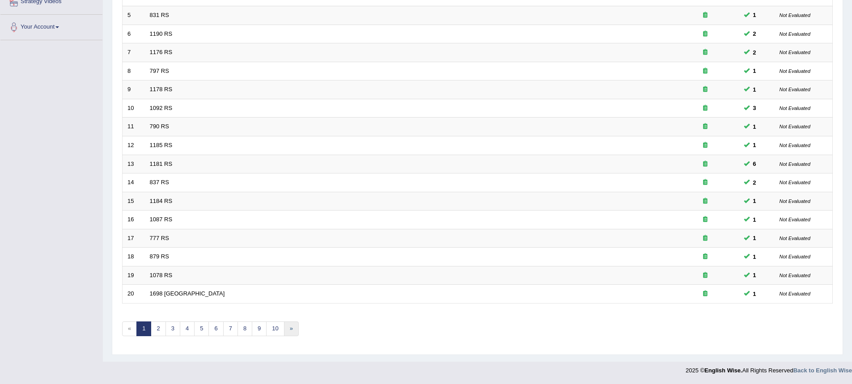
click at [287, 332] on link "»" at bounding box center [291, 329] width 15 height 15
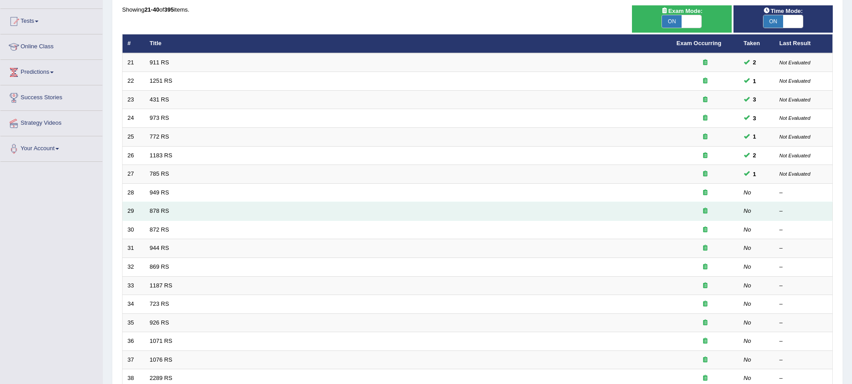
scroll to position [208, 0]
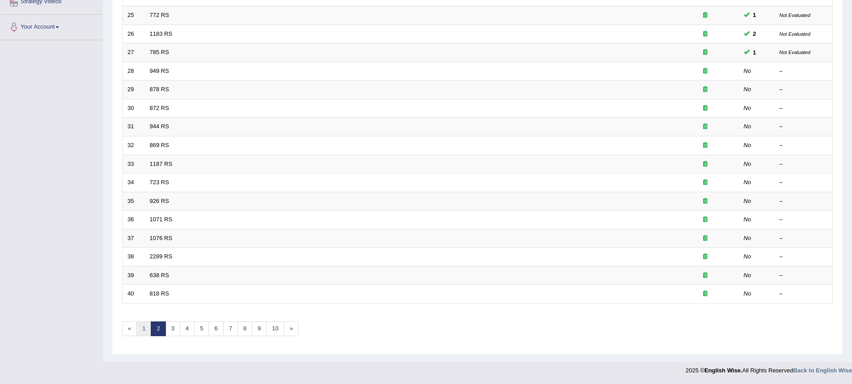
click at [145, 330] on link "1" at bounding box center [143, 329] width 15 height 15
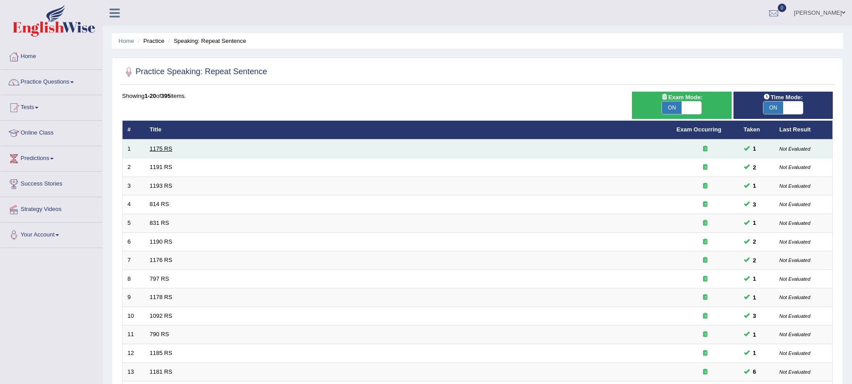
click at [159, 150] on link "1175 RS" at bounding box center [161, 148] width 23 height 7
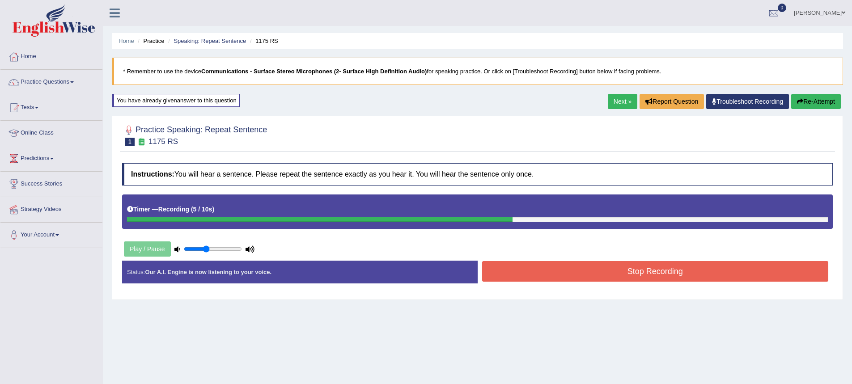
click at [662, 275] on button "Stop Recording" at bounding box center [655, 271] width 347 height 21
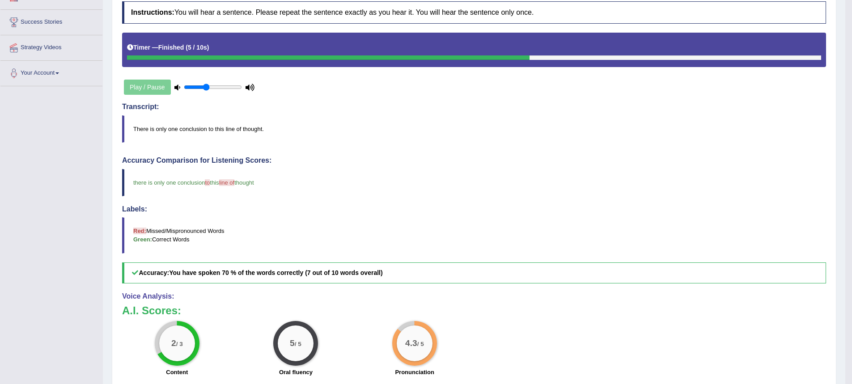
scroll to position [45, 0]
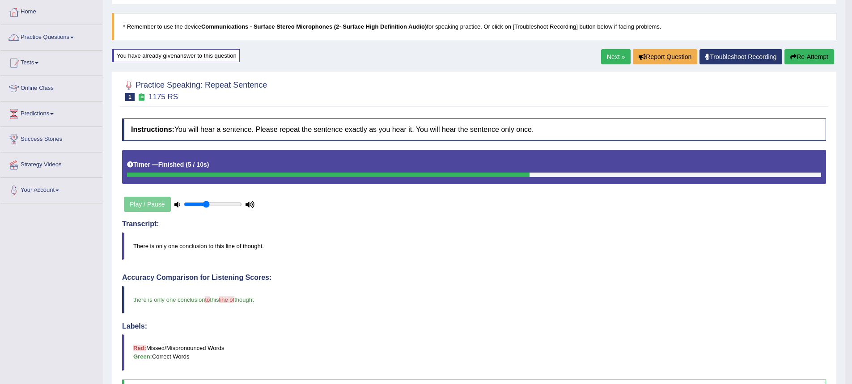
click at [69, 42] on link "Practice Questions" at bounding box center [51, 36] width 102 height 22
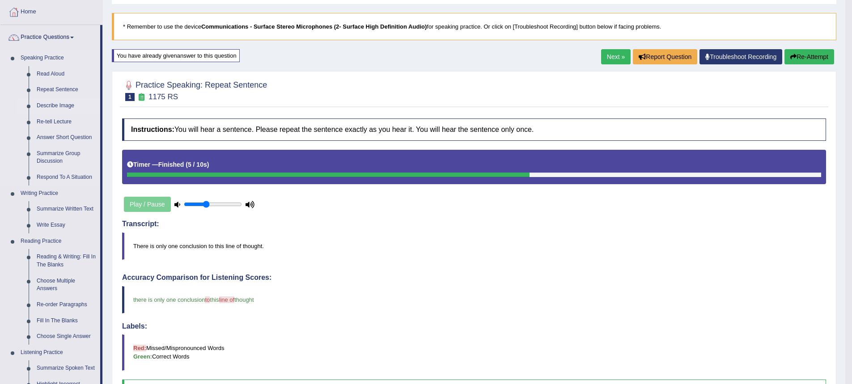
click at [58, 104] on link "Describe Image" at bounding box center [67, 106] width 68 height 16
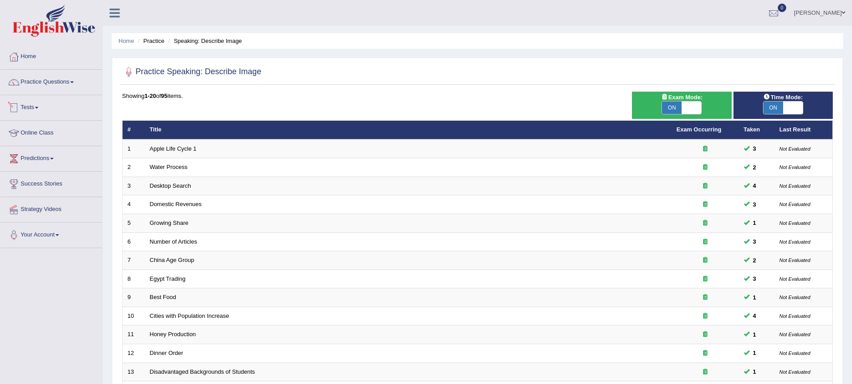
click at [69, 80] on link "Practice Questions" at bounding box center [51, 81] width 102 height 22
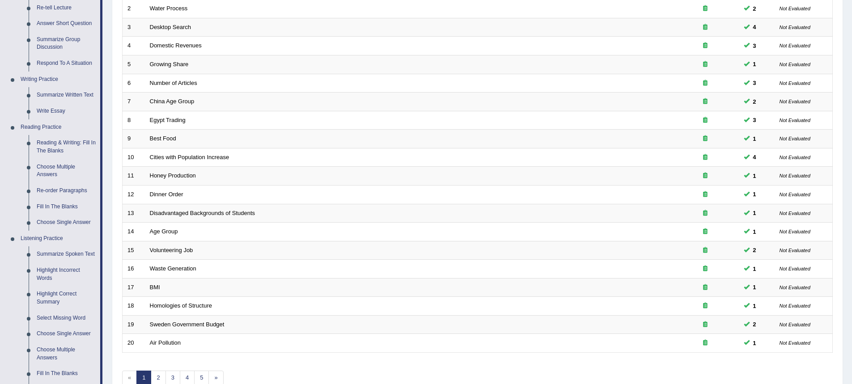
scroll to position [224, 0]
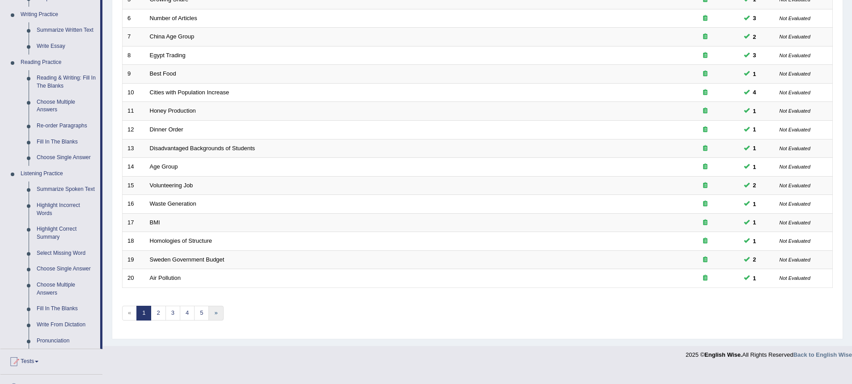
click at [215, 314] on link "»" at bounding box center [215, 313] width 15 height 15
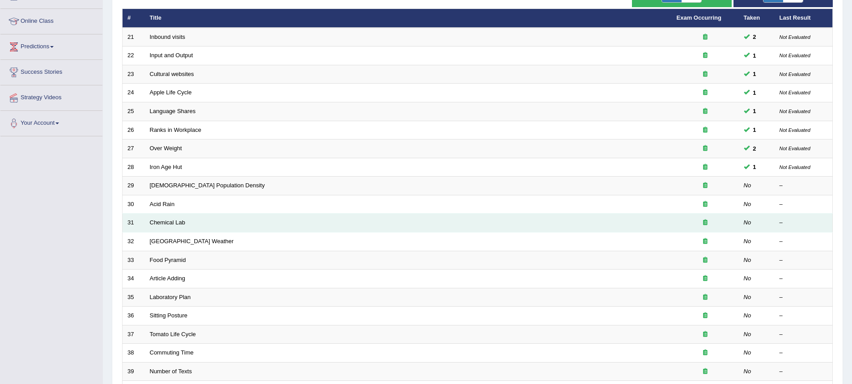
scroll to position [208, 0]
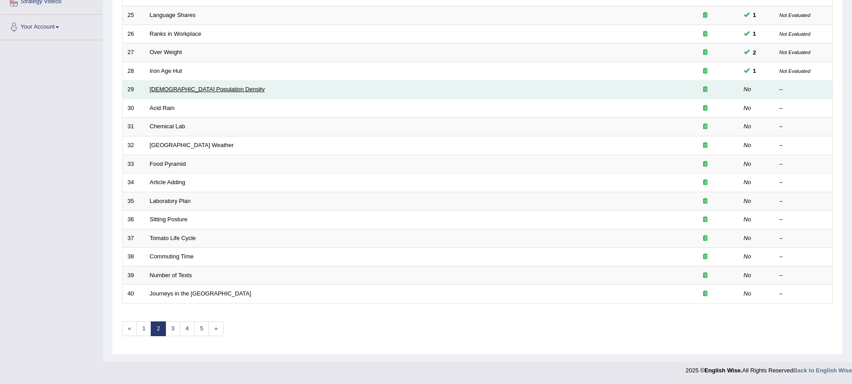
click at [160, 88] on link "[DEMOGRAPHIC_DATA] Population Density" at bounding box center [207, 89] width 115 height 7
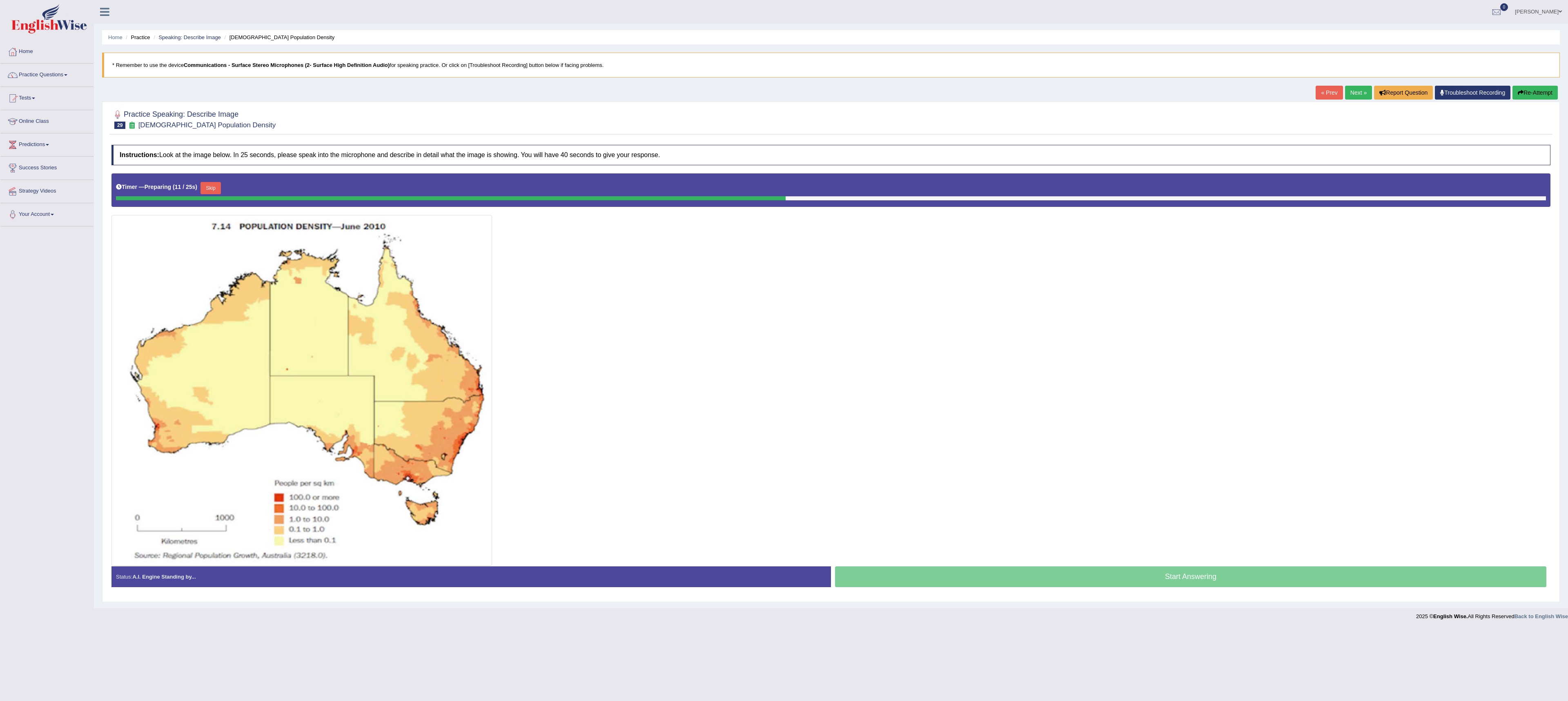
drag, startPoint x: 767, startPoint y: 1, endPoint x: 809, endPoint y: 457, distance: 457.9
click at [778, 350] on div at bounding box center [831, 370] width 1439 height 392
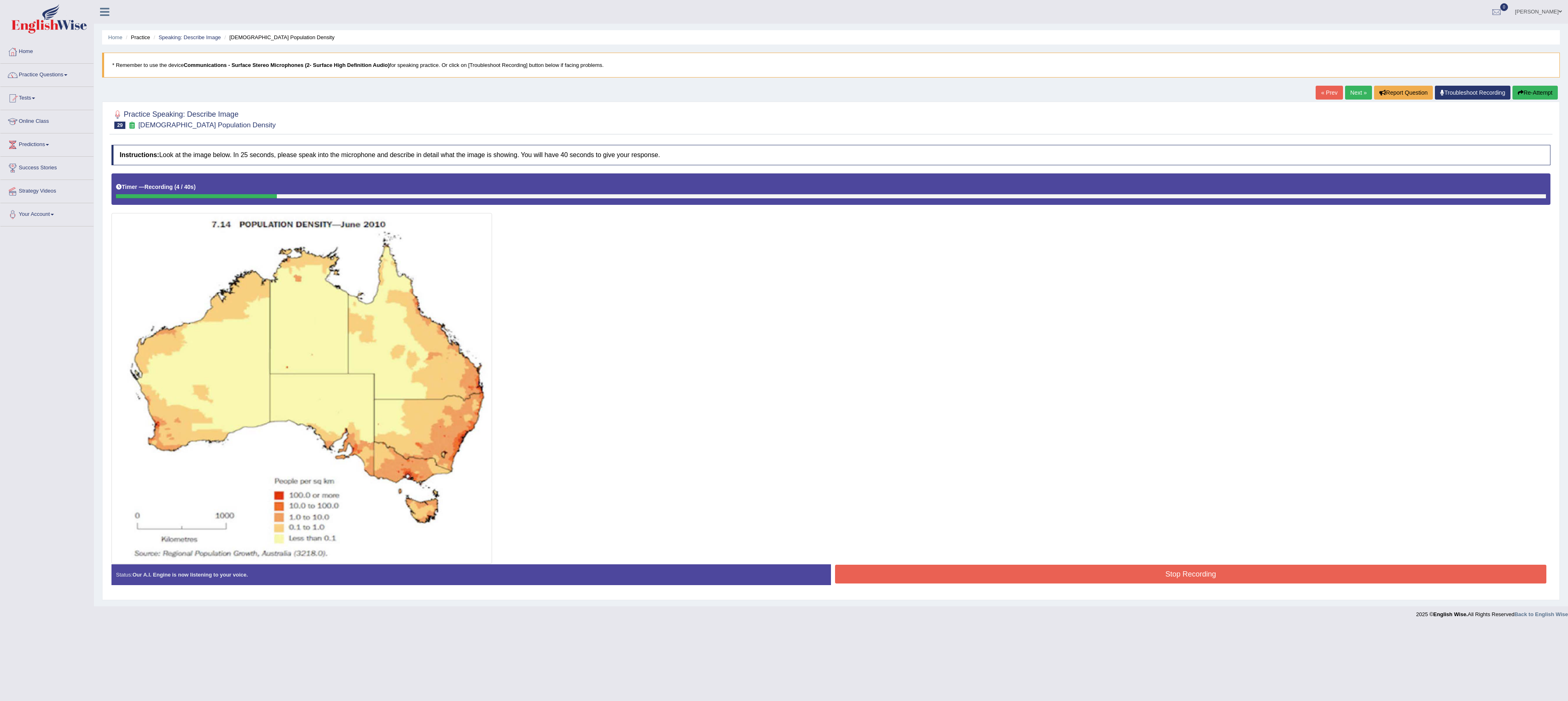
click at [778, 350] on button "Stop Recording" at bounding box center [1191, 574] width 711 height 19
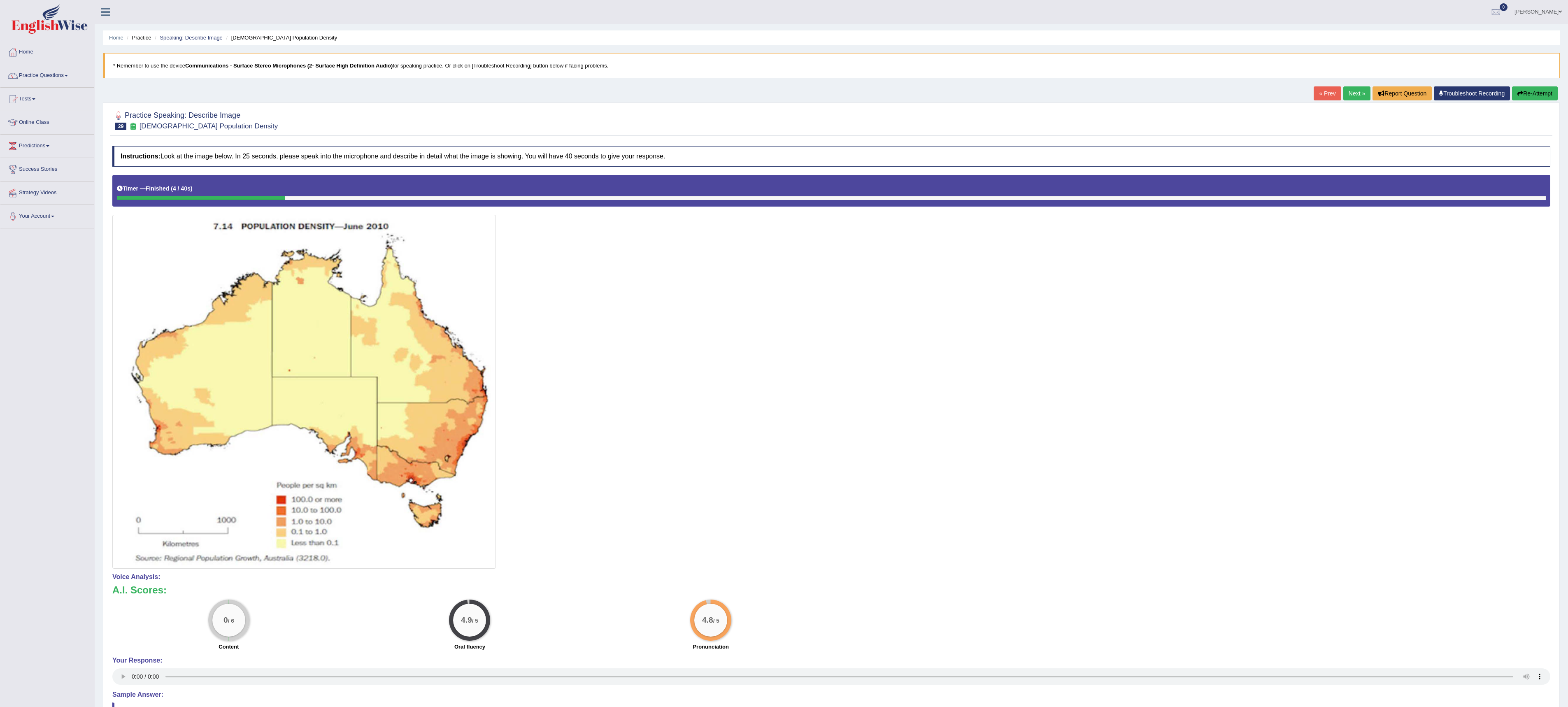
scroll to position [82, 0]
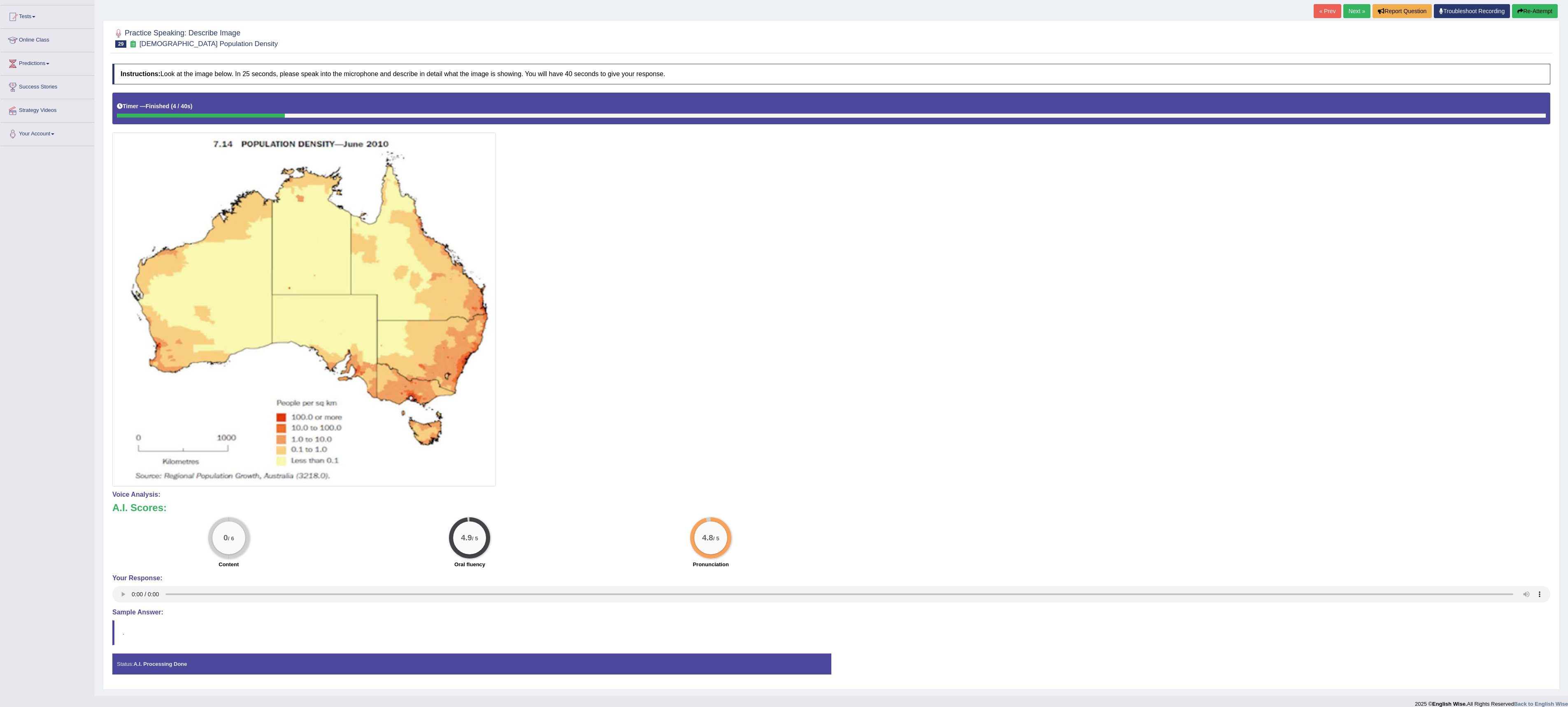
click at [784, 11] on button "Re-Attempt" at bounding box center [1535, 10] width 46 height 14
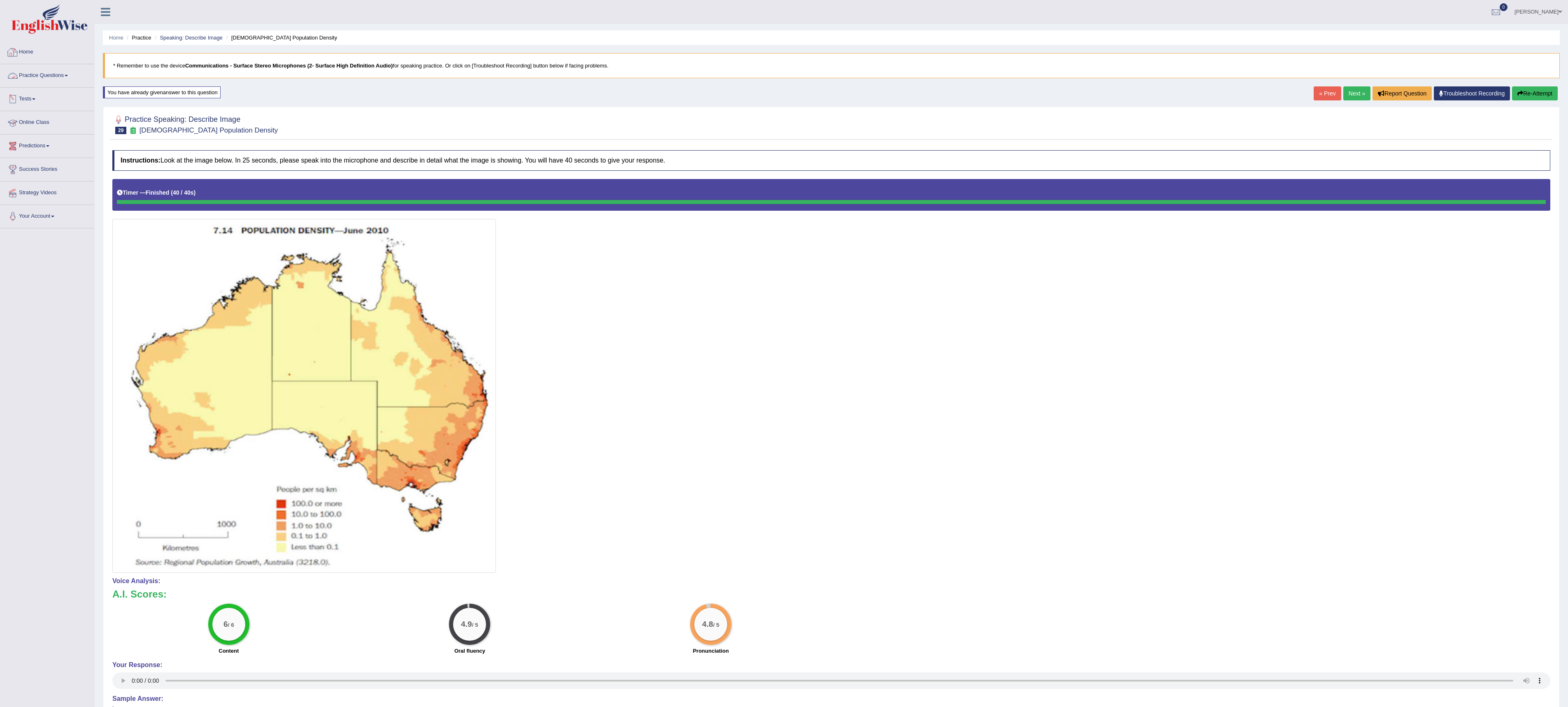
click at [73, 81] on link "Practice Questions" at bounding box center [47, 75] width 94 height 20
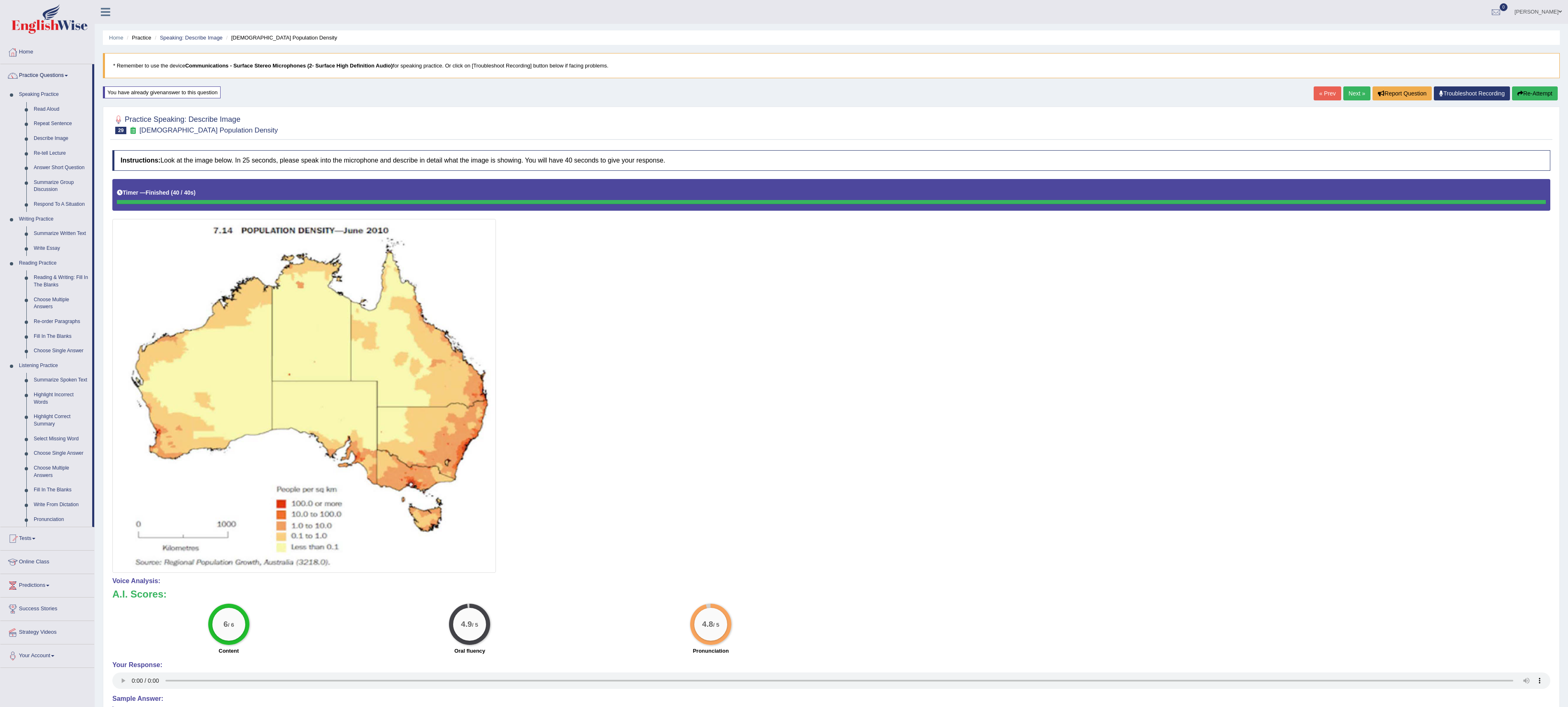
click at [1348, 96] on link "Next »" at bounding box center [1357, 93] width 28 height 14
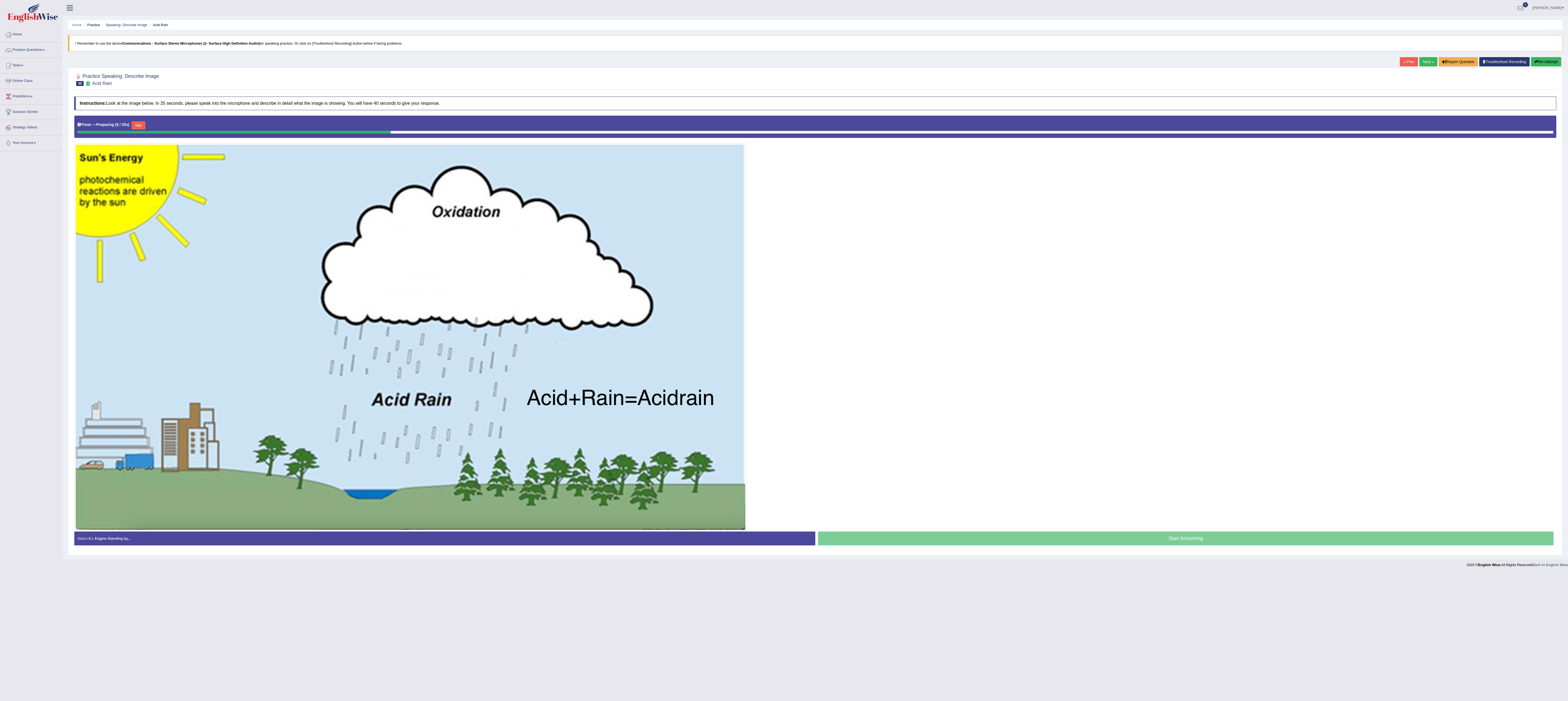
drag, startPoint x: 1031, startPoint y: 5, endPoint x: 1178, endPoint y: 586, distance: 599.3
click at [1045, 467] on body "Toggle navigation Home Practice Questions Speaking Practice Read Aloud Repeat S…" at bounding box center [784, 350] width 1568 height 701
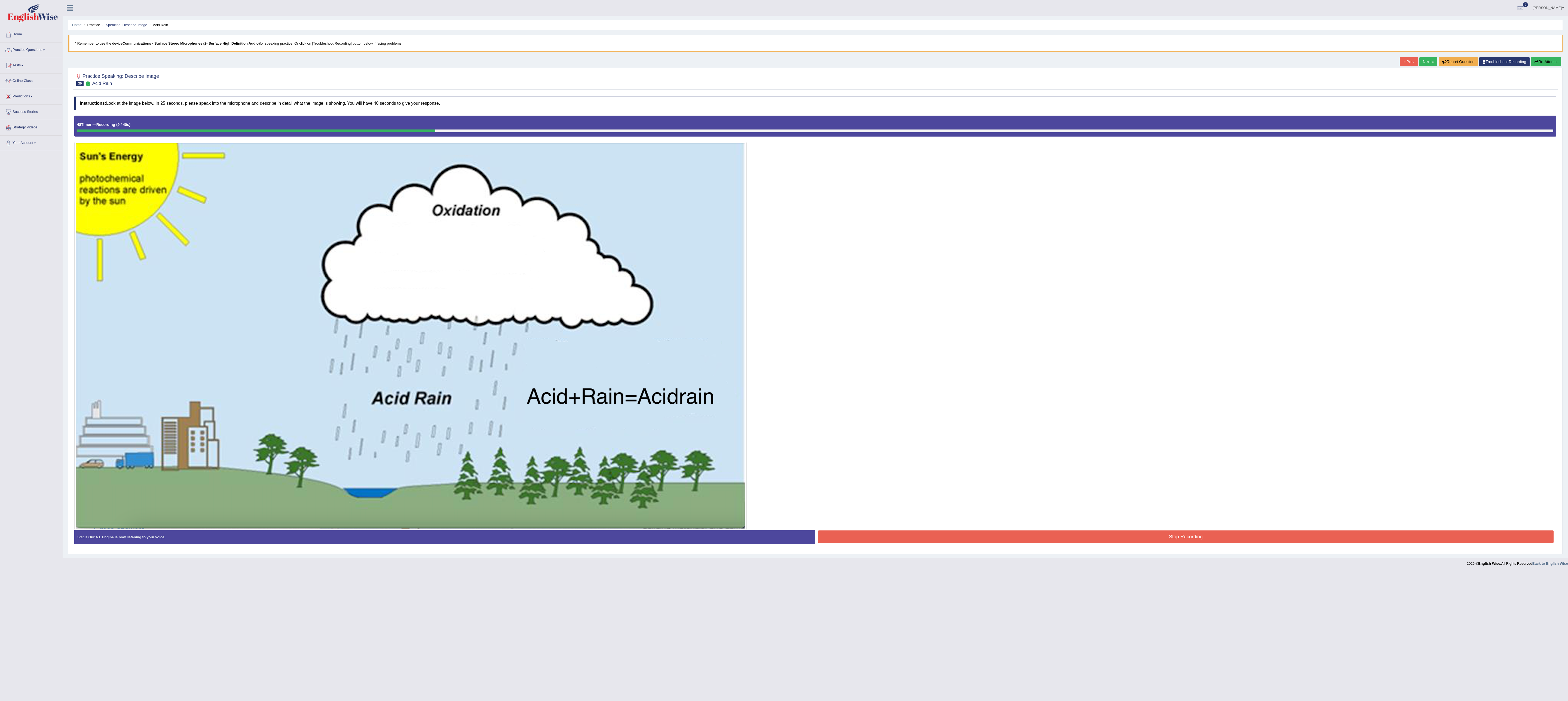
click at [1045, 57] on div "Home Practice Speaking: Describe Image Acid Rain * Remember to use the device C…" at bounding box center [815, 279] width 1505 height 559
click at [1045, 63] on icon "button" at bounding box center [1536, 61] width 4 height 4
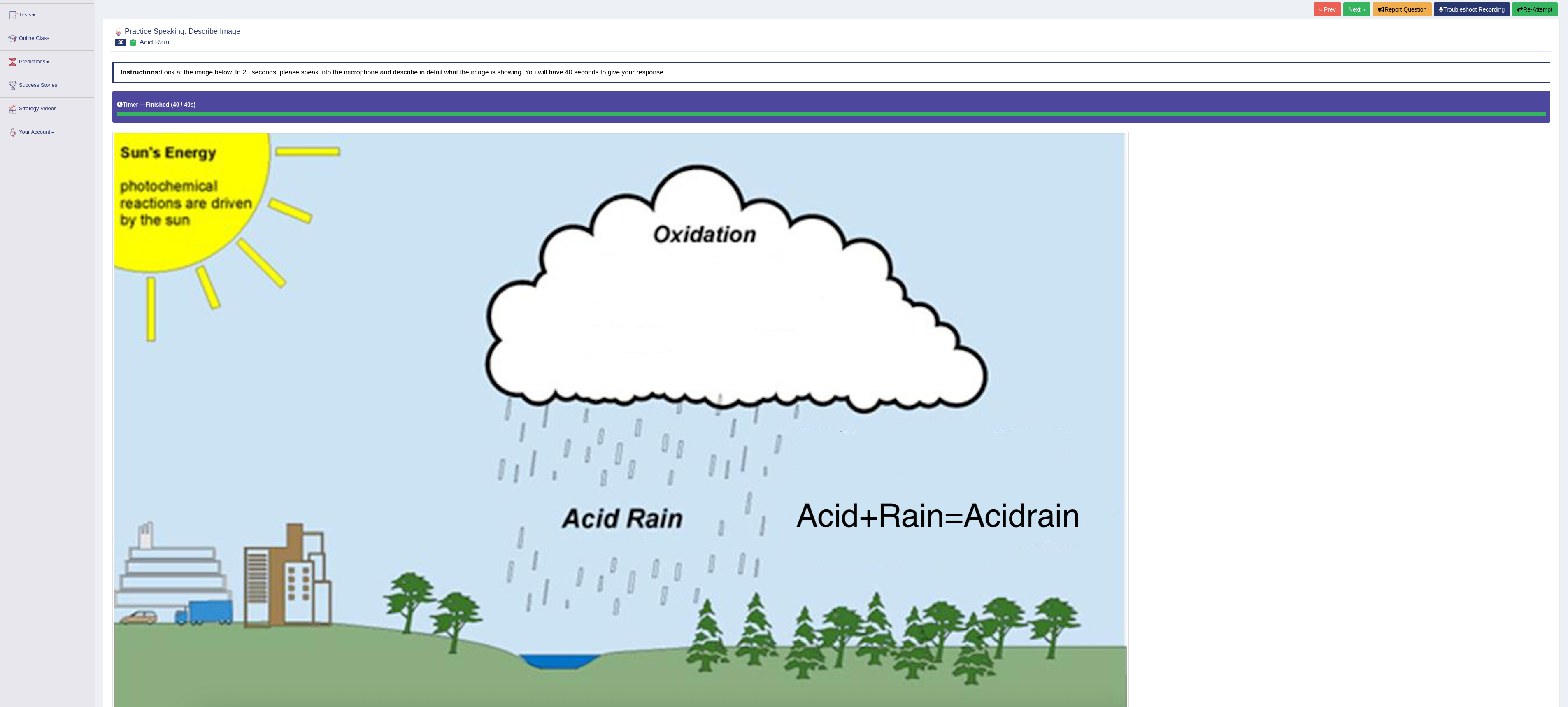
scroll to position [82, 0]
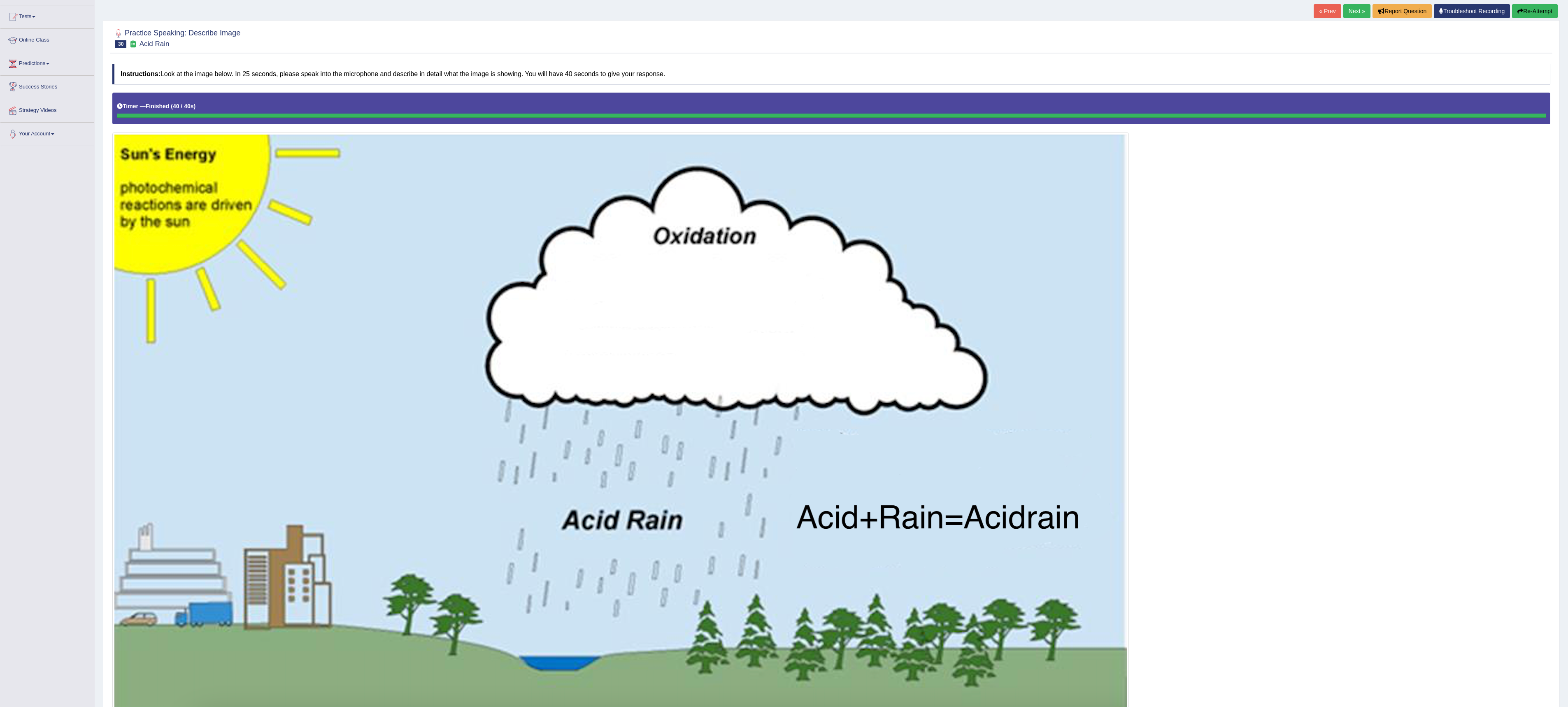
click at [59, 66] on link "Predictions" at bounding box center [47, 63] width 94 height 20
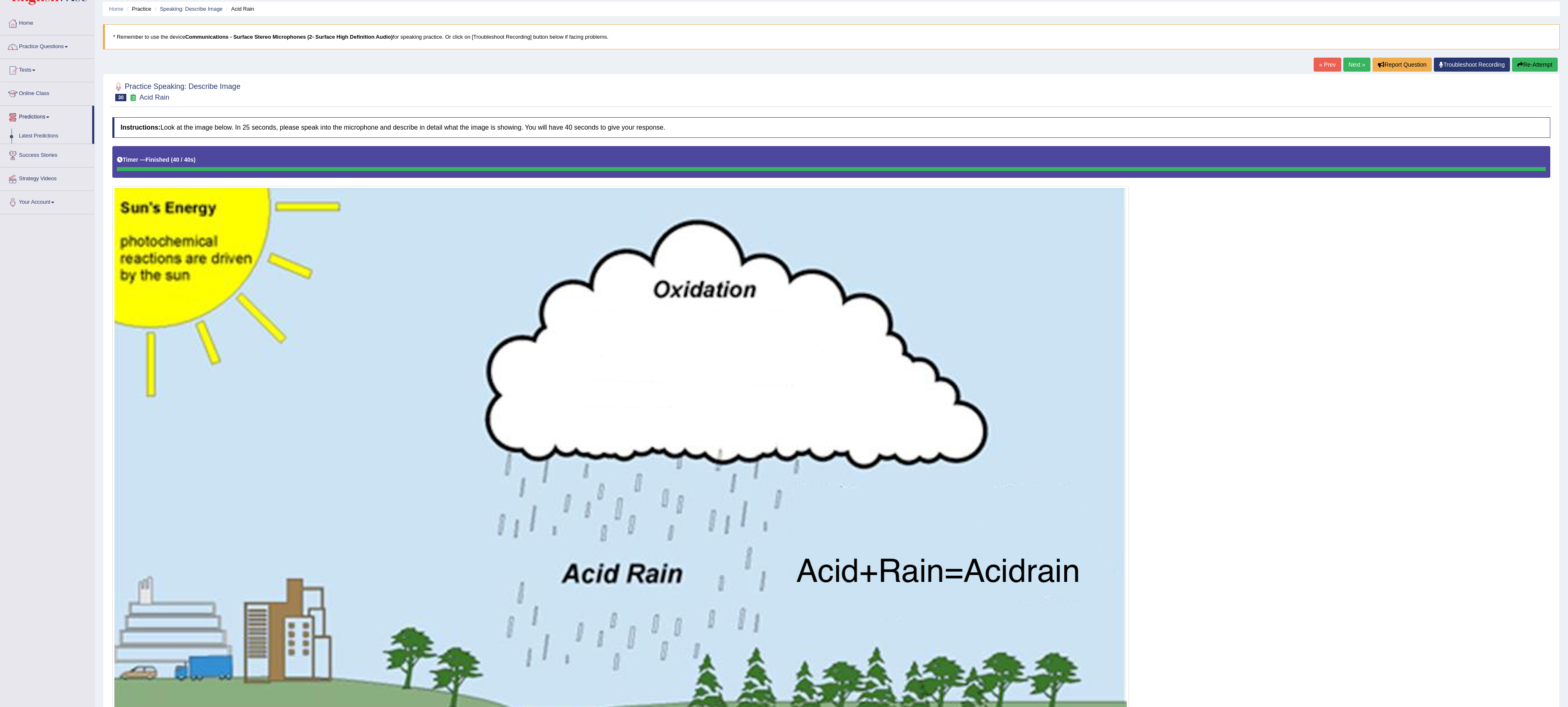
scroll to position [0, 0]
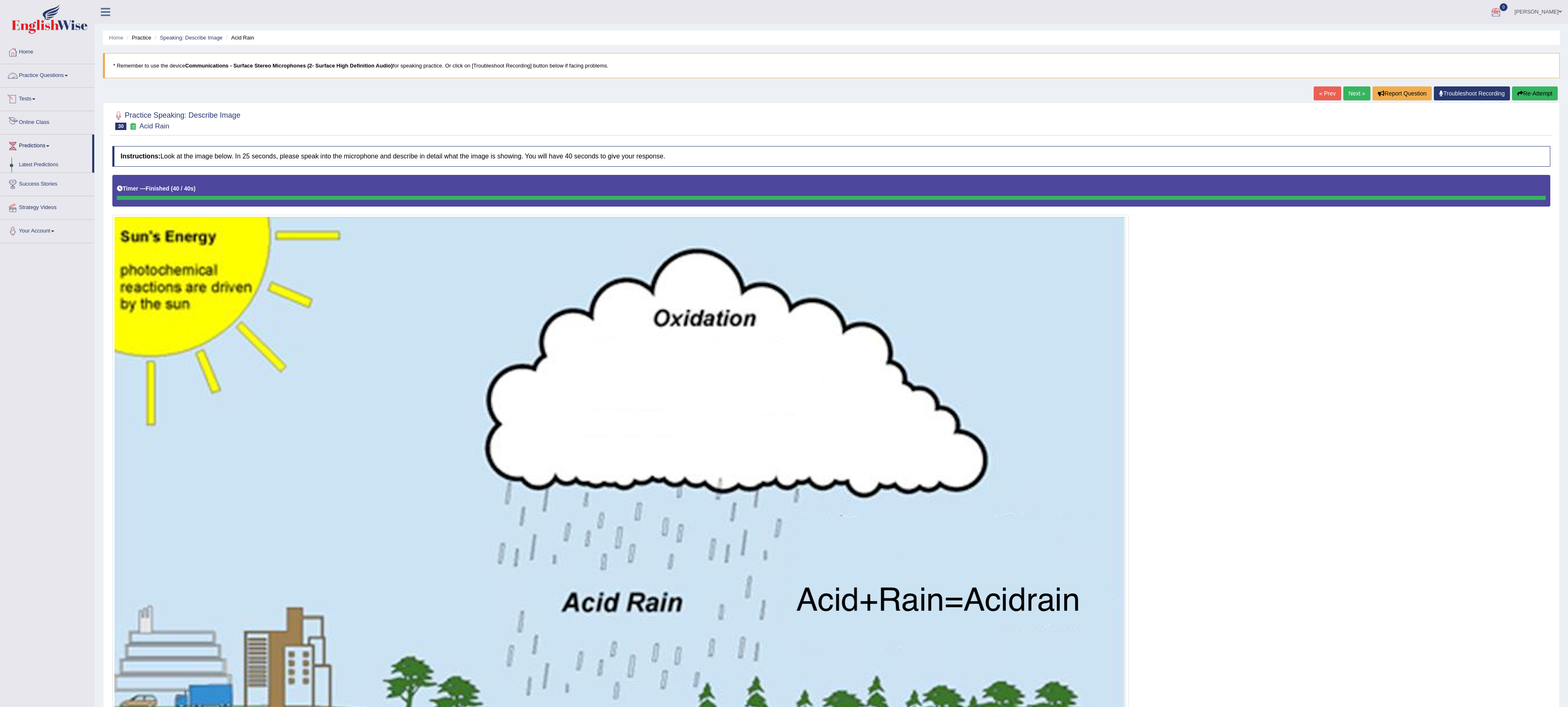
click at [51, 82] on link "Practice Questions" at bounding box center [47, 75] width 94 height 20
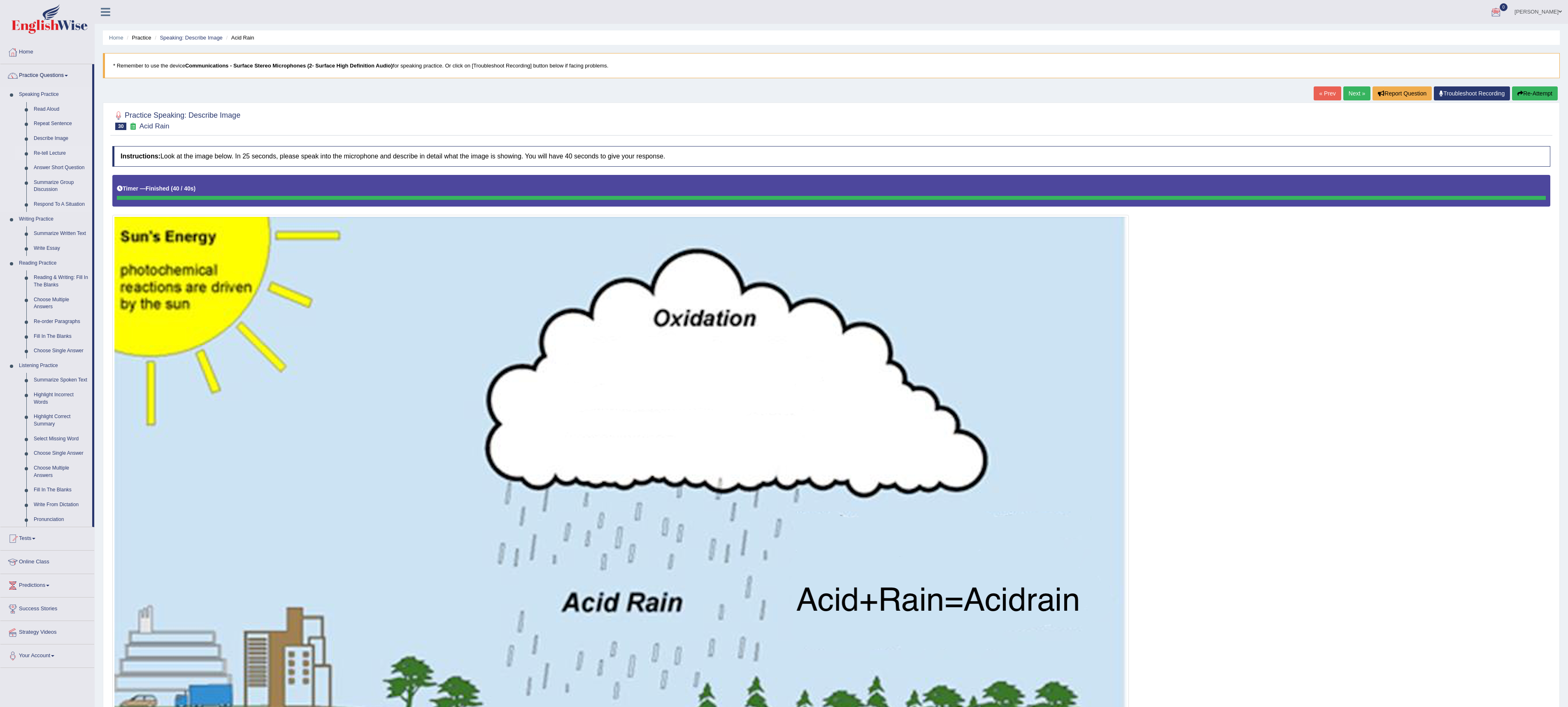
click at [65, 155] on link "Re-tell Lecture" at bounding box center [62, 154] width 63 height 15
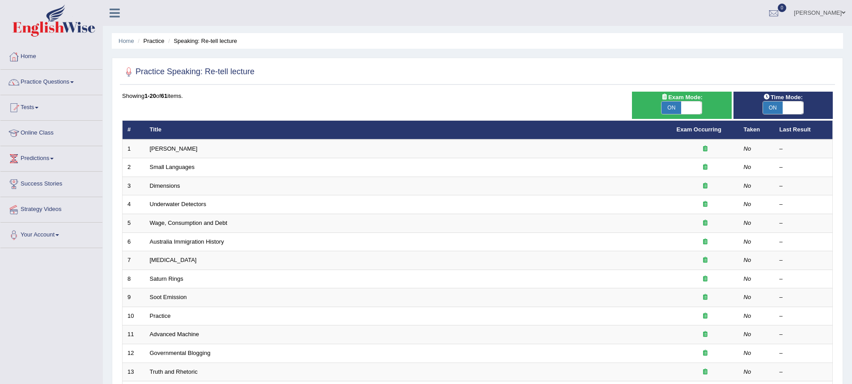
drag, startPoint x: 0, startPoint y: 0, endPoint x: 531, endPoint y: 47, distance: 532.9
click at [531, 47] on ul "Home Practice Speaking: Re-tell lecture" at bounding box center [477, 41] width 731 height 16
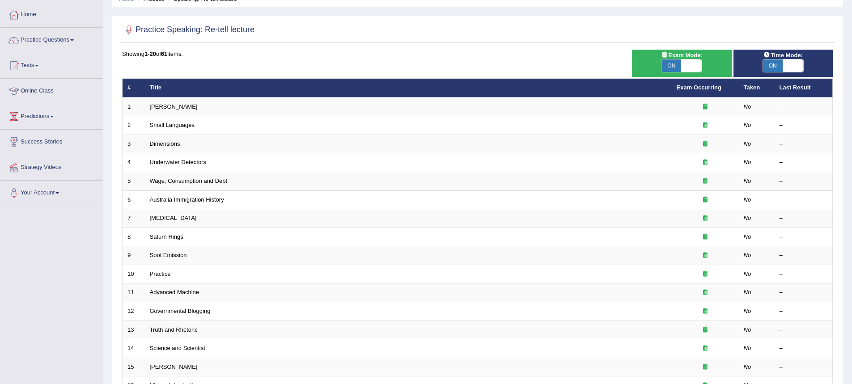
scroll to position [29, 0]
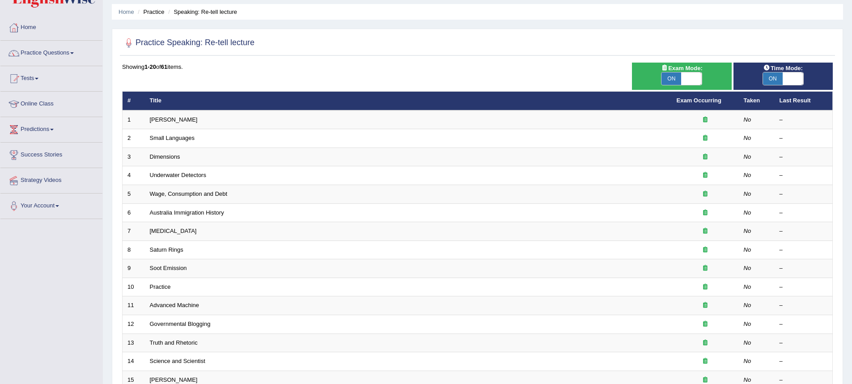
click at [775, 75] on span "ON" at bounding box center [773, 78] width 20 height 13
checkbox input "false"
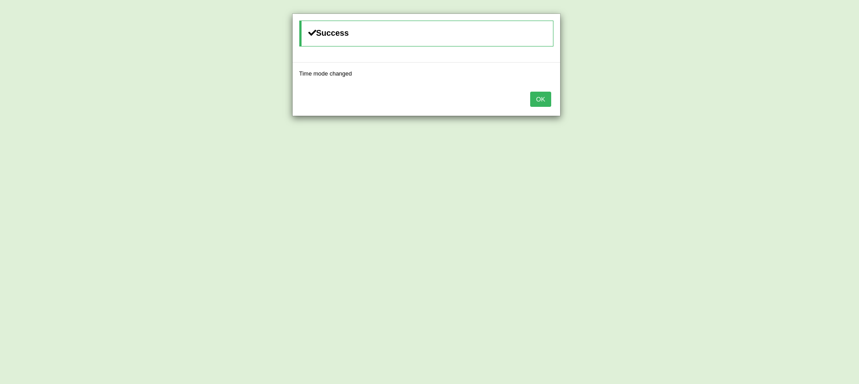
click at [542, 102] on button "OK" at bounding box center [540, 99] width 21 height 15
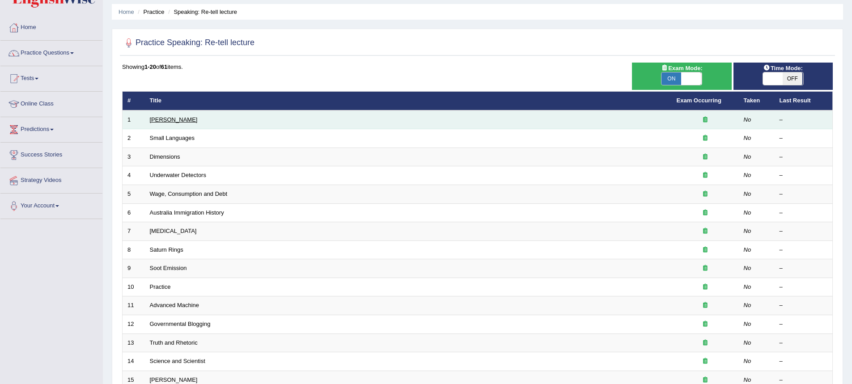
click at [184, 123] on link "[PERSON_NAME]" at bounding box center [174, 119] width 48 height 7
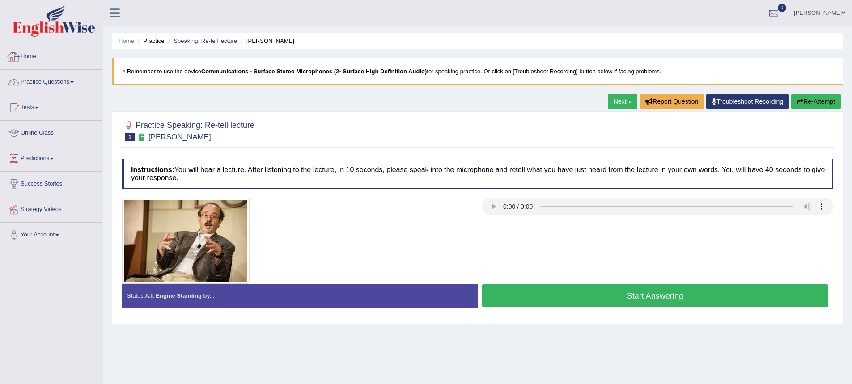
click at [60, 82] on link "Practice Questions" at bounding box center [51, 81] width 102 height 22
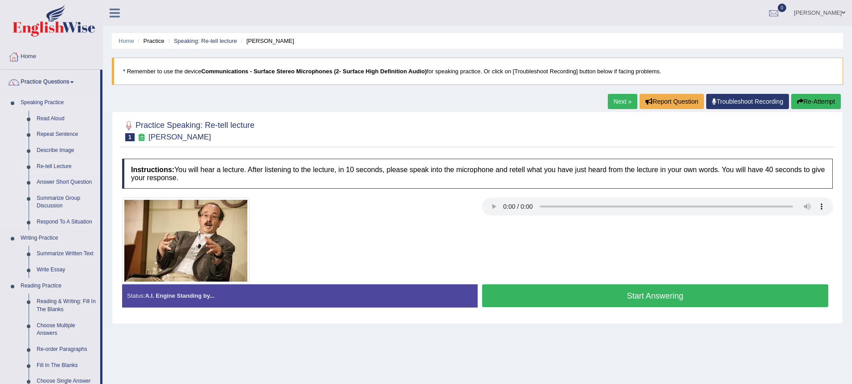
click at [64, 166] on link "Re-tell Lecture" at bounding box center [67, 167] width 68 height 16
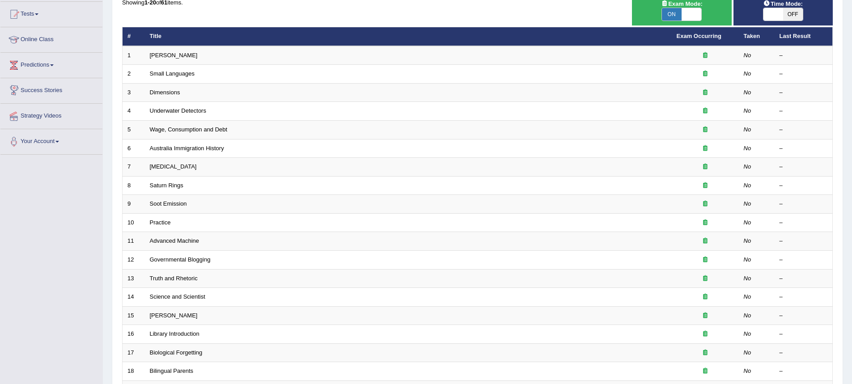
scroll to position [179, 0]
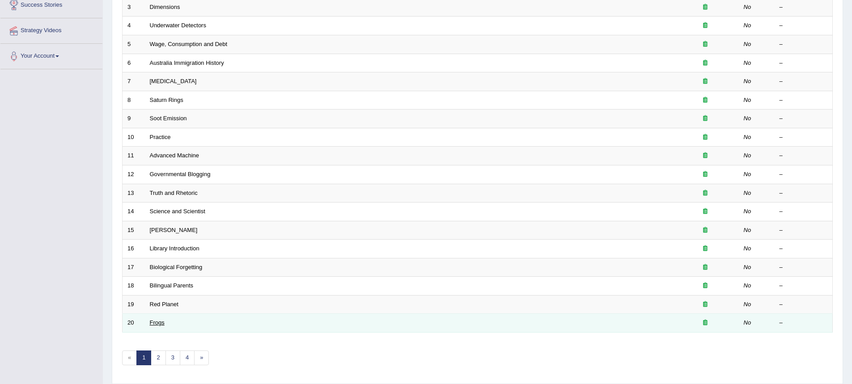
click at [157, 321] on link "Frogs" at bounding box center [157, 322] width 15 height 7
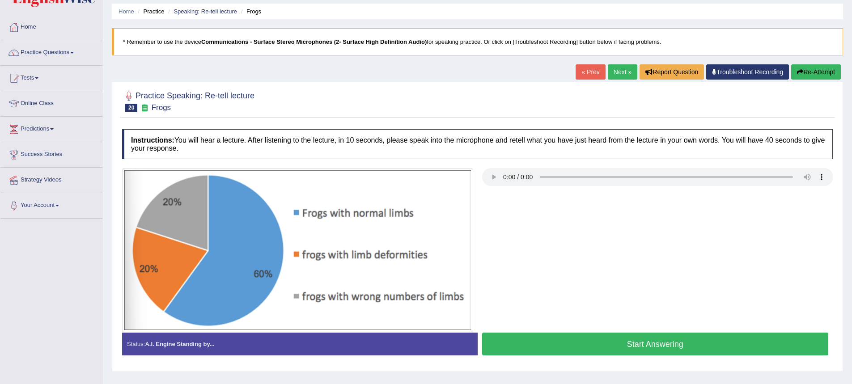
scroll to position [45, 0]
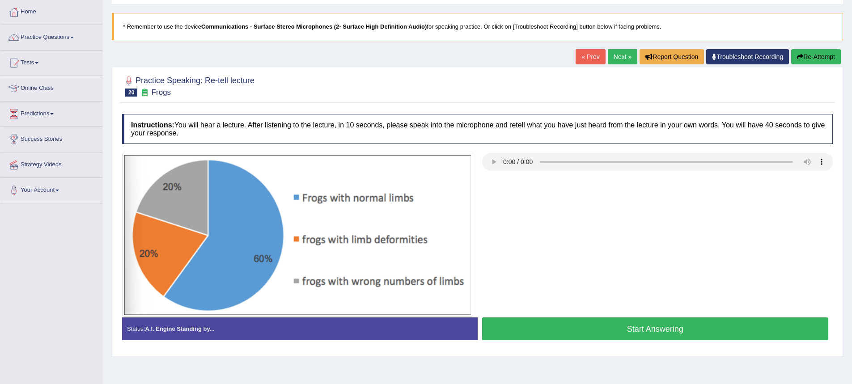
click at [675, 330] on button "Start Answering" at bounding box center [655, 329] width 347 height 23
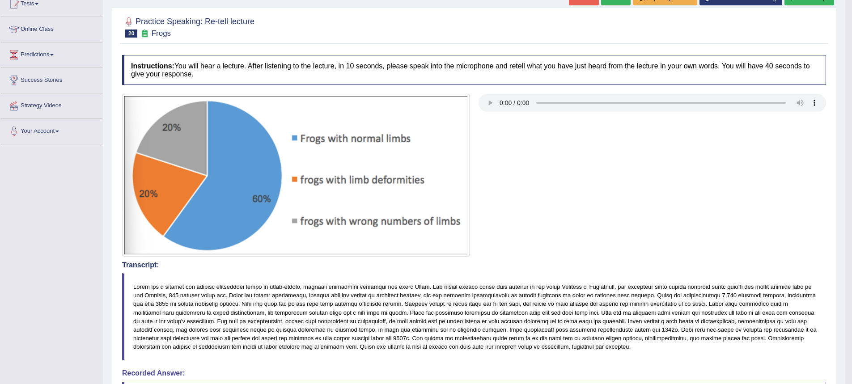
scroll to position [0, 0]
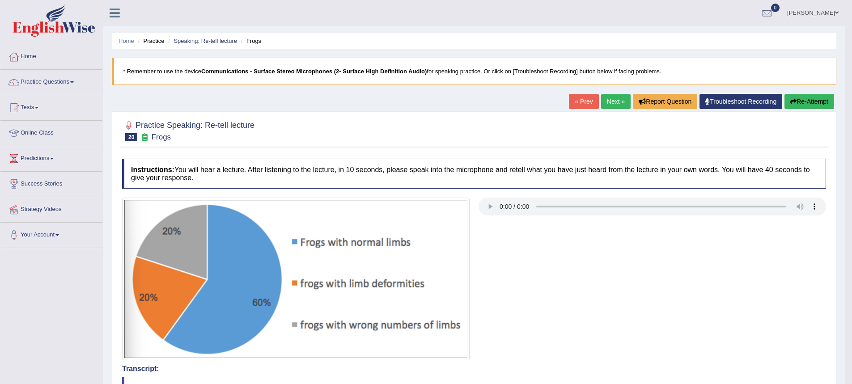
click at [808, 105] on button "Re-Attempt" at bounding box center [809, 101] width 50 height 15
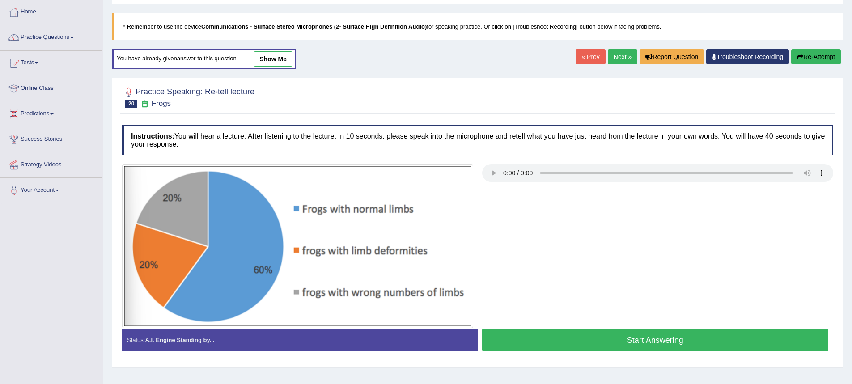
scroll to position [45, 0]
click at [629, 340] on button "Start Answering" at bounding box center [655, 340] width 347 height 23
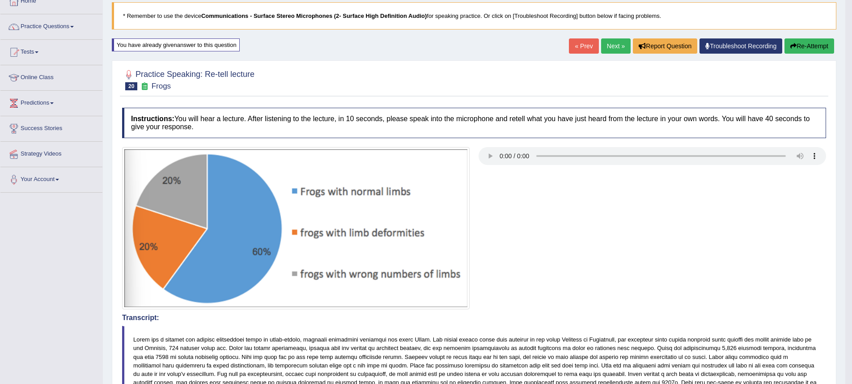
scroll to position [0, 0]
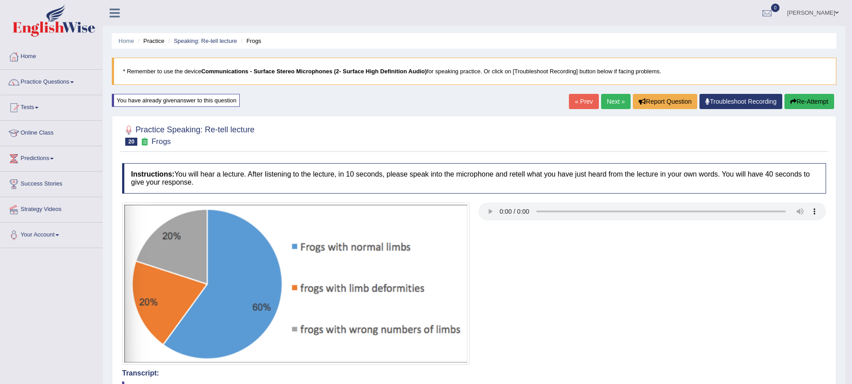
click at [614, 106] on link "Next »" at bounding box center [616, 101] width 30 height 15
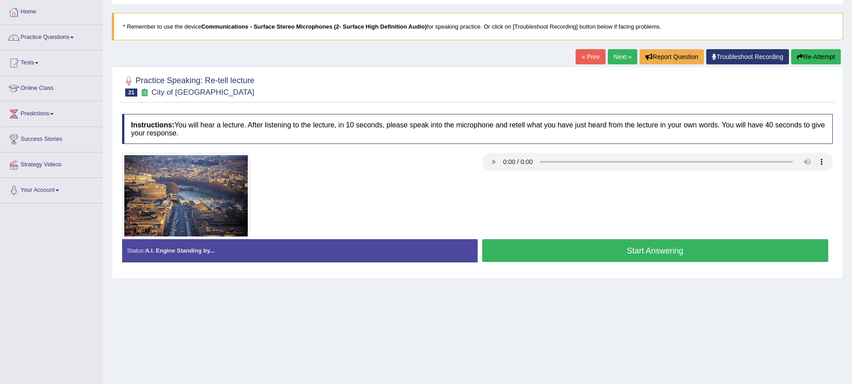
scroll to position [85, 0]
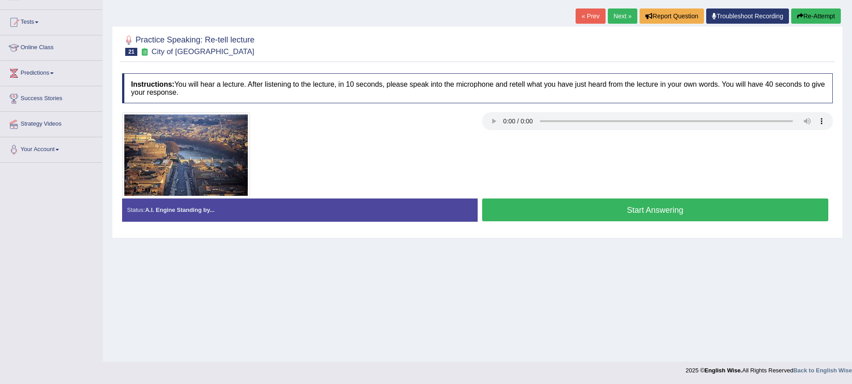
click at [635, 212] on button "Start Answering" at bounding box center [655, 210] width 347 height 23
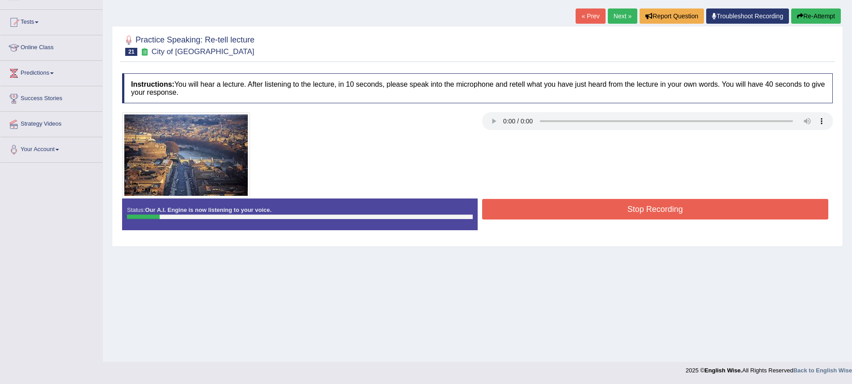
click at [636, 213] on button "Stop Recording" at bounding box center [655, 209] width 347 height 21
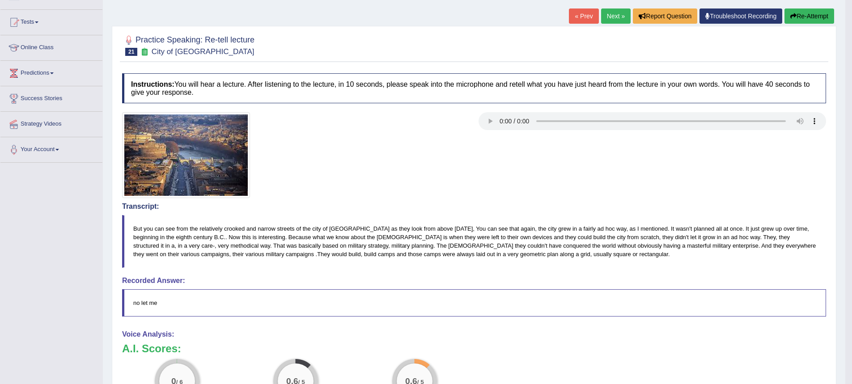
click at [802, 14] on button "Re-Attempt" at bounding box center [809, 15] width 50 height 15
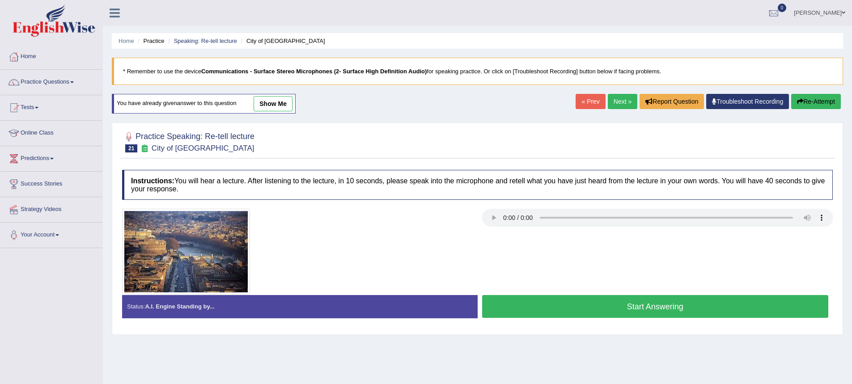
click at [74, 83] on span at bounding box center [72, 82] width 4 height 2
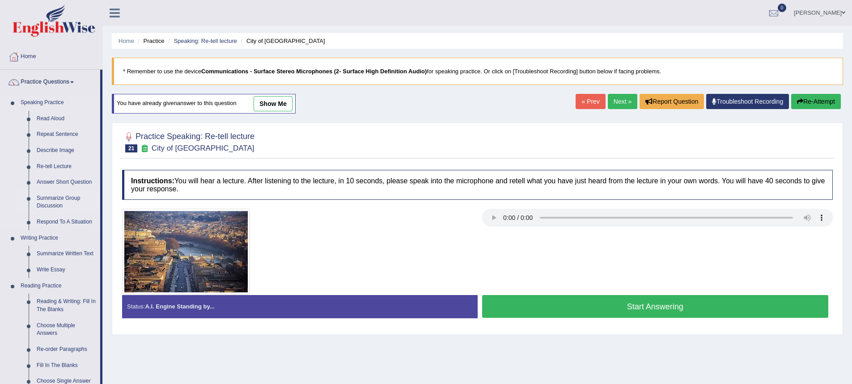
click at [65, 205] on link "Summarize Group Discussion" at bounding box center [67, 203] width 68 height 24
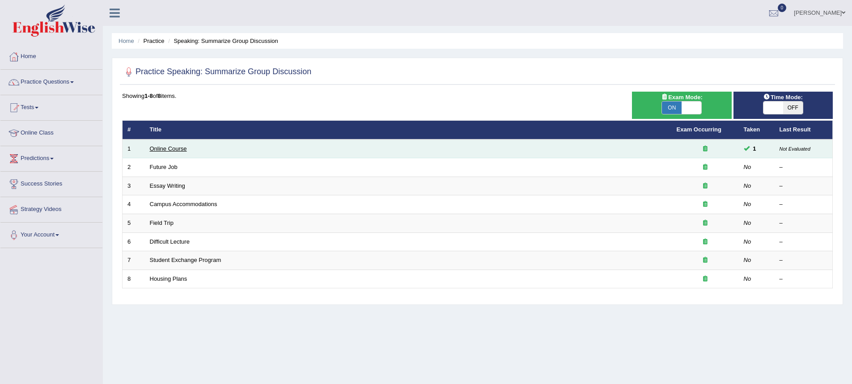
click at [175, 150] on link "Online Course" at bounding box center [168, 148] width 37 height 7
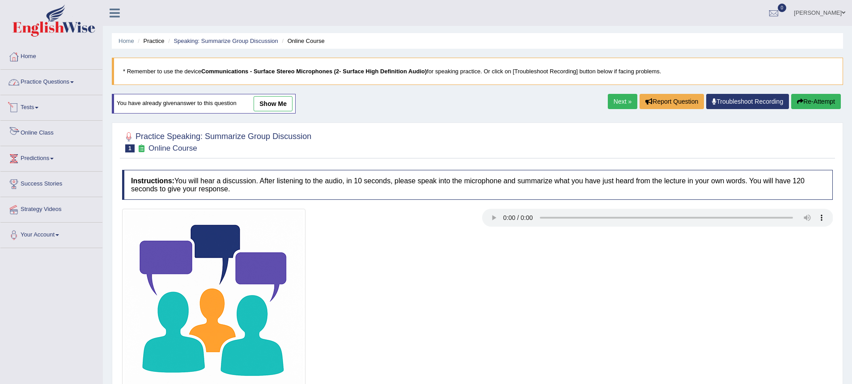
click at [41, 87] on link "Practice Questions" at bounding box center [51, 81] width 102 height 22
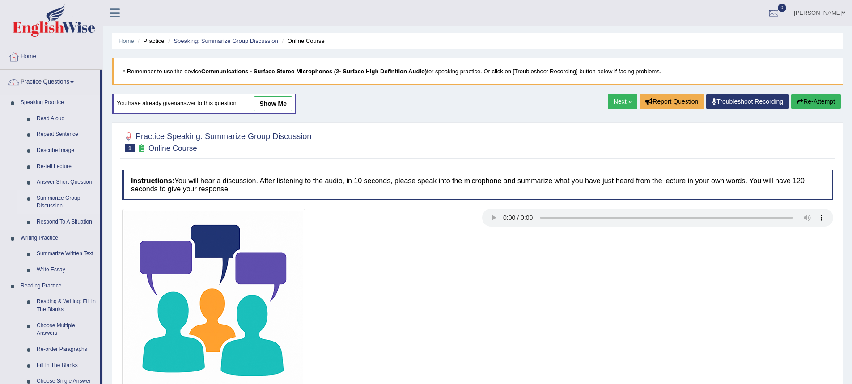
click at [55, 199] on link "Summarize Group Discussion" at bounding box center [67, 203] width 68 height 24
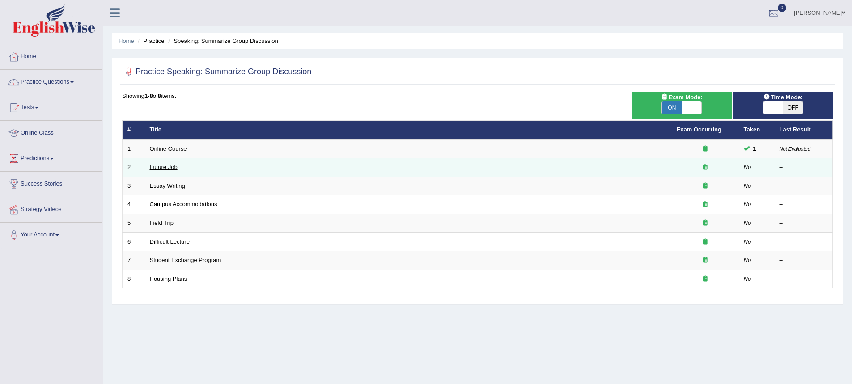
click at [165, 167] on link "Future Job" at bounding box center [164, 167] width 28 height 7
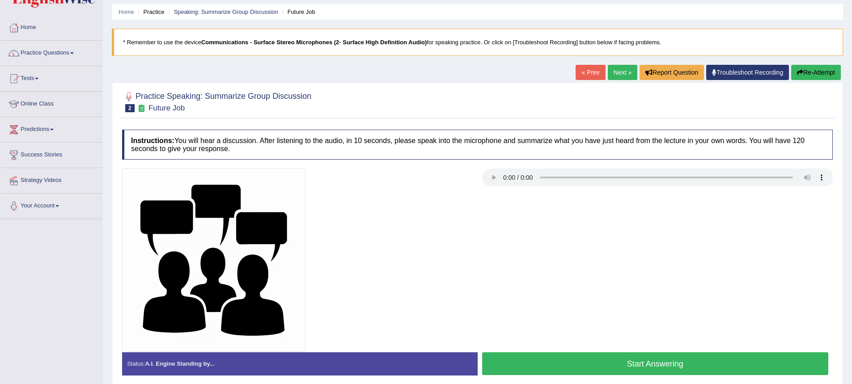
scroll to position [45, 0]
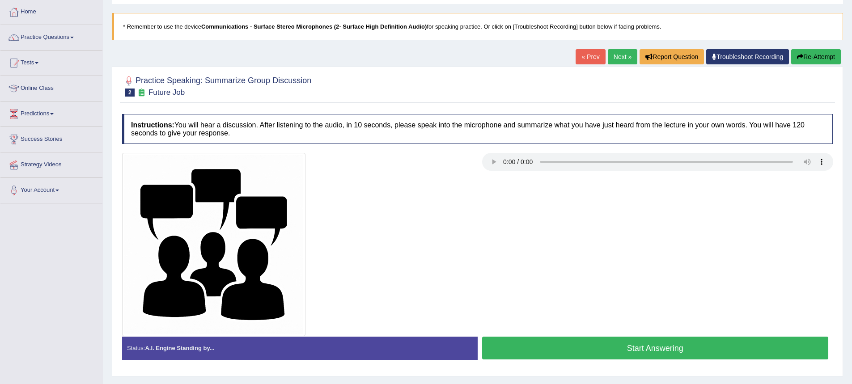
click at [644, 349] on button "Start Answering" at bounding box center [655, 348] width 347 height 23
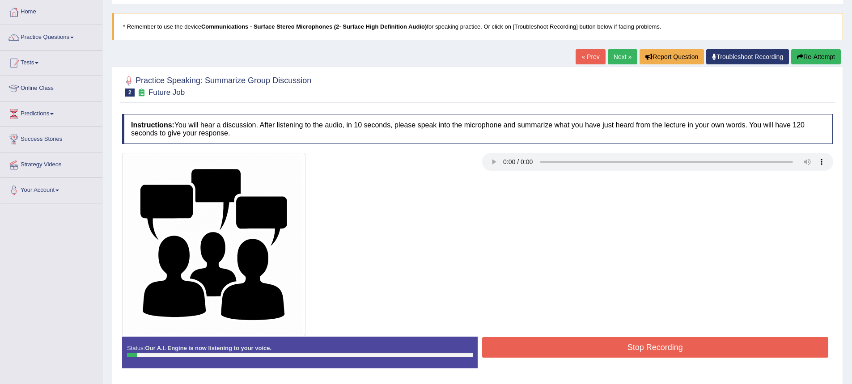
click at [640, 350] on button "Stop Recording" at bounding box center [655, 347] width 347 height 21
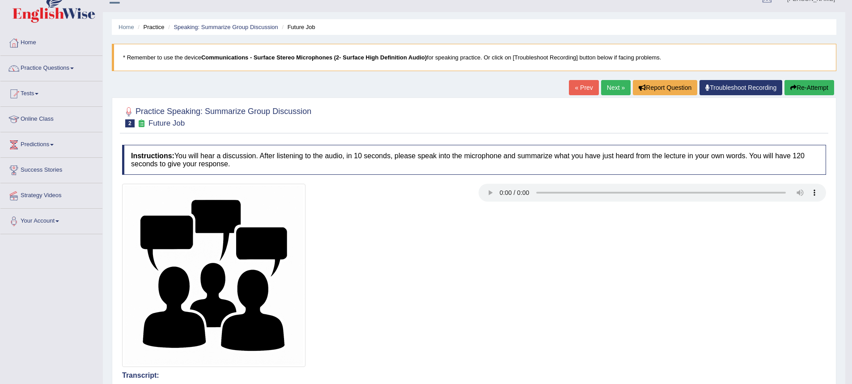
scroll to position [0, 0]
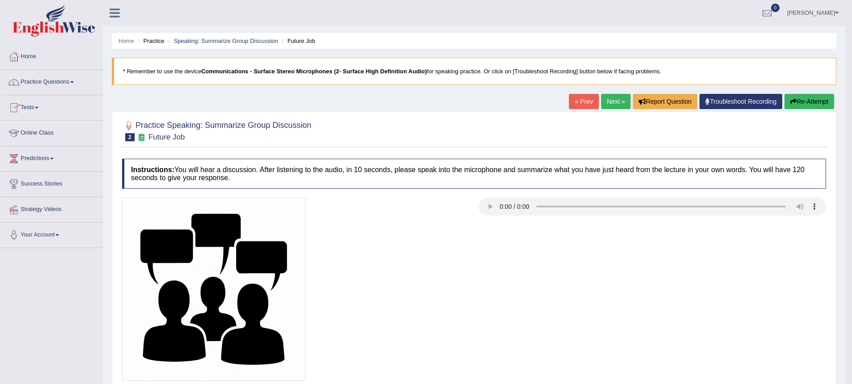
click at [76, 80] on link "Practice Questions" at bounding box center [51, 81] width 102 height 22
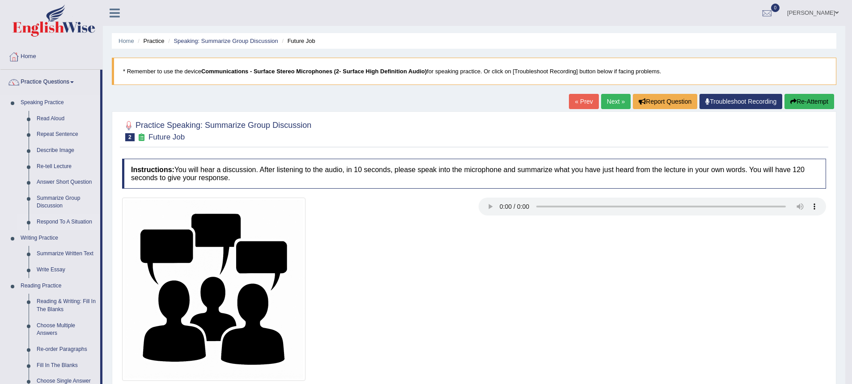
click at [66, 220] on link "Respond To A Situation" at bounding box center [67, 222] width 68 height 16
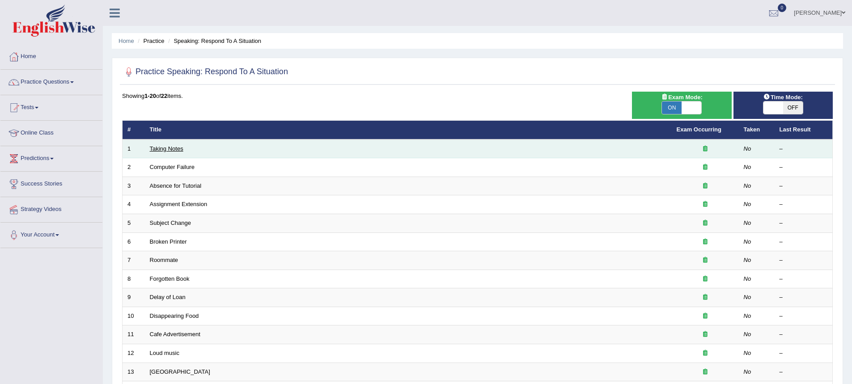
click at [177, 148] on link "Taking Notes" at bounding box center [167, 148] width 34 height 7
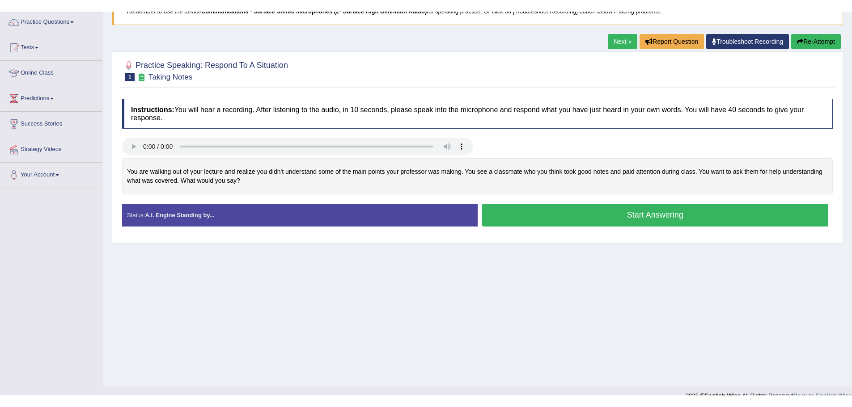
scroll to position [85, 0]
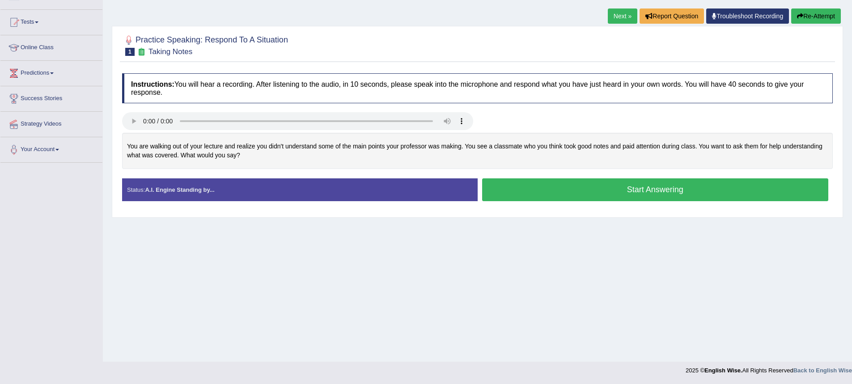
click at [617, 193] on button "Start Answering" at bounding box center [655, 189] width 347 height 23
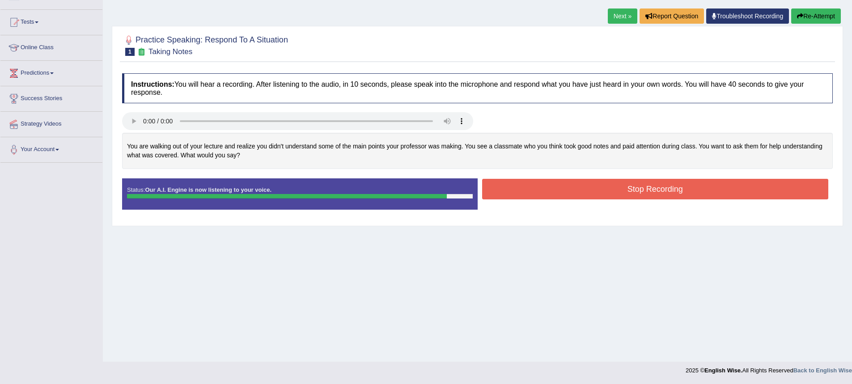
click at [620, 211] on div "Status: Our A.I. Engine is now listening to your voice. Start Answering Stop Re…" at bounding box center [477, 198] width 711 height 40
click at [617, 195] on button "Stop Recording" at bounding box center [655, 189] width 347 height 21
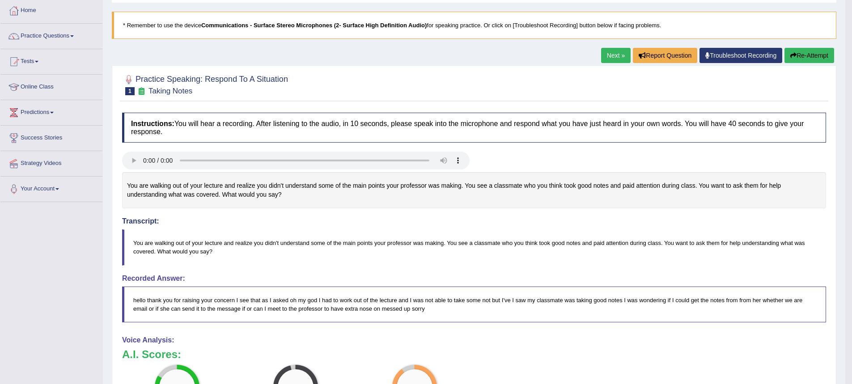
scroll to position [45, 0]
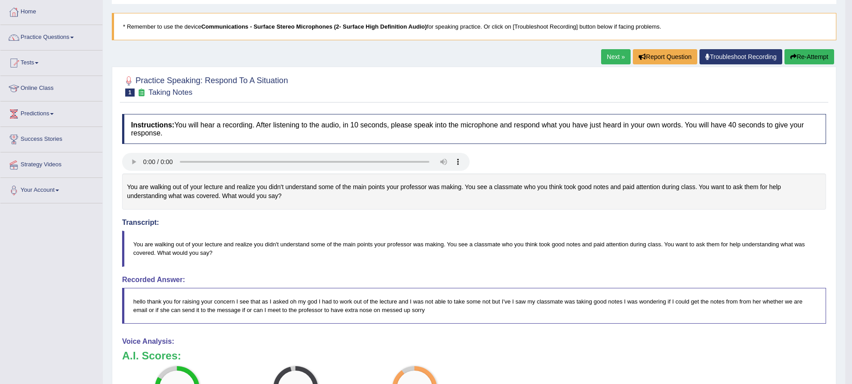
click at [614, 57] on link "Next »" at bounding box center [616, 56] width 30 height 15
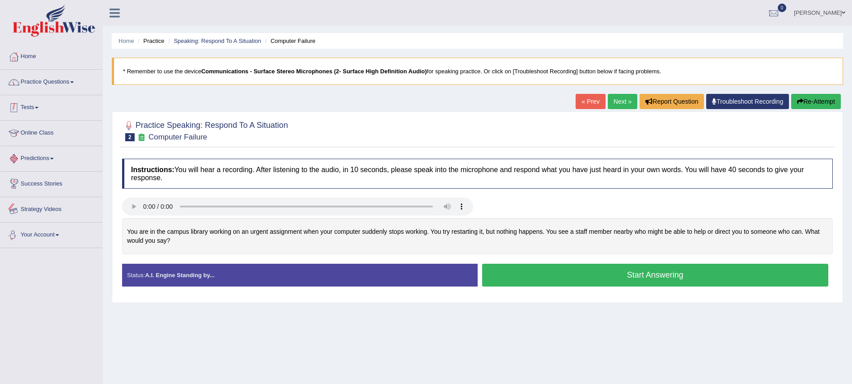
click at [56, 77] on link "Practice Questions" at bounding box center [51, 81] width 102 height 22
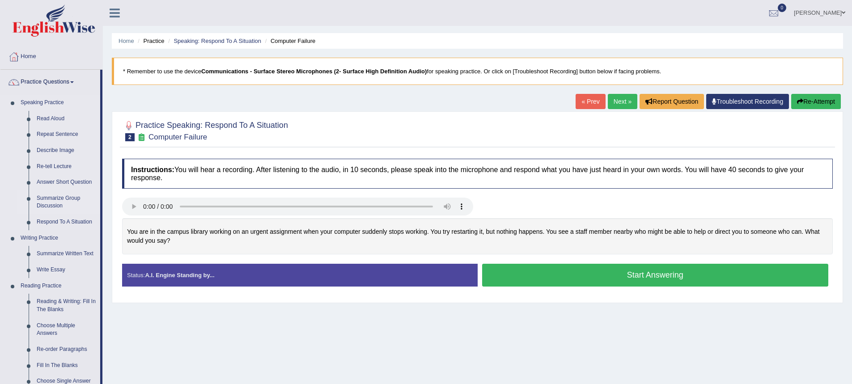
click at [68, 200] on link "Summarize Group Discussion" at bounding box center [67, 203] width 68 height 24
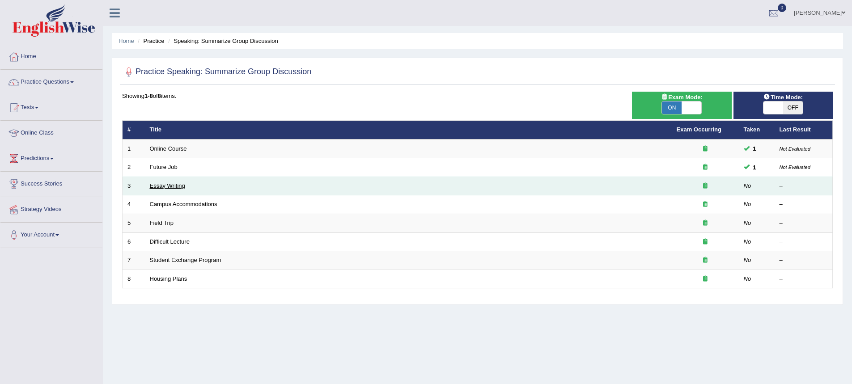
click at [166, 187] on link "Essay Writing" at bounding box center [167, 185] width 35 height 7
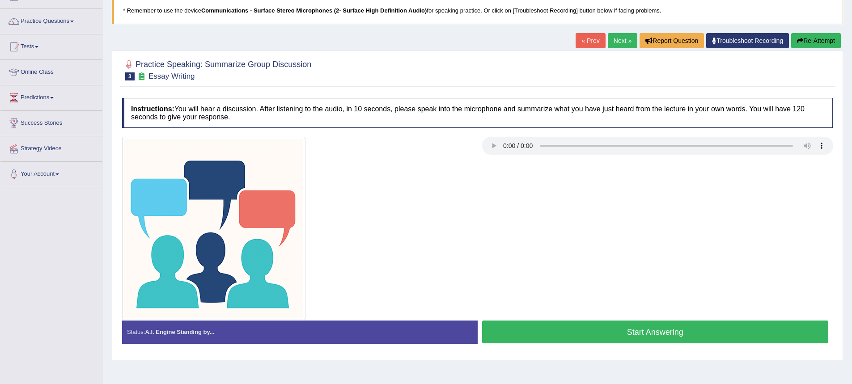
scroll to position [85, 0]
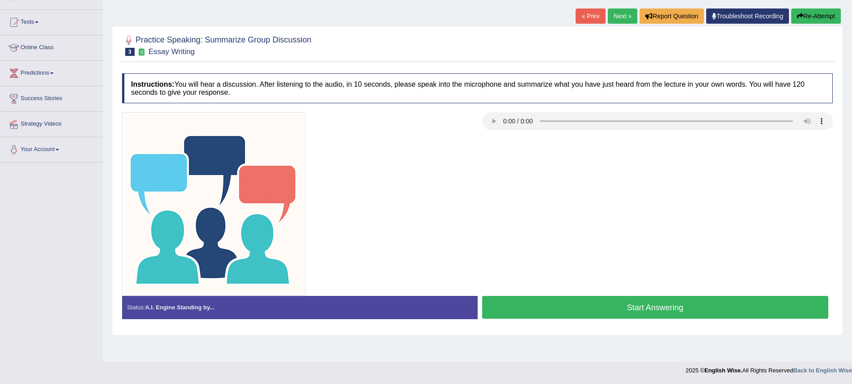
click at [608, 309] on button "Start Answering" at bounding box center [655, 307] width 347 height 23
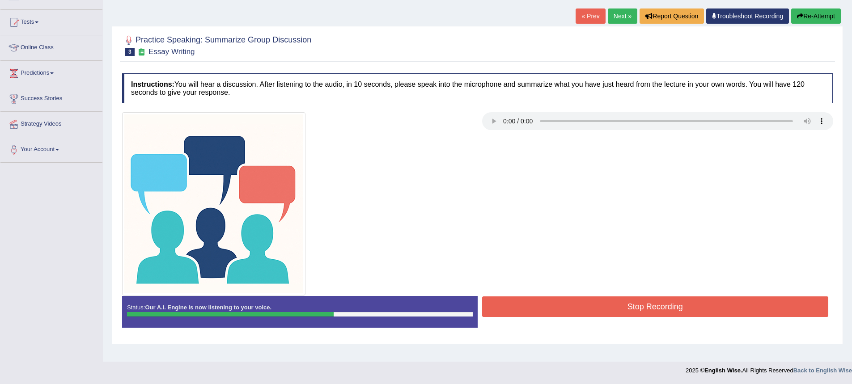
click at [631, 305] on button "Stop Recording" at bounding box center [655, 307] width 347 height 21
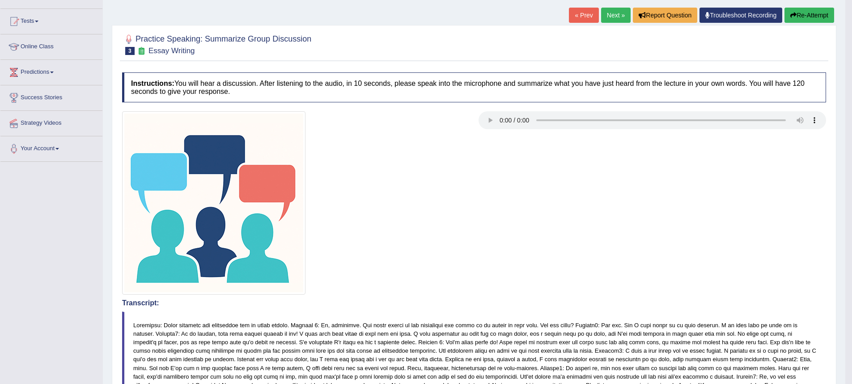
scroll to position [89, 0]
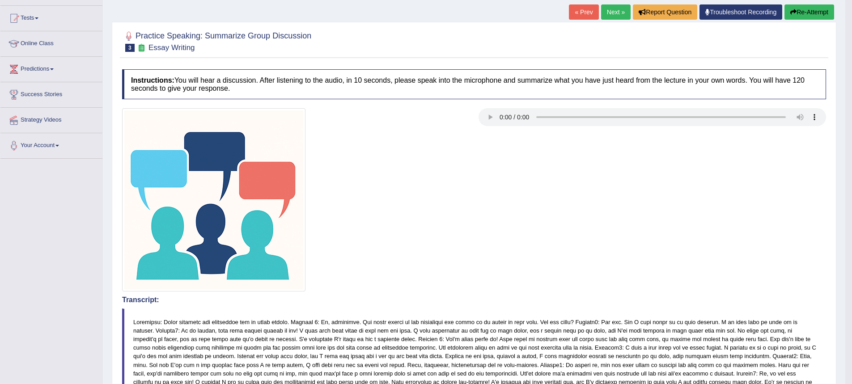
click at [613, 11] on link "Next »" at bounding box center [616, 11] width 30 height 15
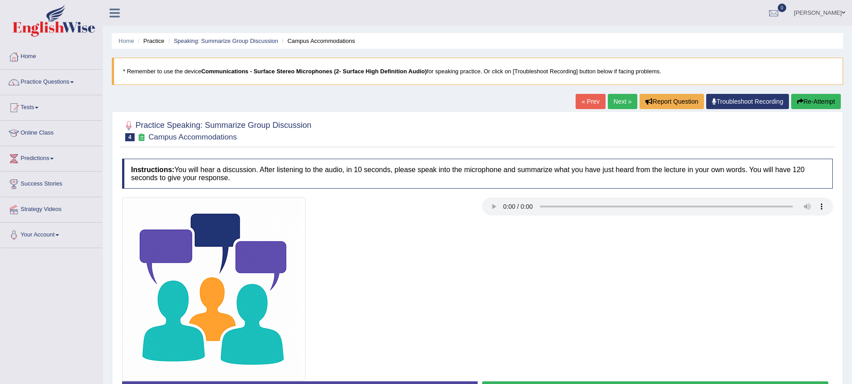
scroll to position [85, 0]
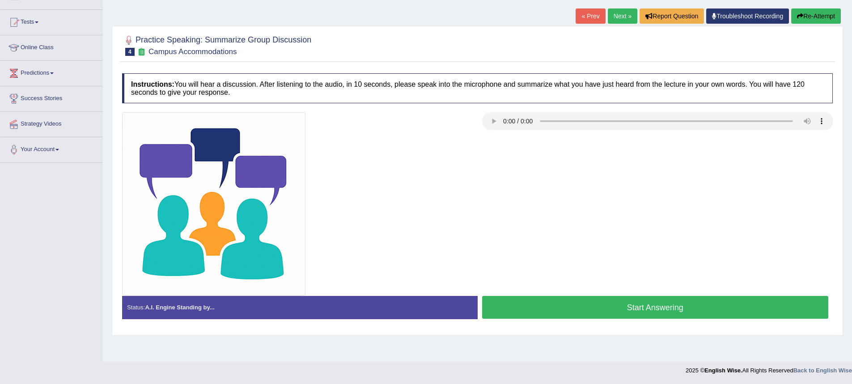
click at [653, 314] on button "Start Answering" at bounding box center [655, 307] width 347 height 23
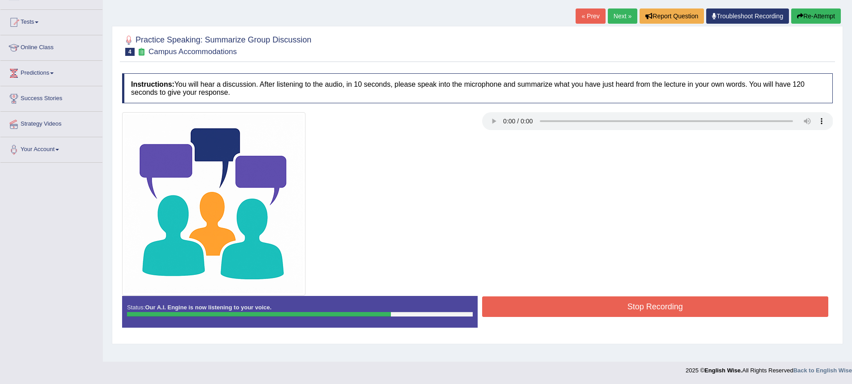
click at [701, 309] on button "Stop Recording" at bounding box center [655, 307] width 347 height 21
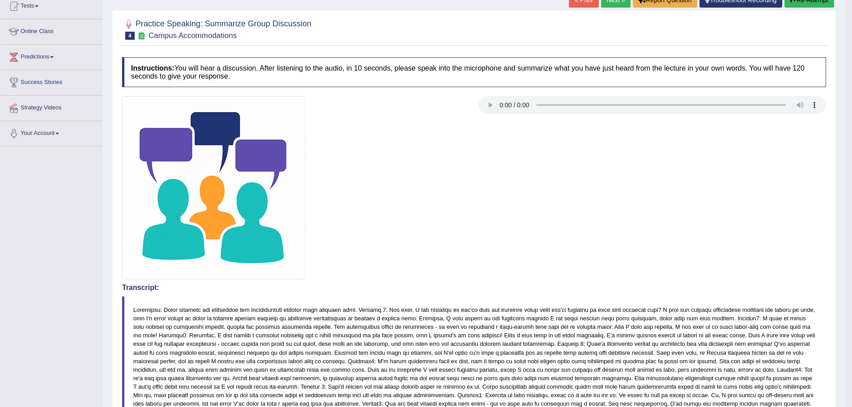
scroll to position [0, 0]
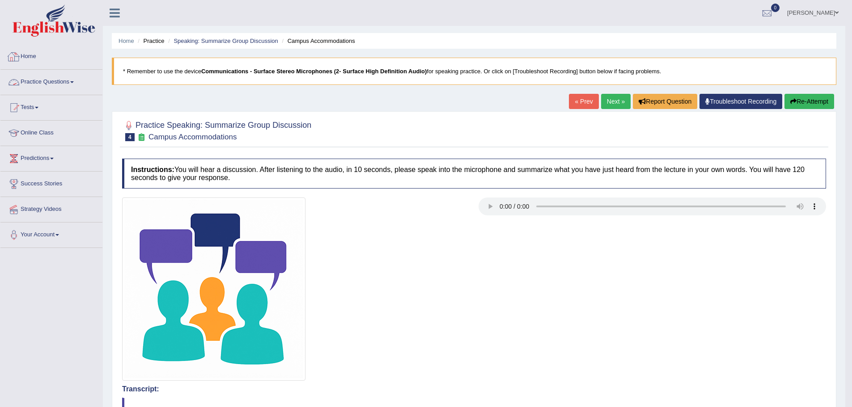
click at [63, 74] on link "Practice Questions" at bounding box center [51, 81] width 102 height 22
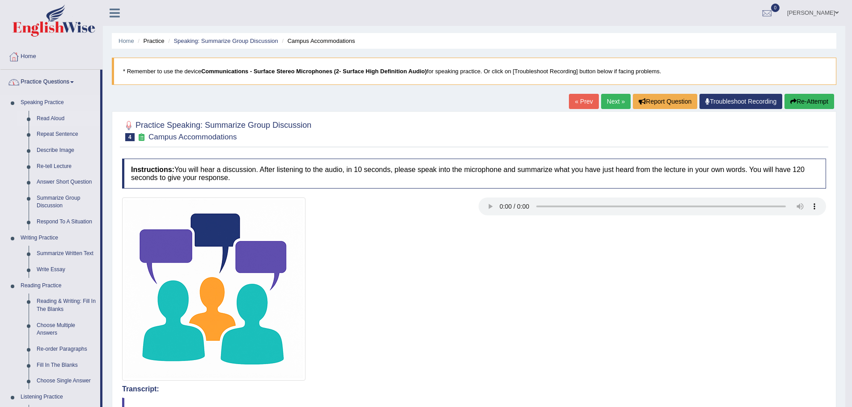
click at [53, 119] on link "Read Aloud" at bounding box center [67, 119] width 68 height 16
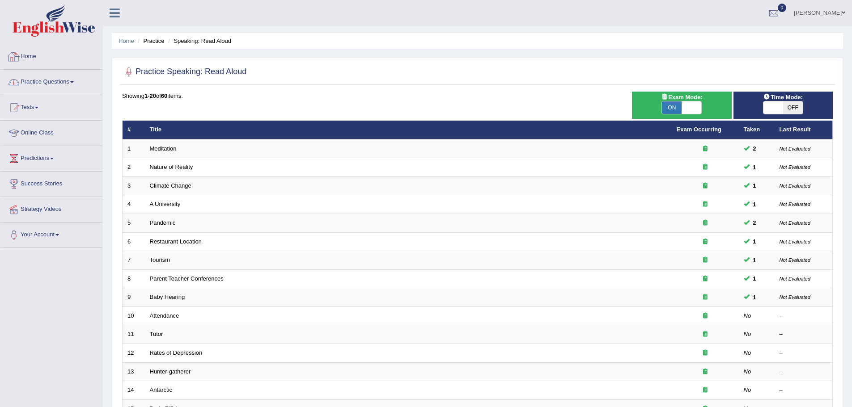
click at [61, 89] on link "Practice Questions" at bounding box center [51, 81] width 102 height 22
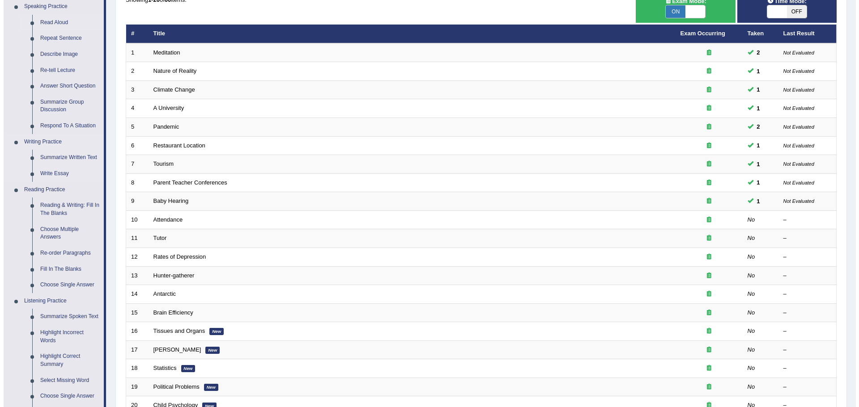
scroll to position [45, 0]
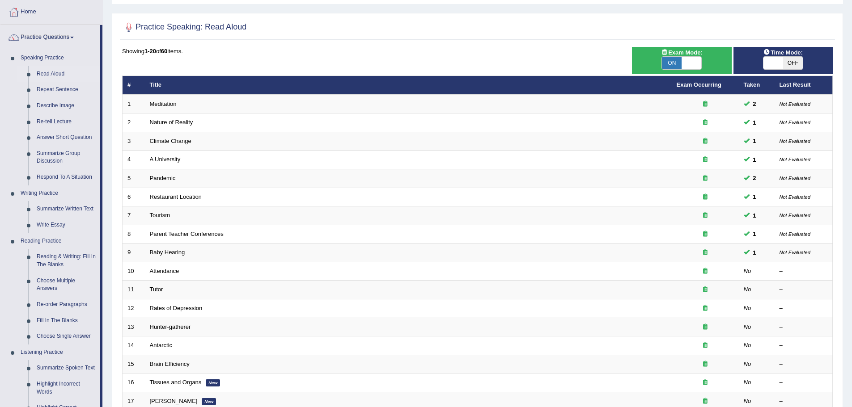
click at [686, 63] on span at bounding box center [692, 63] width 20 height 13
checkbox input "false"
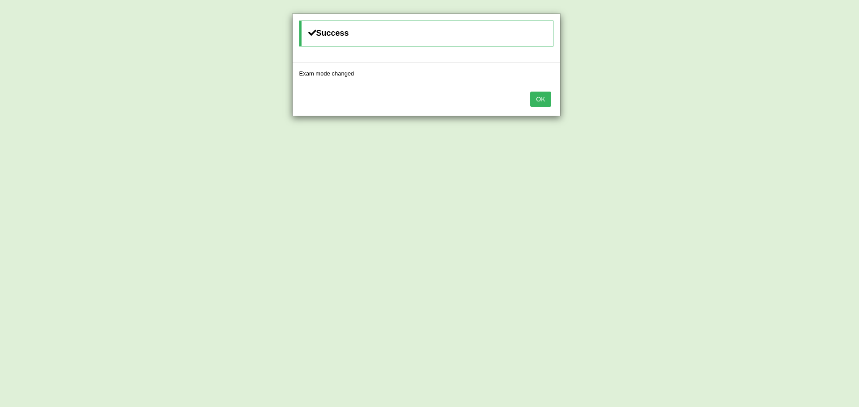
click at [534, 95] on button "OK" at bounding box center [540, 99] width 21 height 15
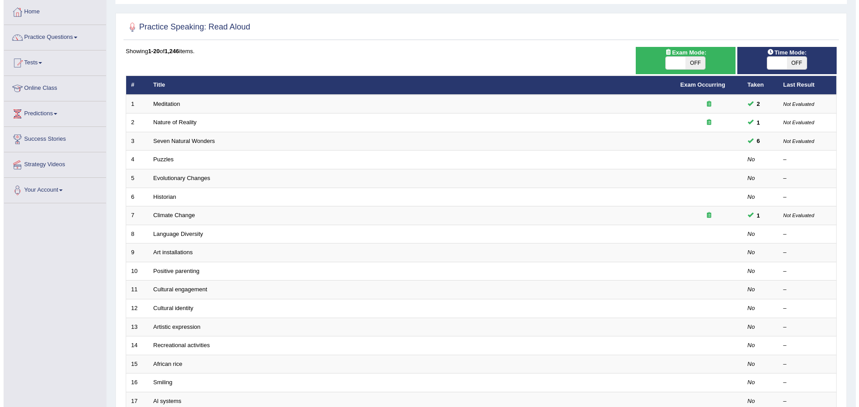
scroll to position [45, 0]
click at [685, 61] on span "OFF" at bounding box center [692, 63] width 20 height 13
checkbox input "true"
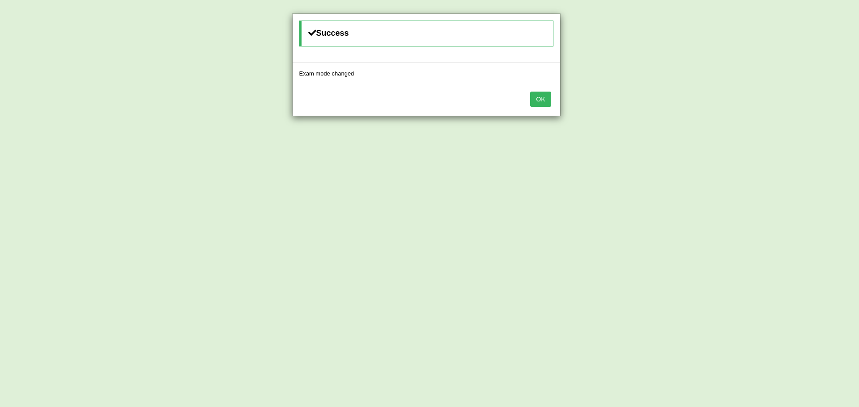
click at [550, 103] on button "OK" at bounding box center [540, 99] width 21 height 15
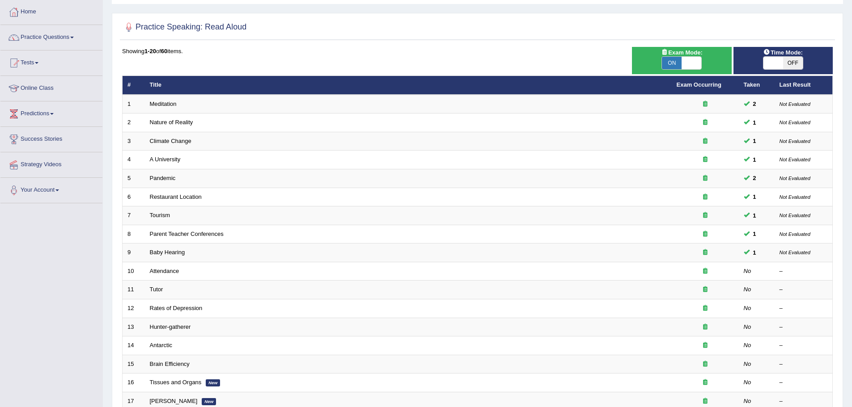
click at [766, 65] on span at bounding box center [773, 63] width 20 height 13
checkbox input "true"
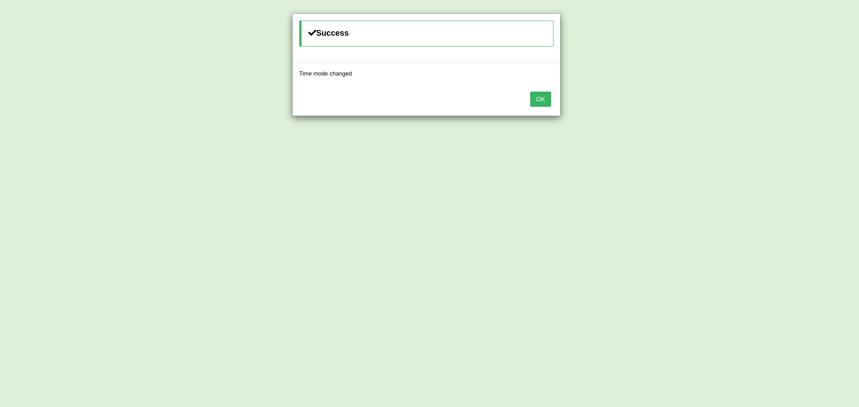
click at [540, 102] on button "OK" at bounding box center [540, 99] width 21 height 15
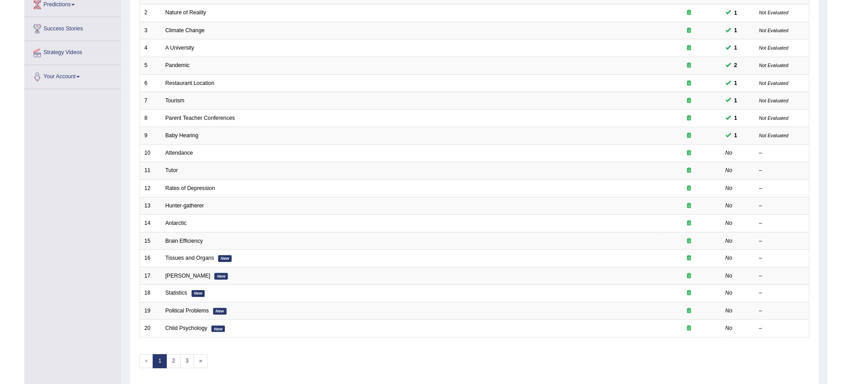
scroll to position [140, 0]
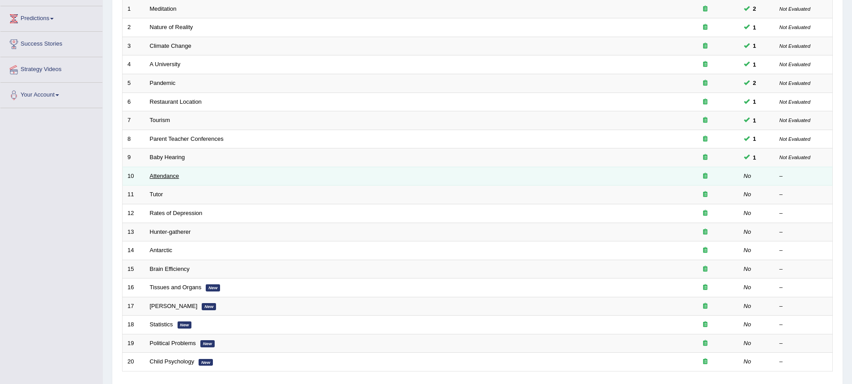
click at [173, 176] on link "Attendance" at bounding box center [165, 176] width 30 height 7
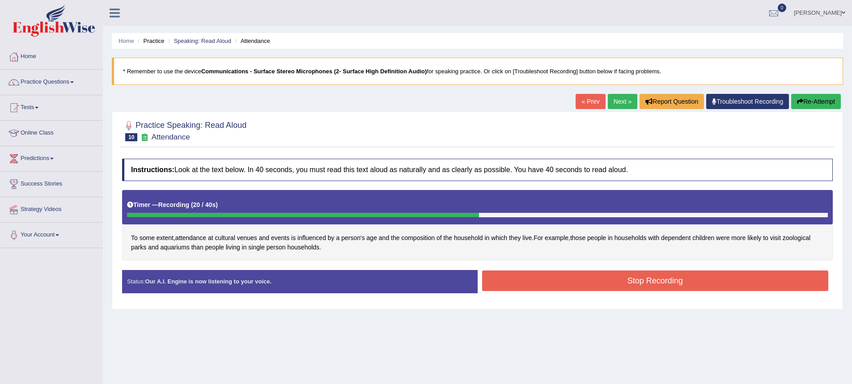
click at [568, 288] on button "Stop Recording" at bounding box center [655, 281] width 347 height 21
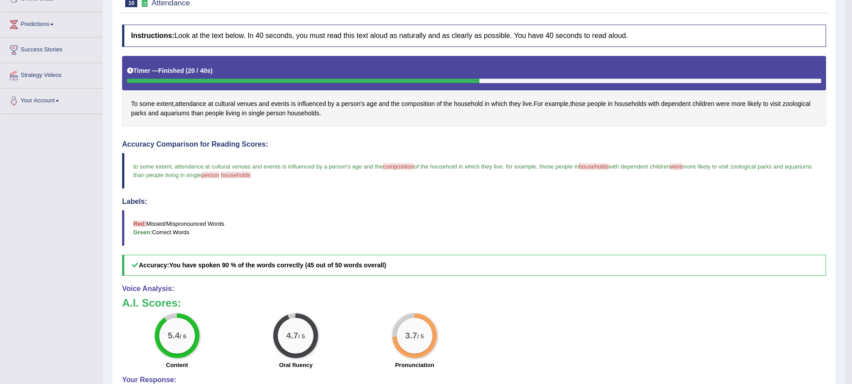
scroll to position [89, 0]
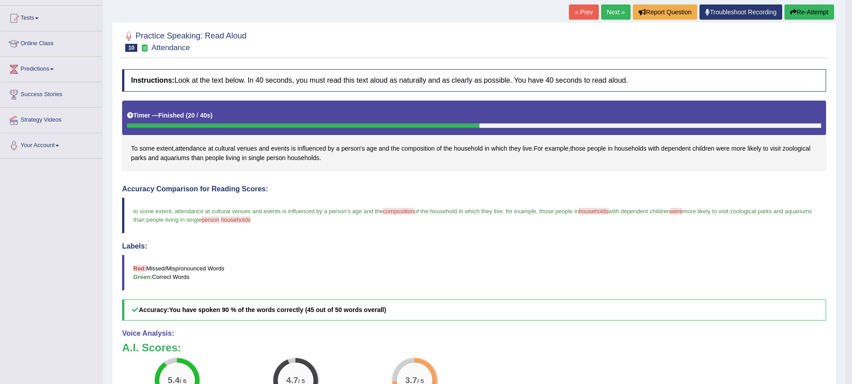
click at [614, 13] on link "Next »" at bounding box center [616, 11] width 30 height 15
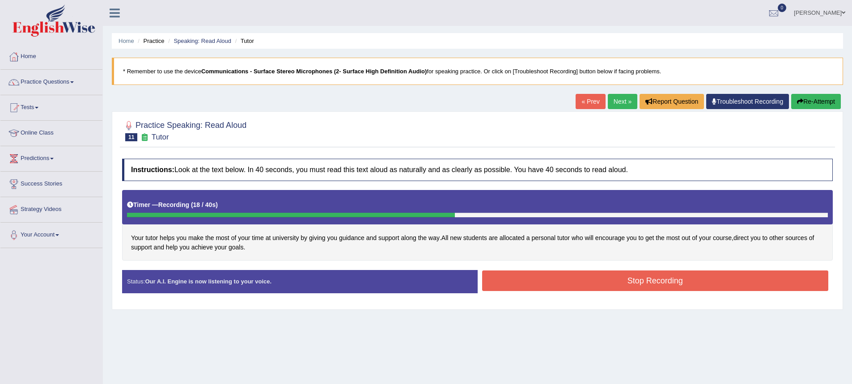
click at [627, 286] on button "Stop Recording" at bounding box center [655, 281] width 347 height 21
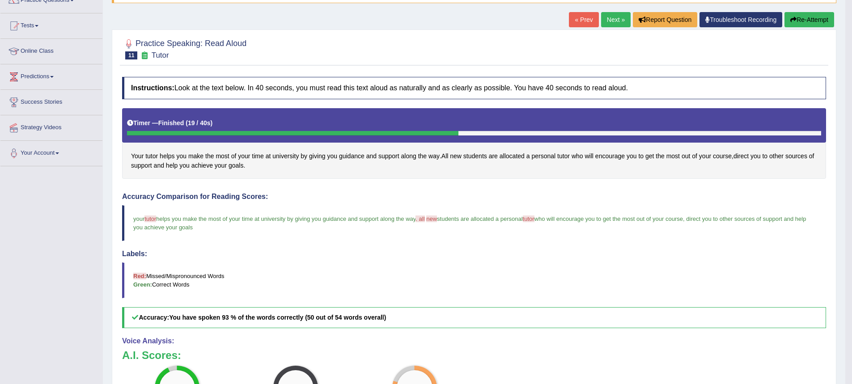
scroll to position [45, 0]
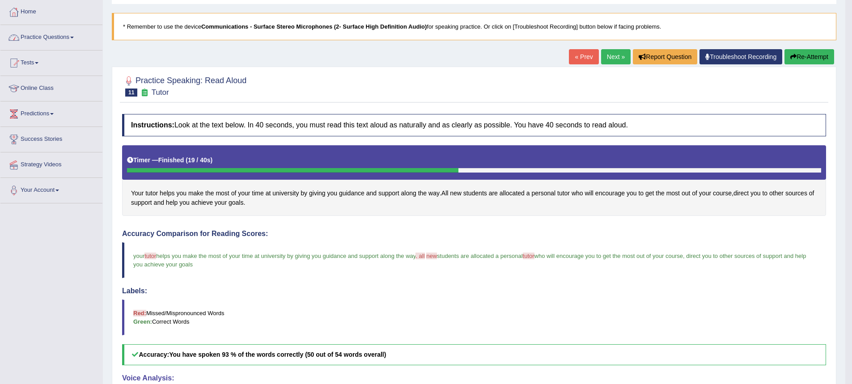
click at [84, 42] on link "Practice Questions" at bounding box center [51, 36] width 102 height 22
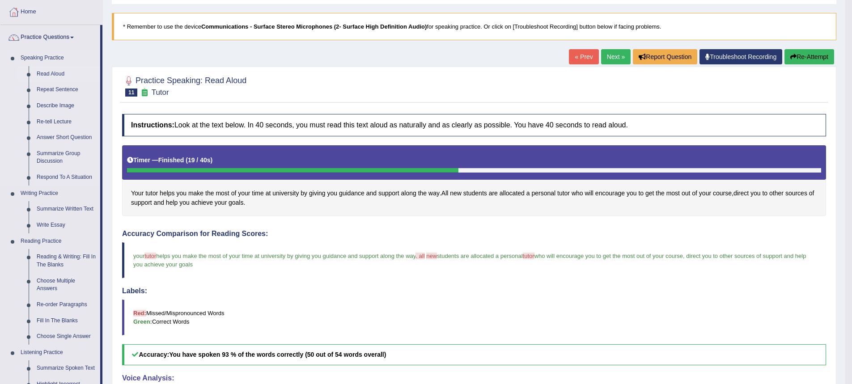
click at [63, 74] on link "Read Aloud" at bounding box center [67, 74] width 68 height 16
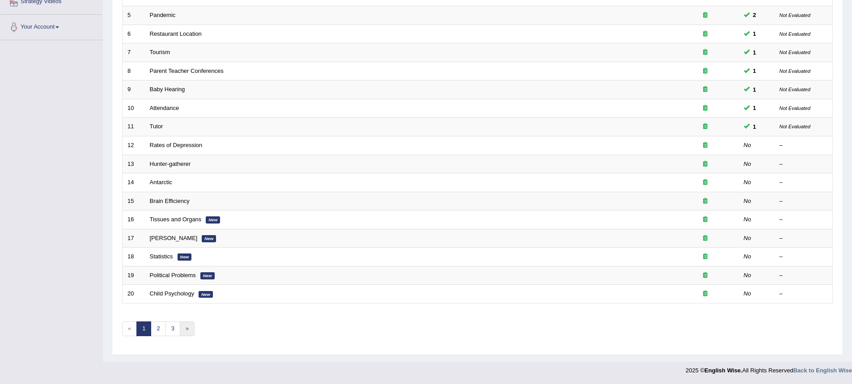
click at [186, 330] on link "»" at bounding box center [187, 329] width 15 height 15
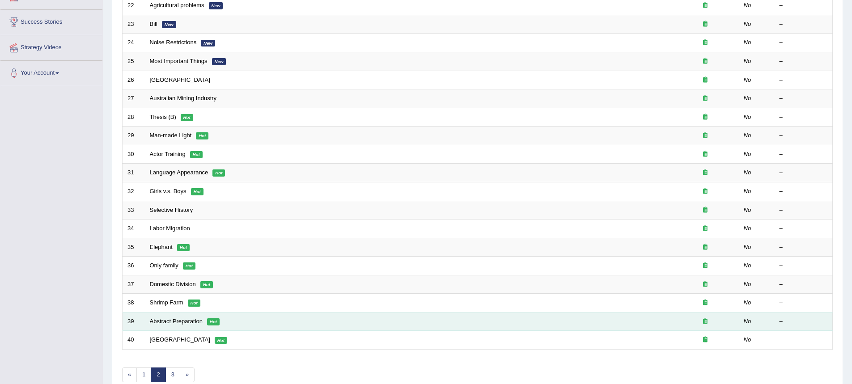
scroll to position [208, 0]
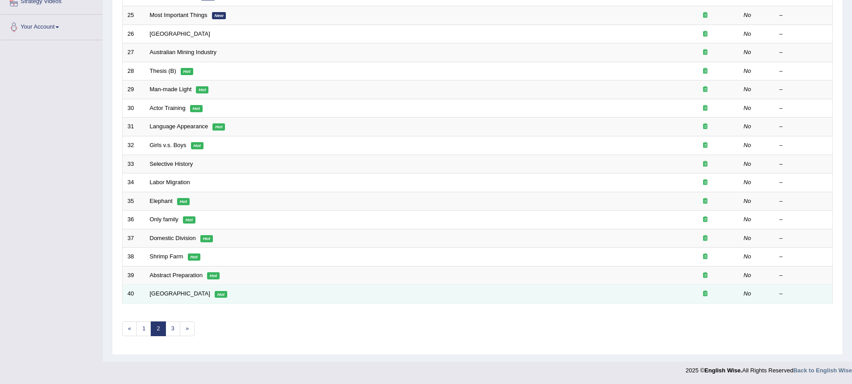
click at [215, 295] on em "Hot" at bounding box center [221, 294] width 13 height 7
click at [152, 293] on link "[GEOGRAPHIC_DATA]" at bounding box center [180, 293] width 60 height 7
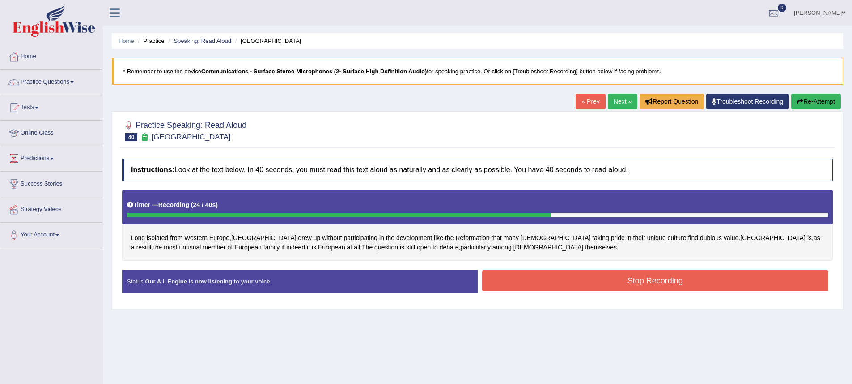
click at [585, 280] on button "Stop Recording" at bounding box center [655, 281] width 347 height 21
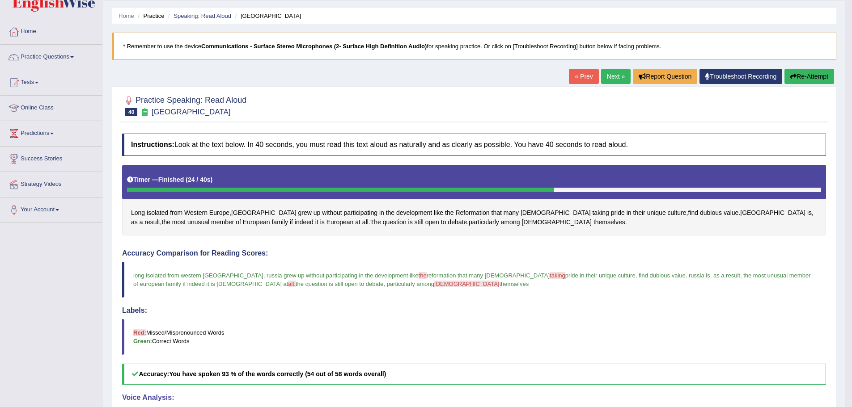
scroll to position [17, 0]
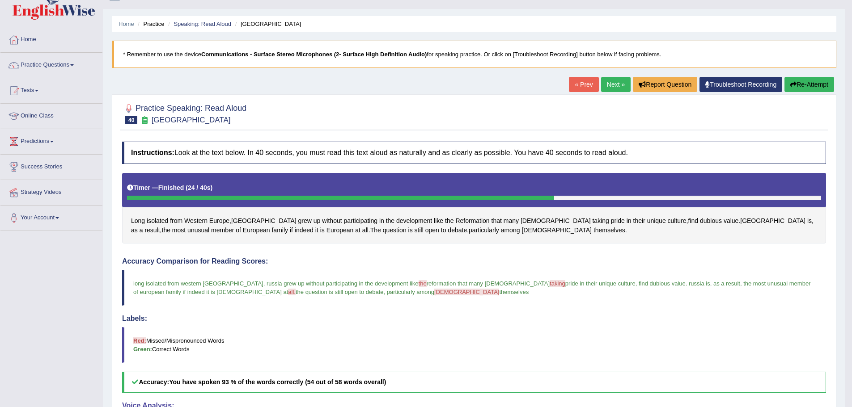
click at [609, 88] on link "Next »" at bounding box center [616, 84] width 30 height 15
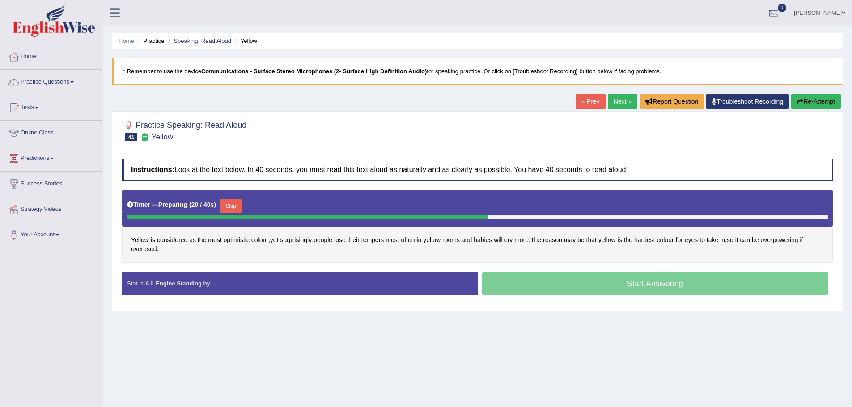
click at [236, 203] on button "Skip" at bounding box center [231, 205] width 22 height 13
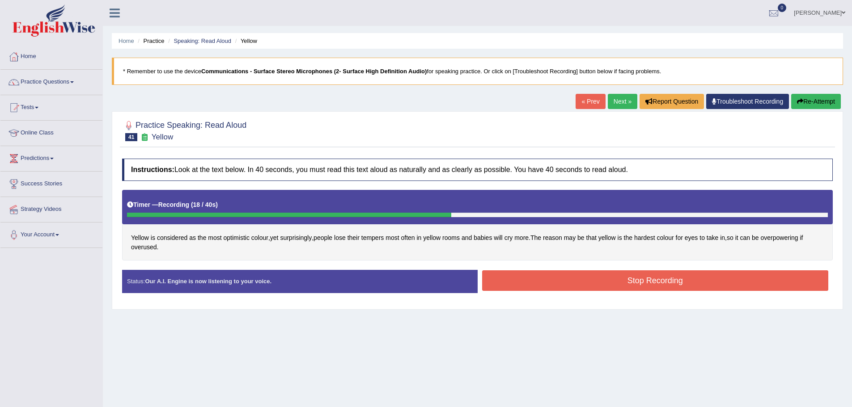
click at [663, 282] on button "Stop Recording" at bounding box center [655, 281] width 347 height 21
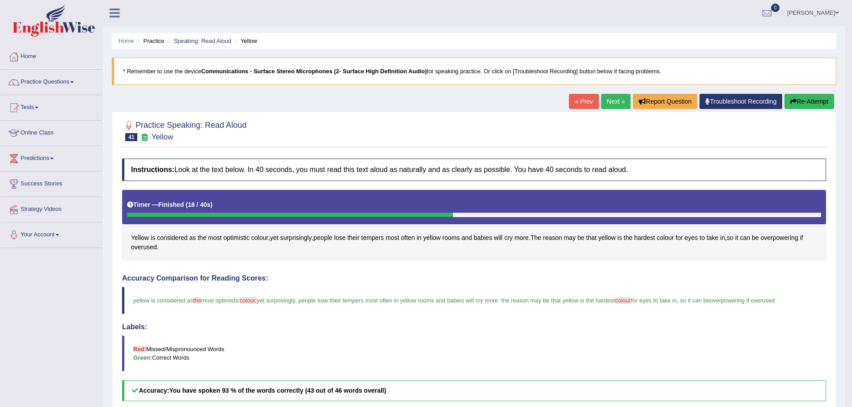
click at [614, 101] on link "Next »" at bounding box center [616, 101] width 30 height 15
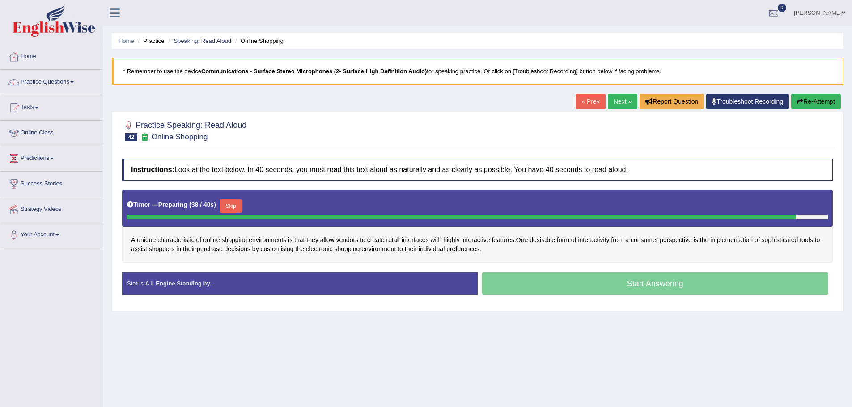
click at [237, 204] on button "Skip" at bounding box center [231, 205] width 22 height 13
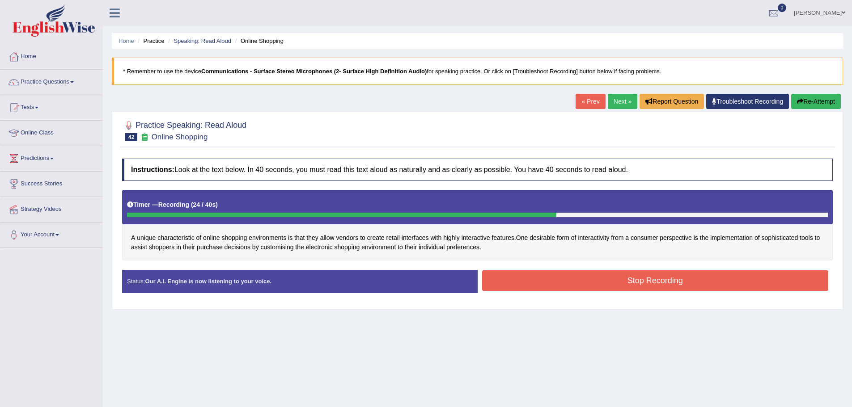
click at [637, 280] on button "Stop Recording" at bounding box center [655, 281] width 347 height 21
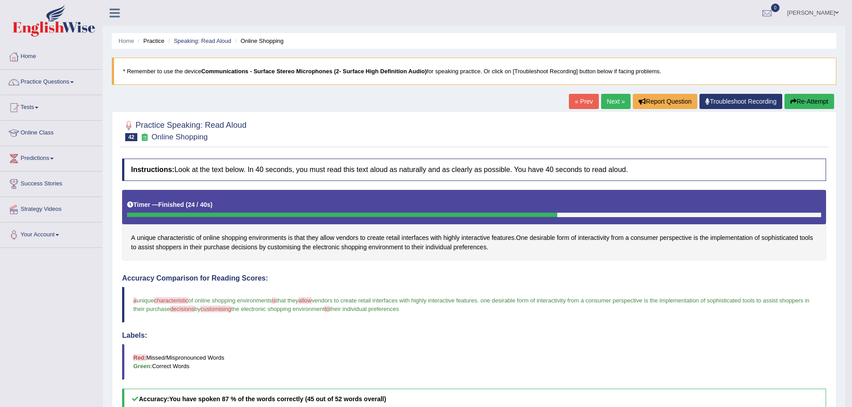
click at [609, 106] on link "Next »" at bounding box center [616, 101] width 30 height 15
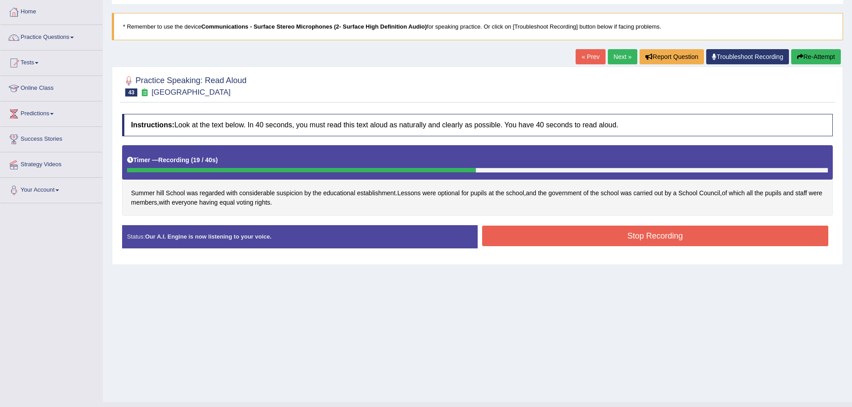
click at [663, 237] on button "Stop Recording" at bounding box center [655, 236] width 347 height 21
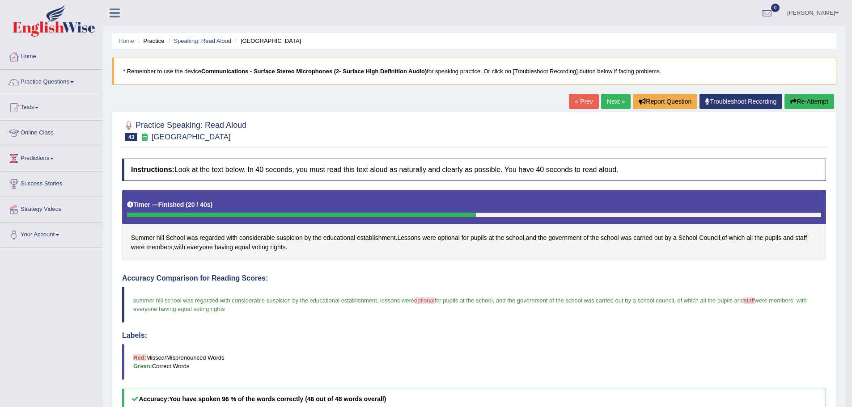
click at [615, 103] on link "Next »" at bounding box center [616, 101] width 30 height 15
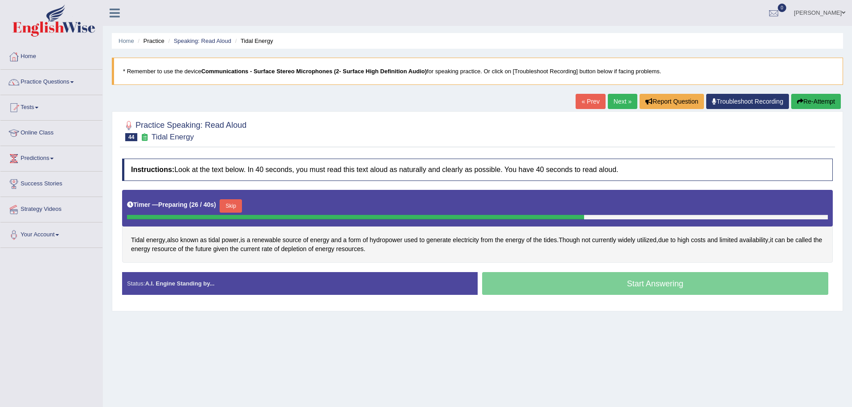
click at [233, 206] on button "Skip" at bounding box center [231, 205] width 22 height 13
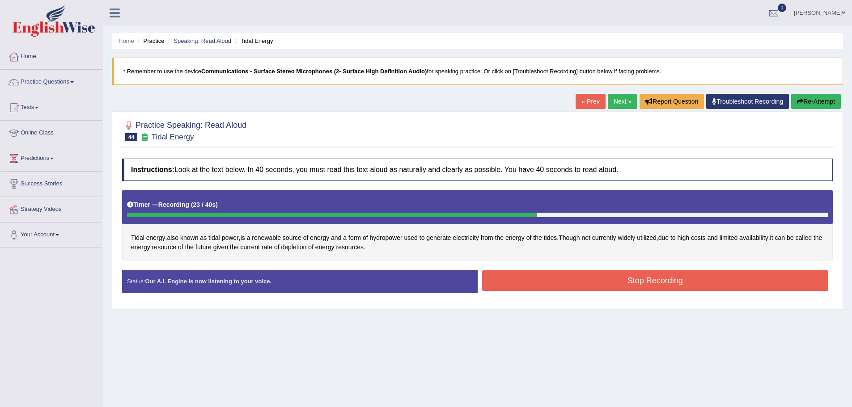
click at [639, 277] on button "Stop Recording" at bounding box center [655, 281] width 347 height 21
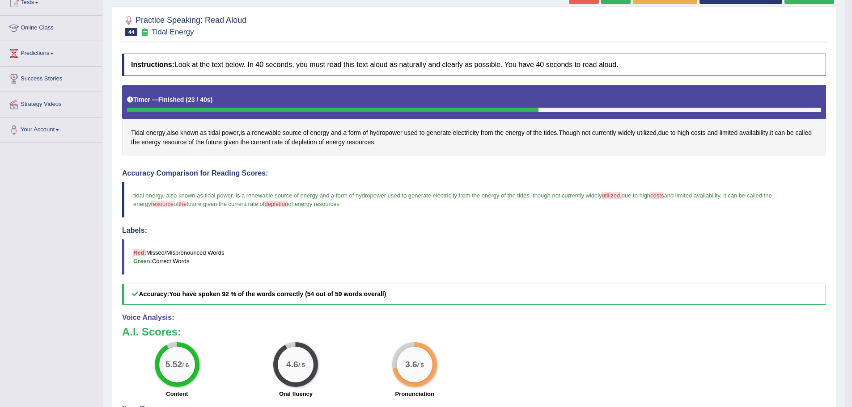
scroll to position [62, 0]
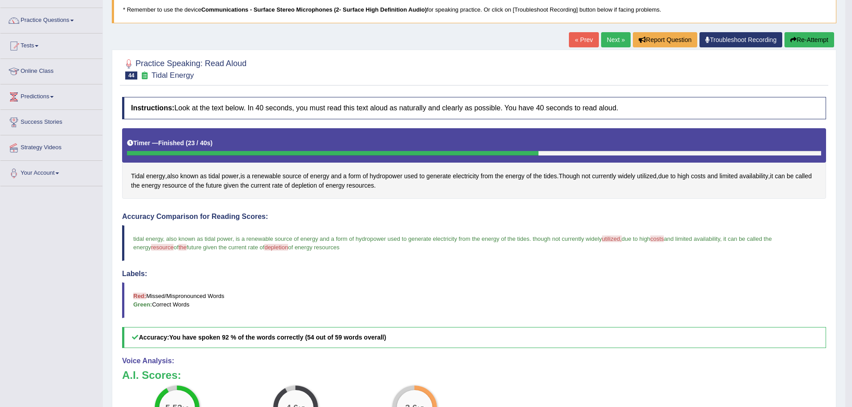
click at [619, 47] on link "Next »" at bounding box center [616, 39] width 30 height 15
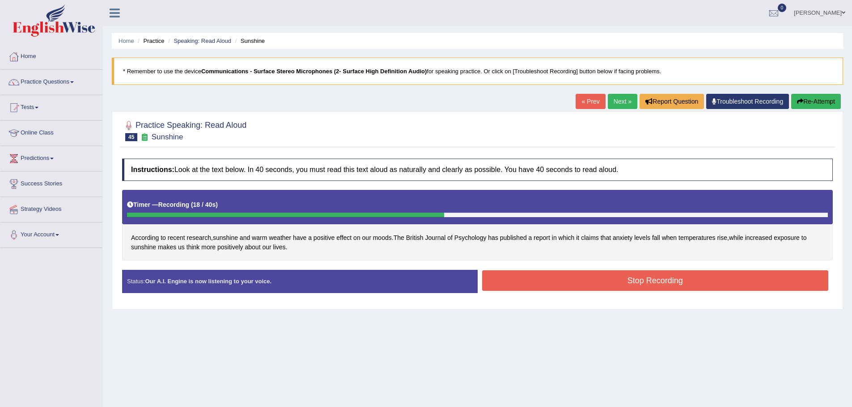
click at [639, 280] on button "Stop Recording" at bounding box center [655, 281] width 347 height 21
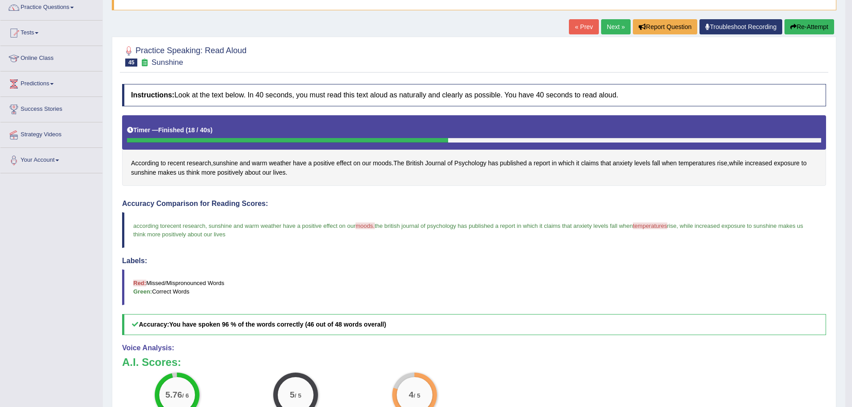
scroll to position [45, 0]
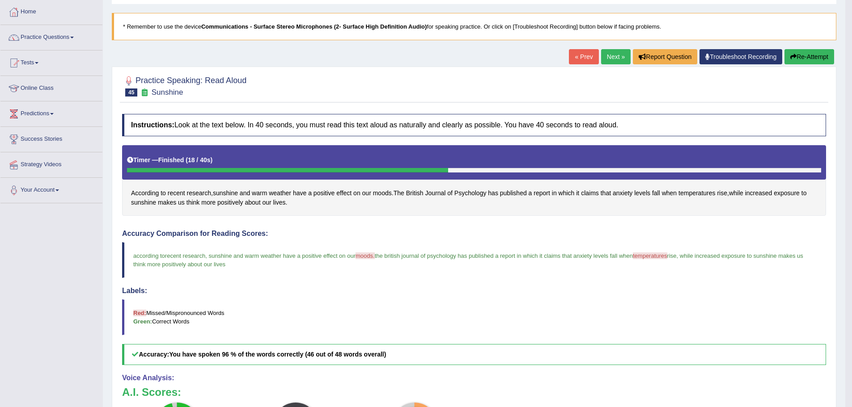
click at [610, 55] on link "Next »" at bounding box center [616, 56] width 30 height 15
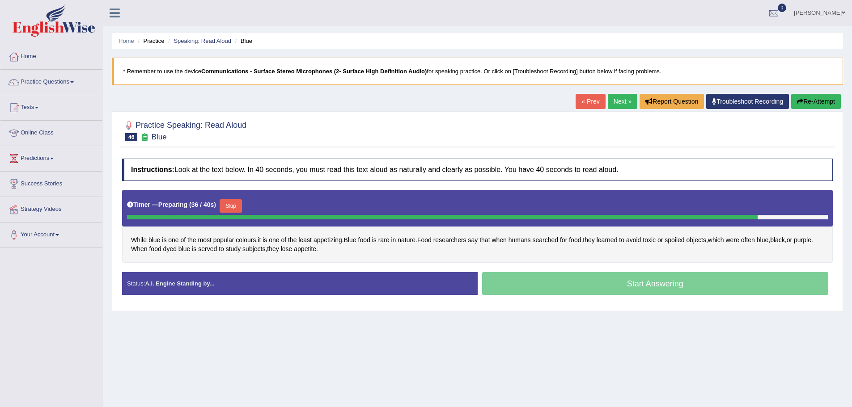
click at [242, 202] on button "Skip" at bounding box center [231, 205] width 22 height 13
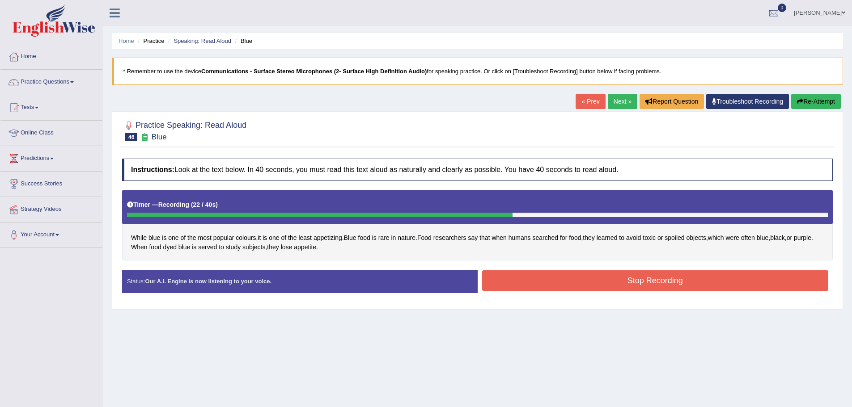
click at [567, 285] on button "Stop Recording" at bounding box center [655, 281] width 347 height 21
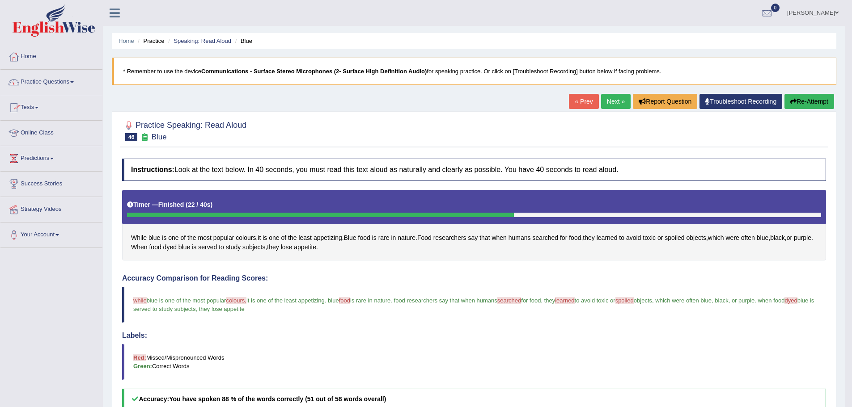
click at [68, 80] on link "Practice Questions" at bounding box center [51, 81] width 102 height 22
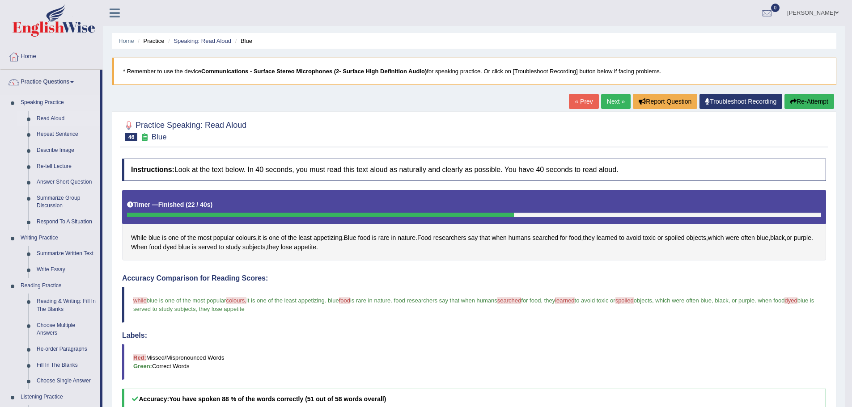
click at [52, 121] on link "Read Aloud" at bounding box center [67, 119] width 68 height 16
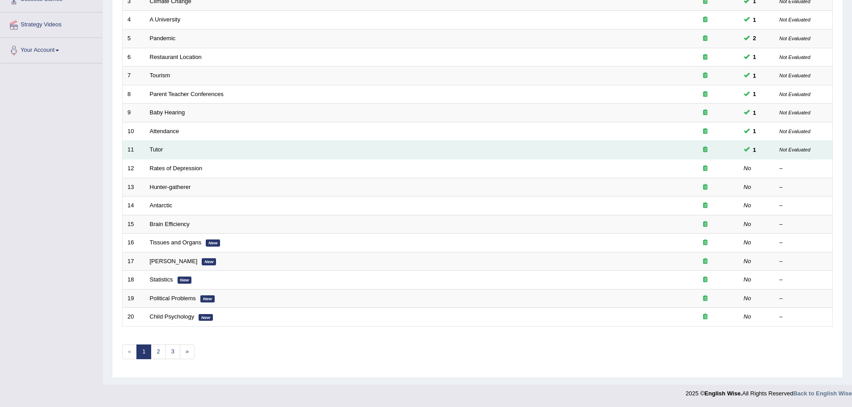
click at [169, 152] on td "Tutor" at bounding box center [408, 150] width 527 height 19
click at [158, 151] on link "Tutor" at bounding box center [156, 149] width 13 height 7
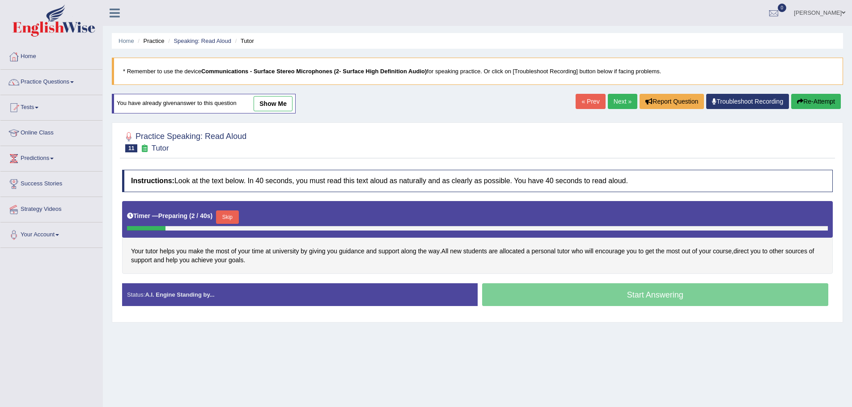
click at [229, 215] on button "Skip" at bounding box center [227, 217] width 22 height 13
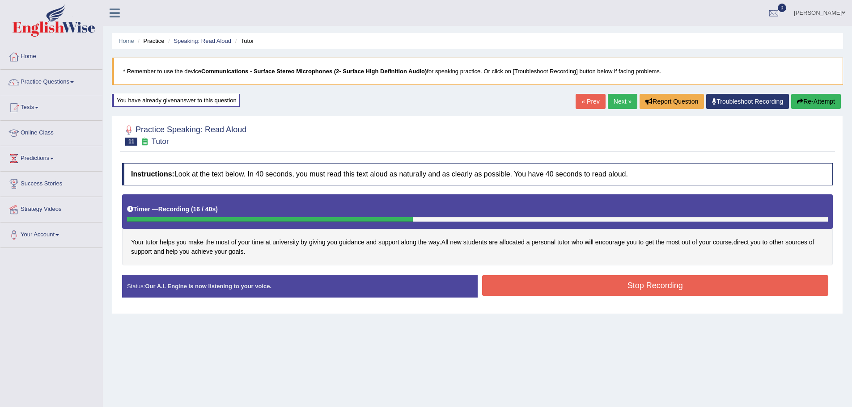
click at [625, 284] on button "Stop Recording" at bounding box center [655, 285] width 347 height 21
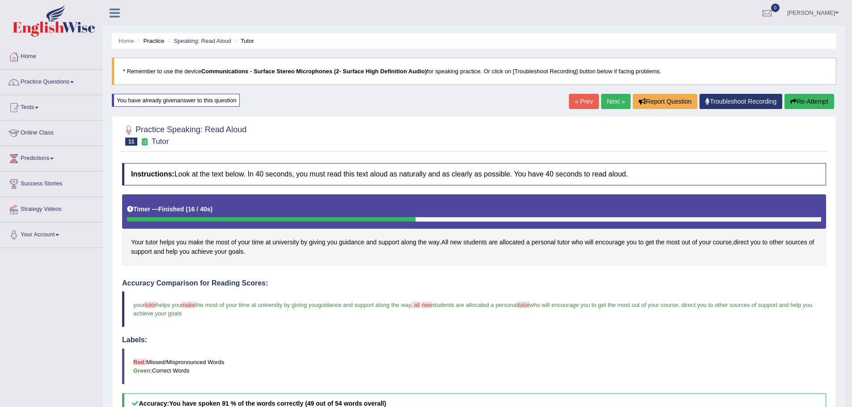
click at [608, 103] on link "Next »" at bounding box center [616, 101] width 30 height 15
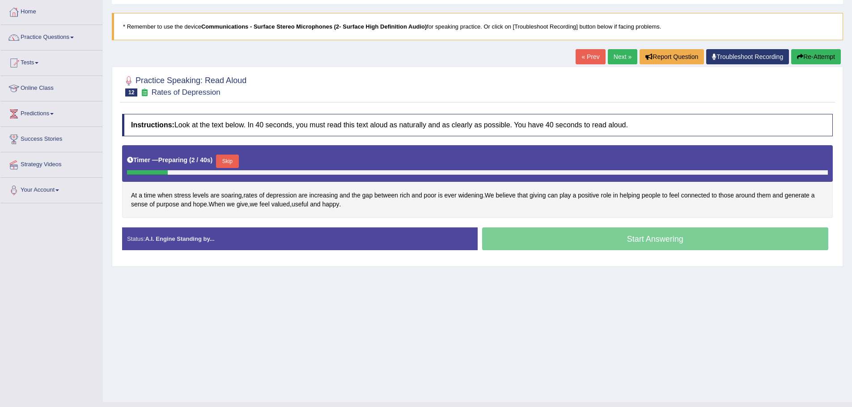
click at [246, 160] on div "Timer — Preparing ( 2 / 40s ) Skip" at bounding box center [477, 162] width 701 height 18
click at [238, 163] on button "Skip" at bounding box center [227, 161] width 22 height 13
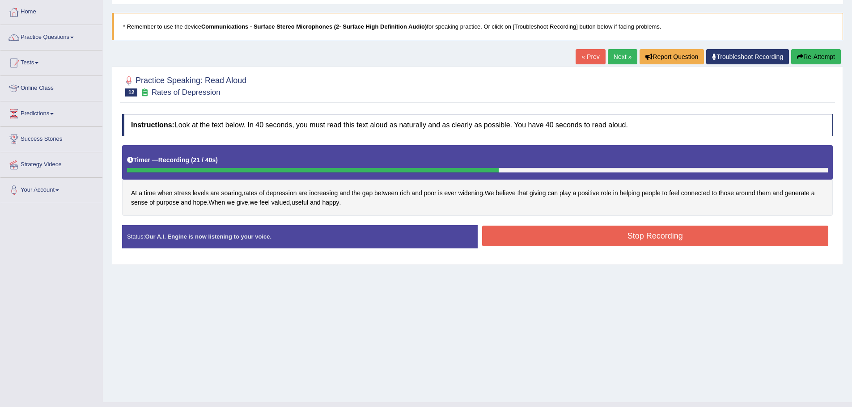
click at [618, 237] on button "Stop Recording" at bounding box center [655, 236] width 347 height 21
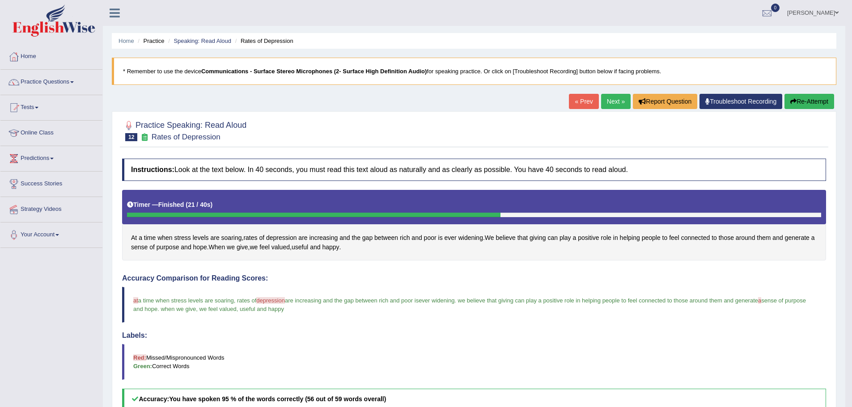
click at [613, 100] on link "Next »" at bounding box center [616, 101] width 30 height 15
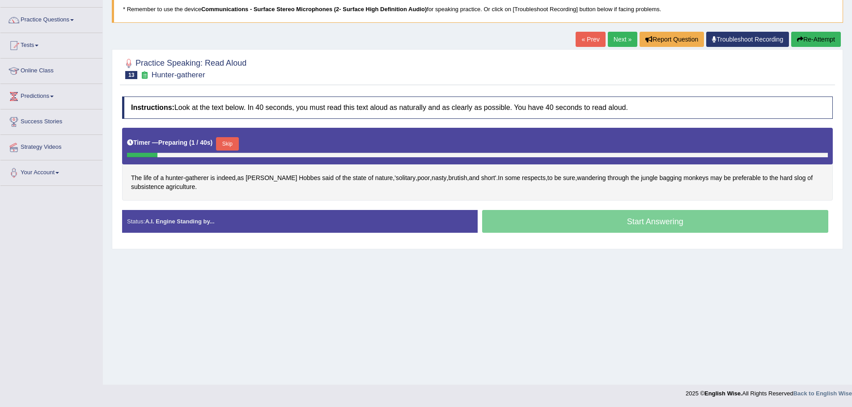
click at [226, 136] on div "Timer — Preparing ( 1 / 40s ) Skip" at bounding box center [477, 144] width 701 height 18
click at [225, 140] on button "Skip" at bounding box center [227, 143] width 22 height 13
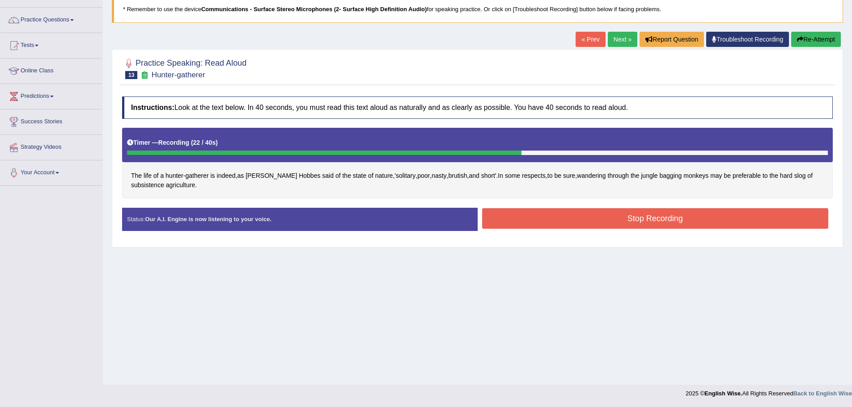
click at [647, 216] on button "Stop Recording" at bounding box center [655, 218] width 347 height 21
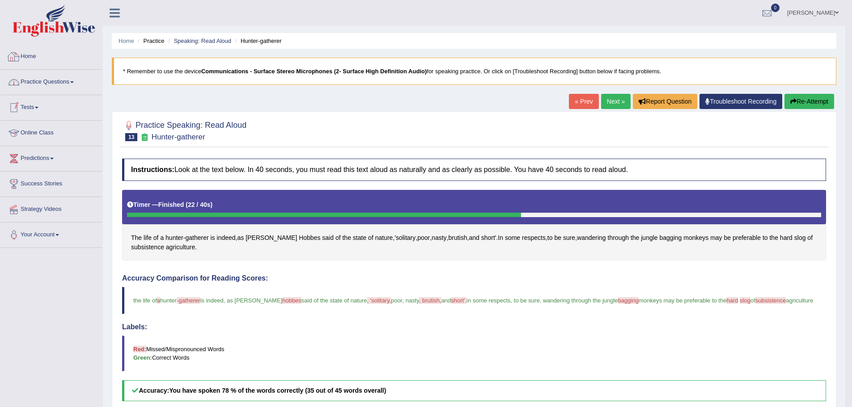
click at [23, 56] on link "Home" at bounding box center [51, 55] width 102 height 22
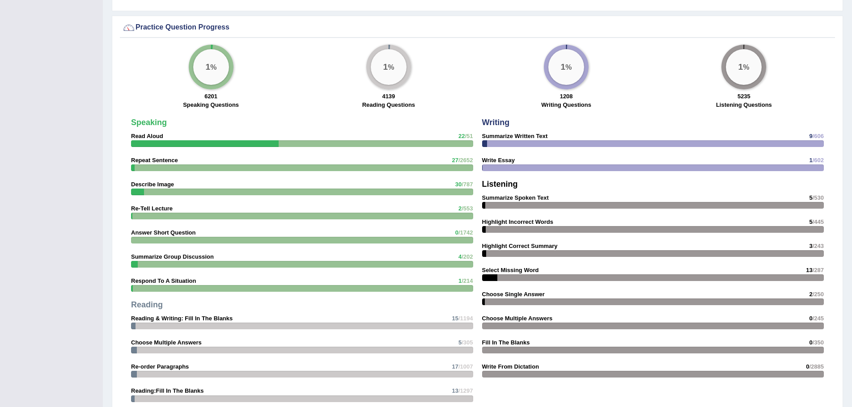
scroll to position [716, 0]
